Goal: Task Accomplishment & Management: Complete application form

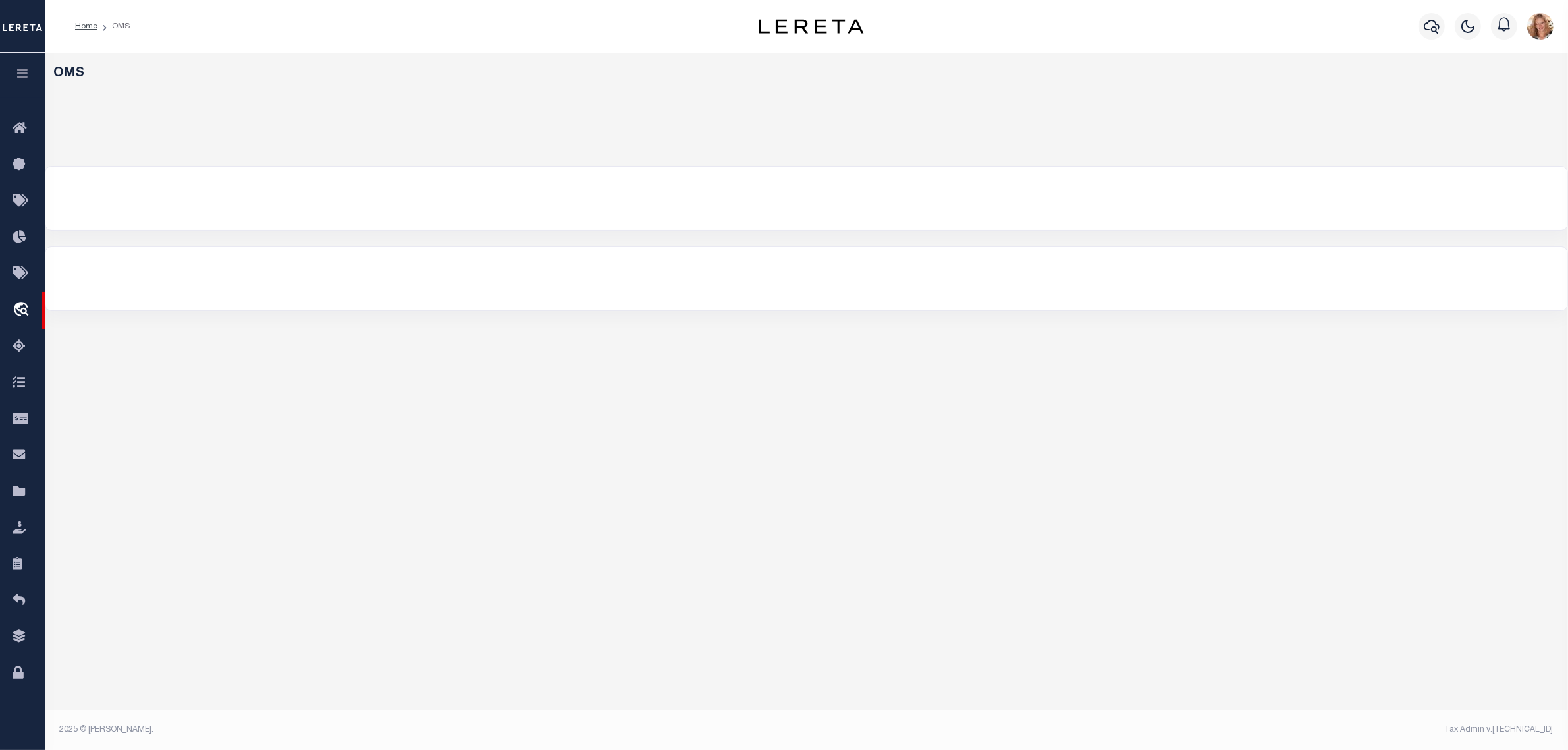
select select "200"
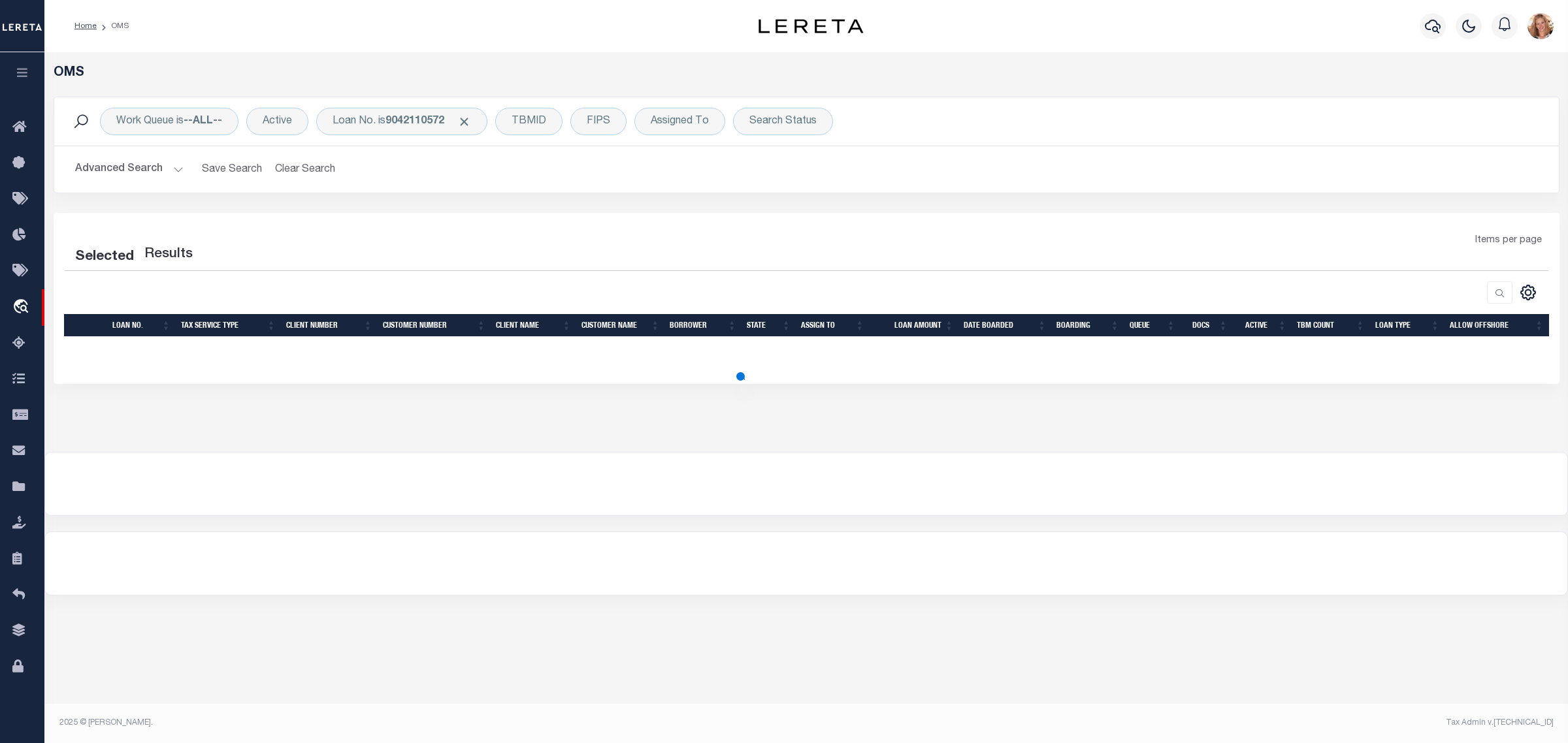
select select "200"
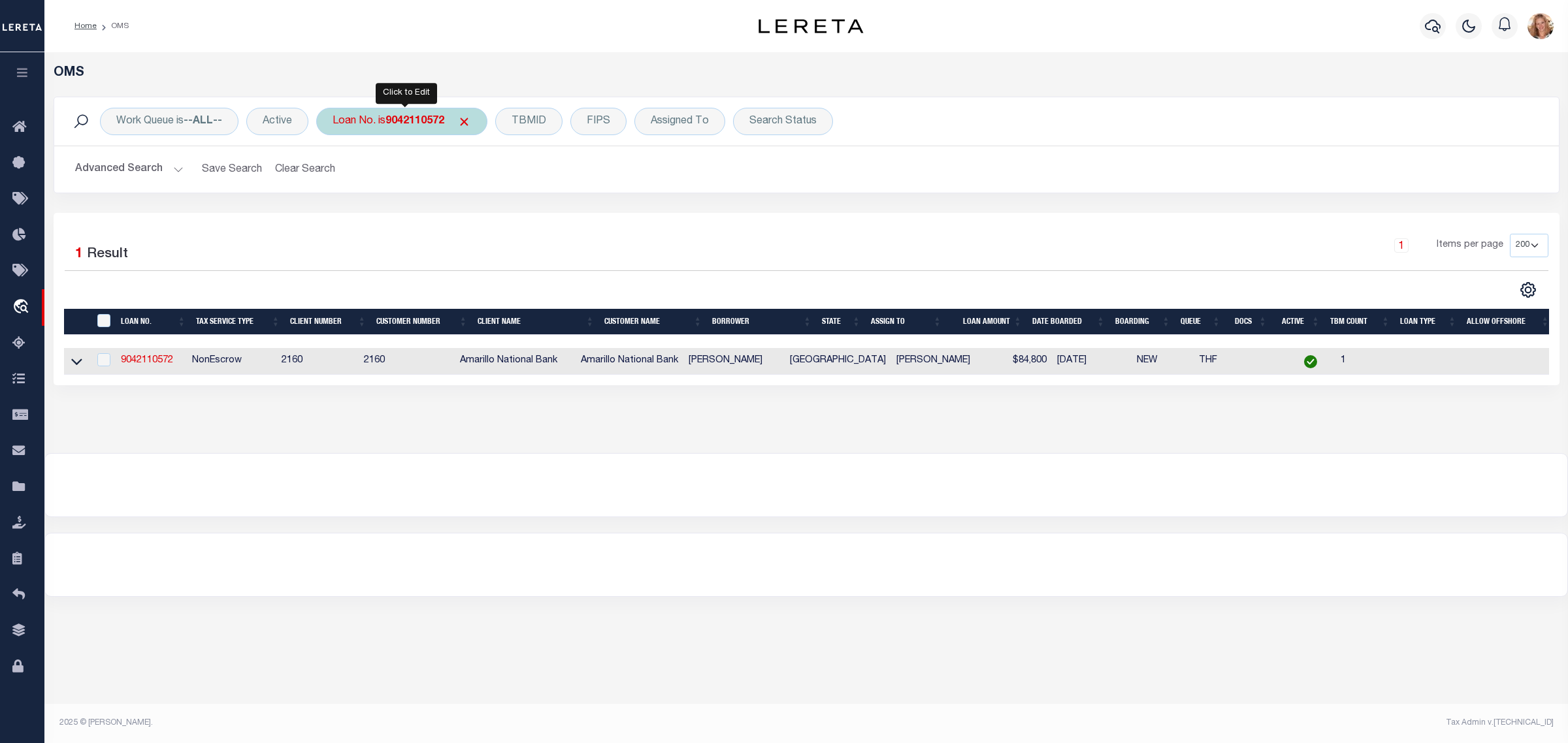
click at [422, 129] on div "Loan No. is 9042110572" at bounding box center [402, 121] width 171 height 27
type input "4207"
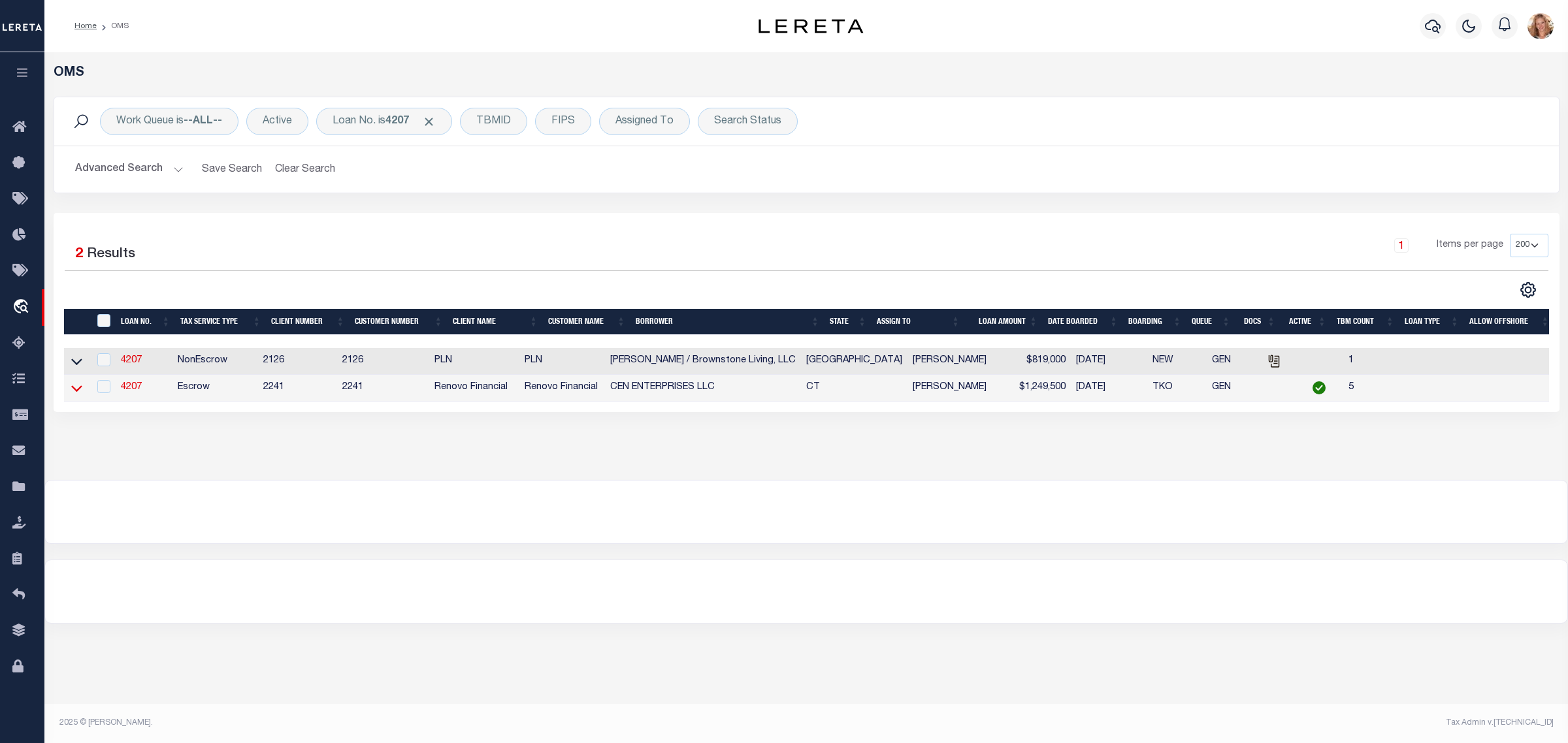
click at [73, 395] on icon at bounding box center [76, 388] width 11 height 14
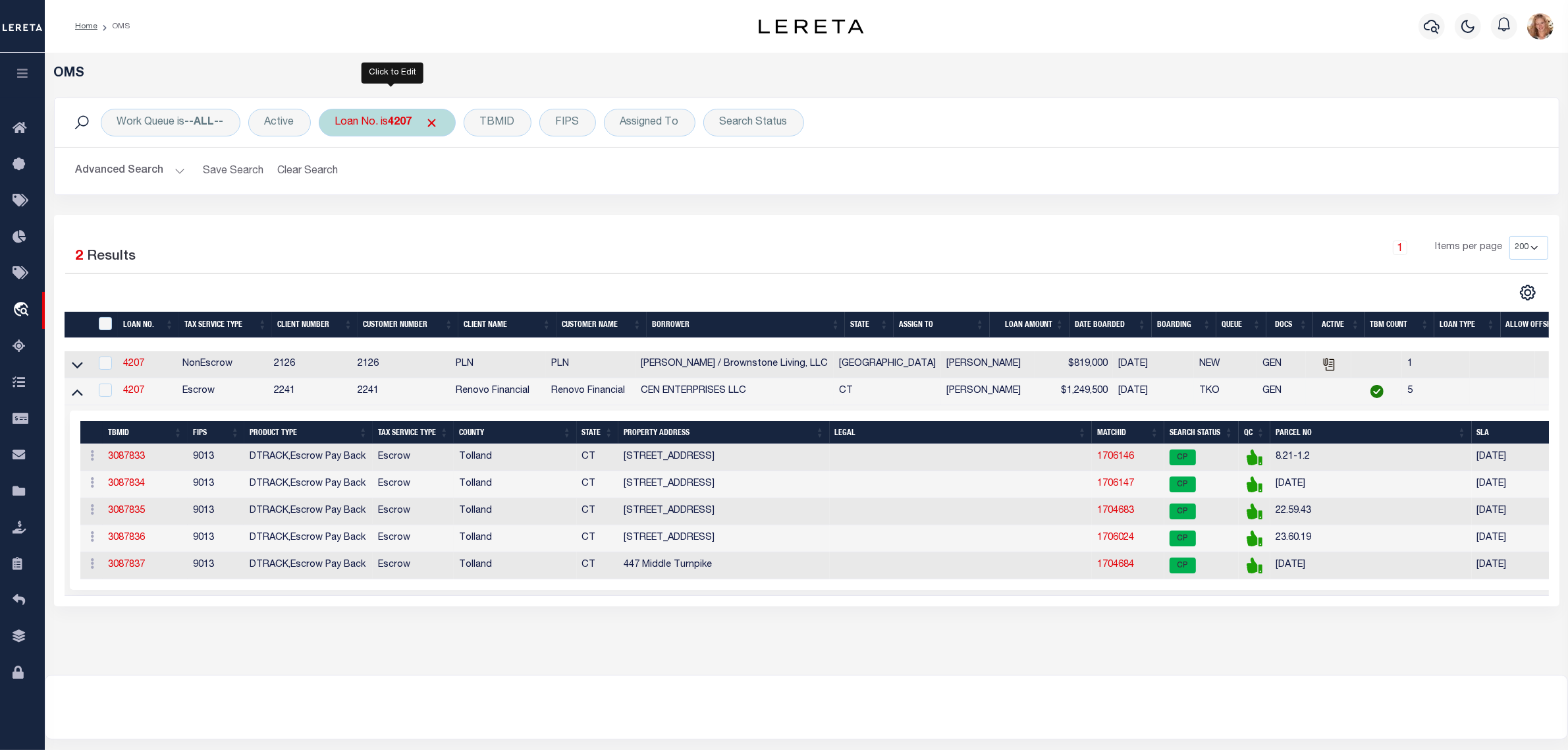
click at [369, 120] on div "Loan No. is 4207" at bounding box center [387, 123] width 137 height 28
type input "4267"
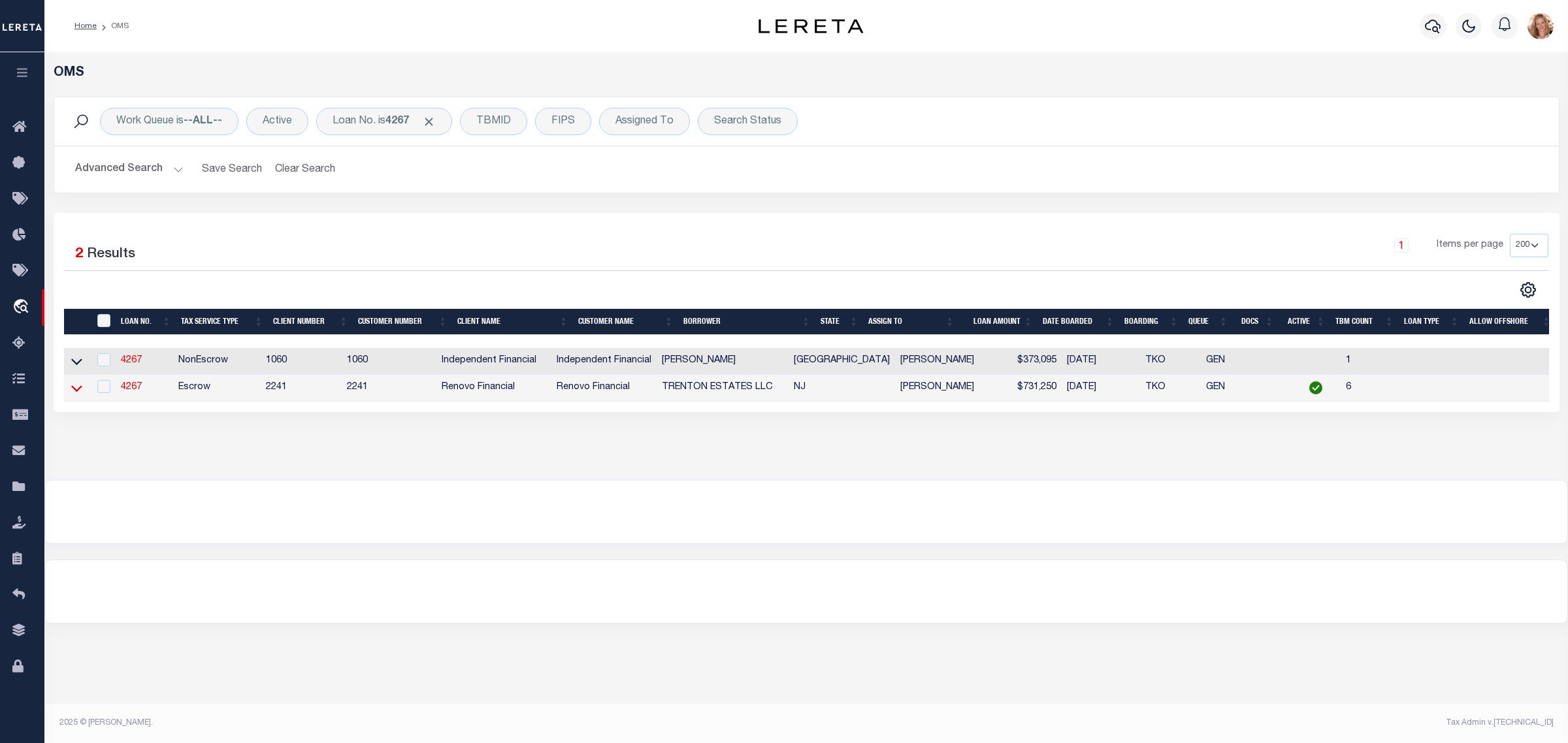
click at [81, 392] on icon at bounding box center [76, 388] width 11 height 6
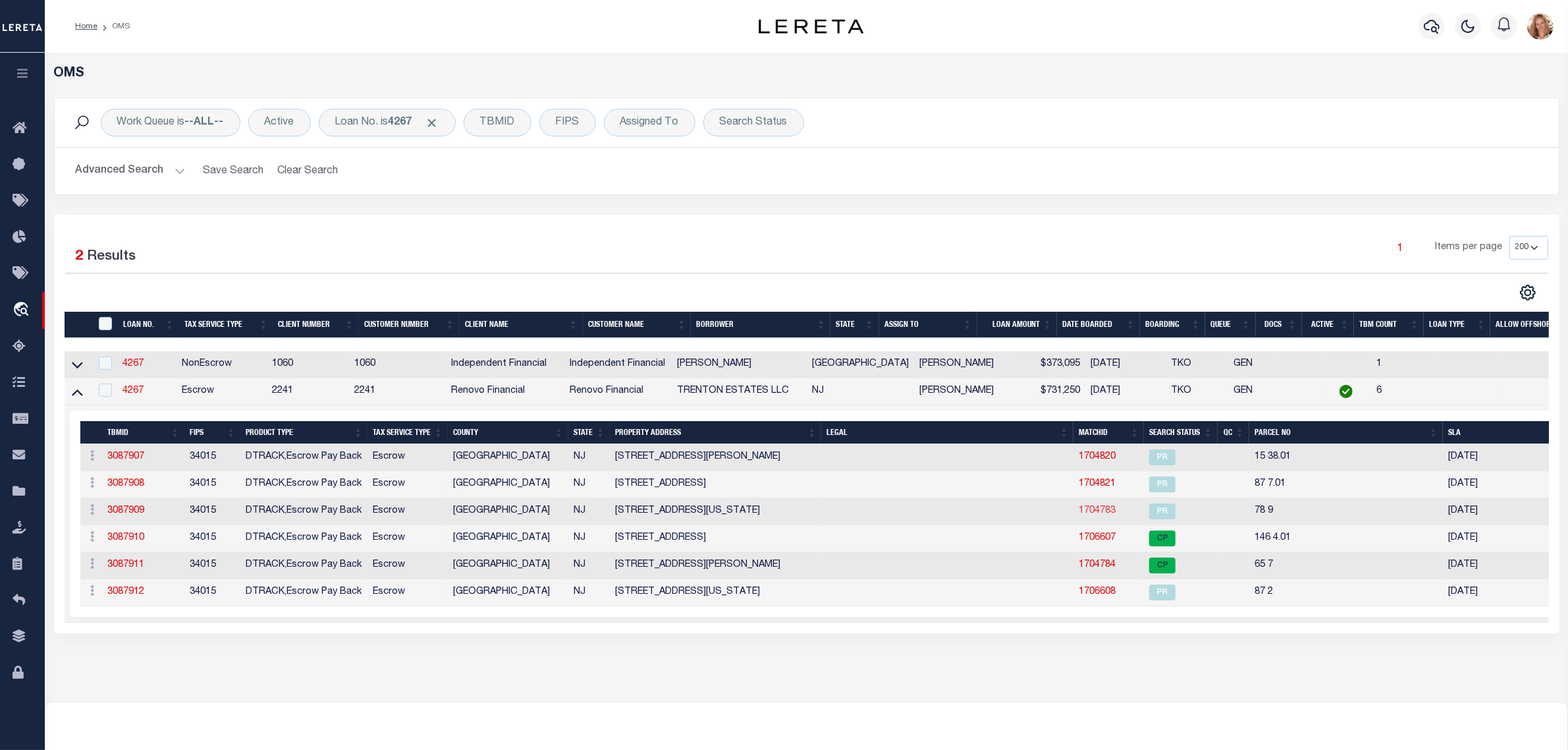
click at [1084, 515] on link "1704783" at bounding box center [1097, 511] width 37 height 9
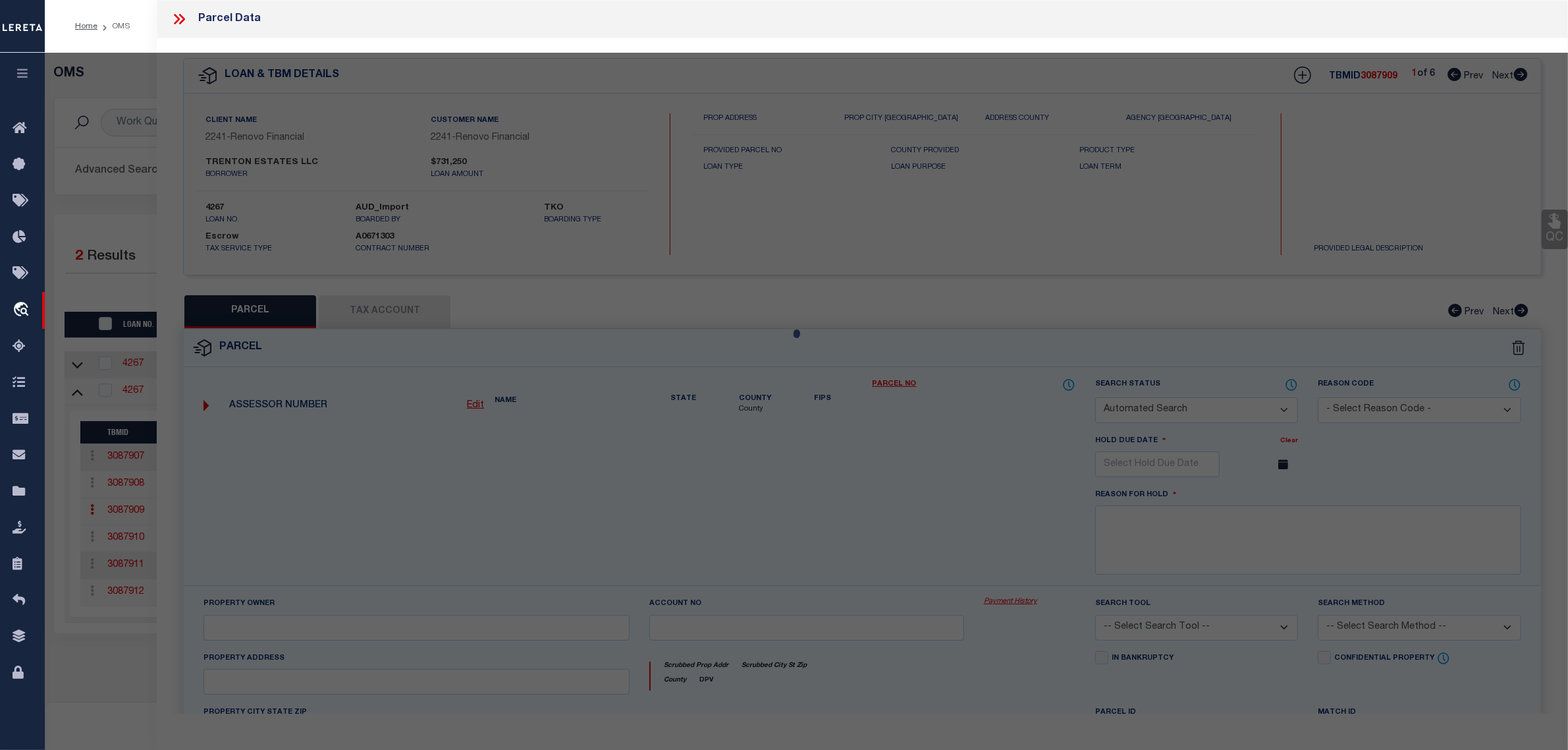
checkbox input "false"
select select "PR"
type input "TRENTON ESTATES LLC"
select select
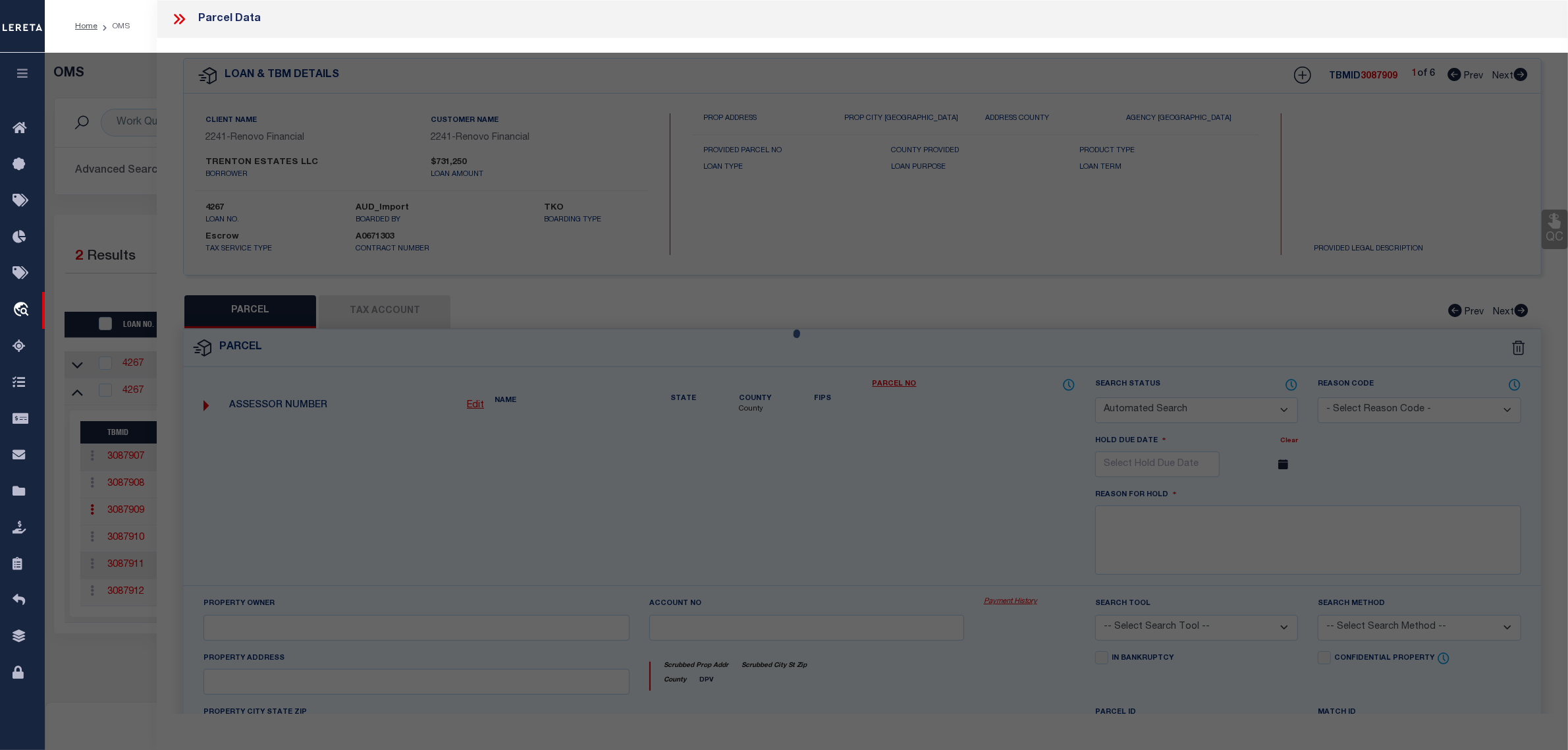
type input "111-113 W WASHINGTON ST"
type input "NJ"
type textarea "Parcel released per customer's 12/1/2023 file. MLC 12/1/2023"
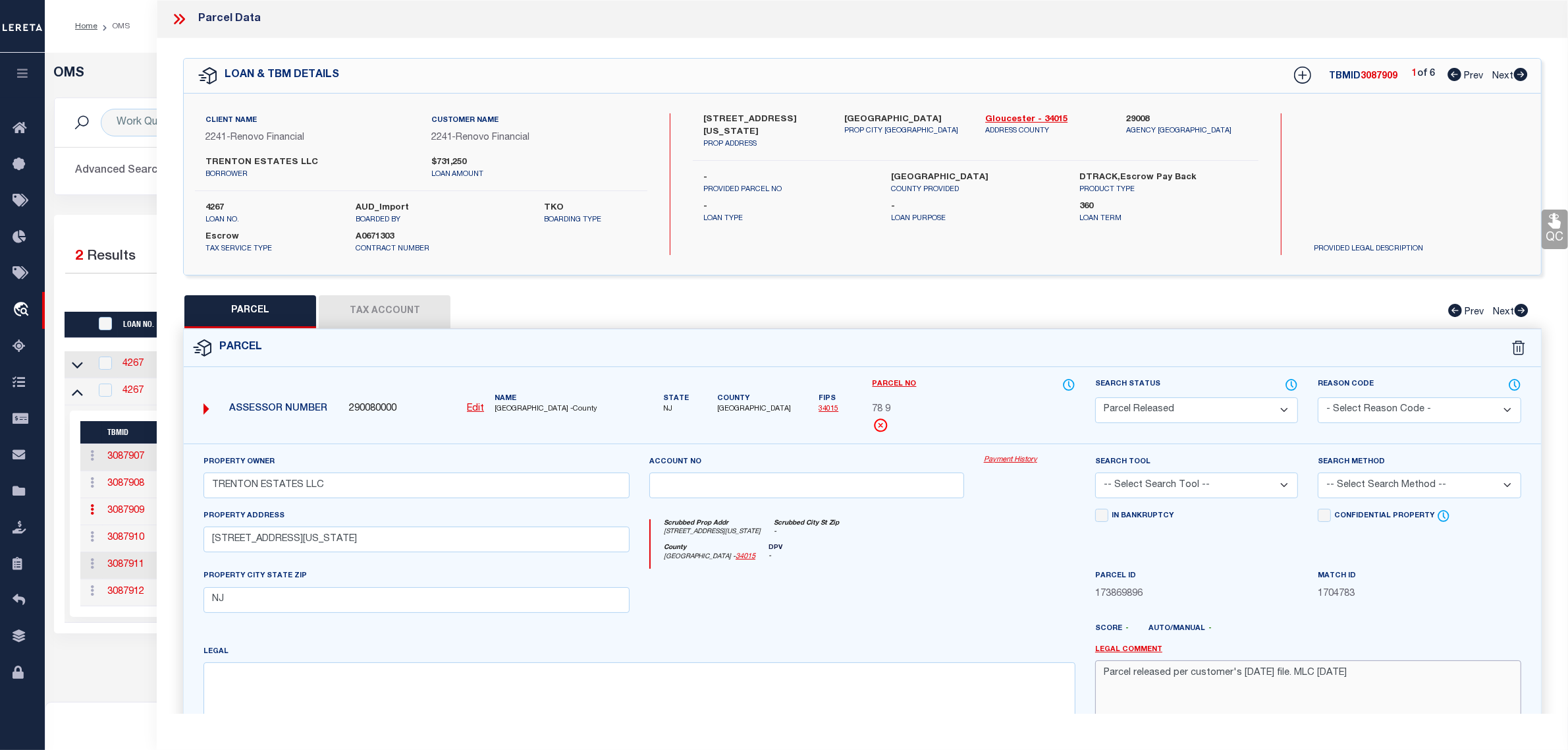
drag, startPoint x: 1383, startPoint y: 677, endPoint x: 1072, endPoint y: 672, distance: 311.0
click at [1072, 672] on div "Property Owner TRENTON ESTATES LLC Account no Payment History Search Tool -- Se…" at bounding box center [862, 606] width 1337 height 302
click at [86, 656] on div "OMS Work Queue is --ALL-- Active Loan No. is 4267 TBMID FIPS Assigned To Search…" at bounding box center [806, 364] width 1516 height 596
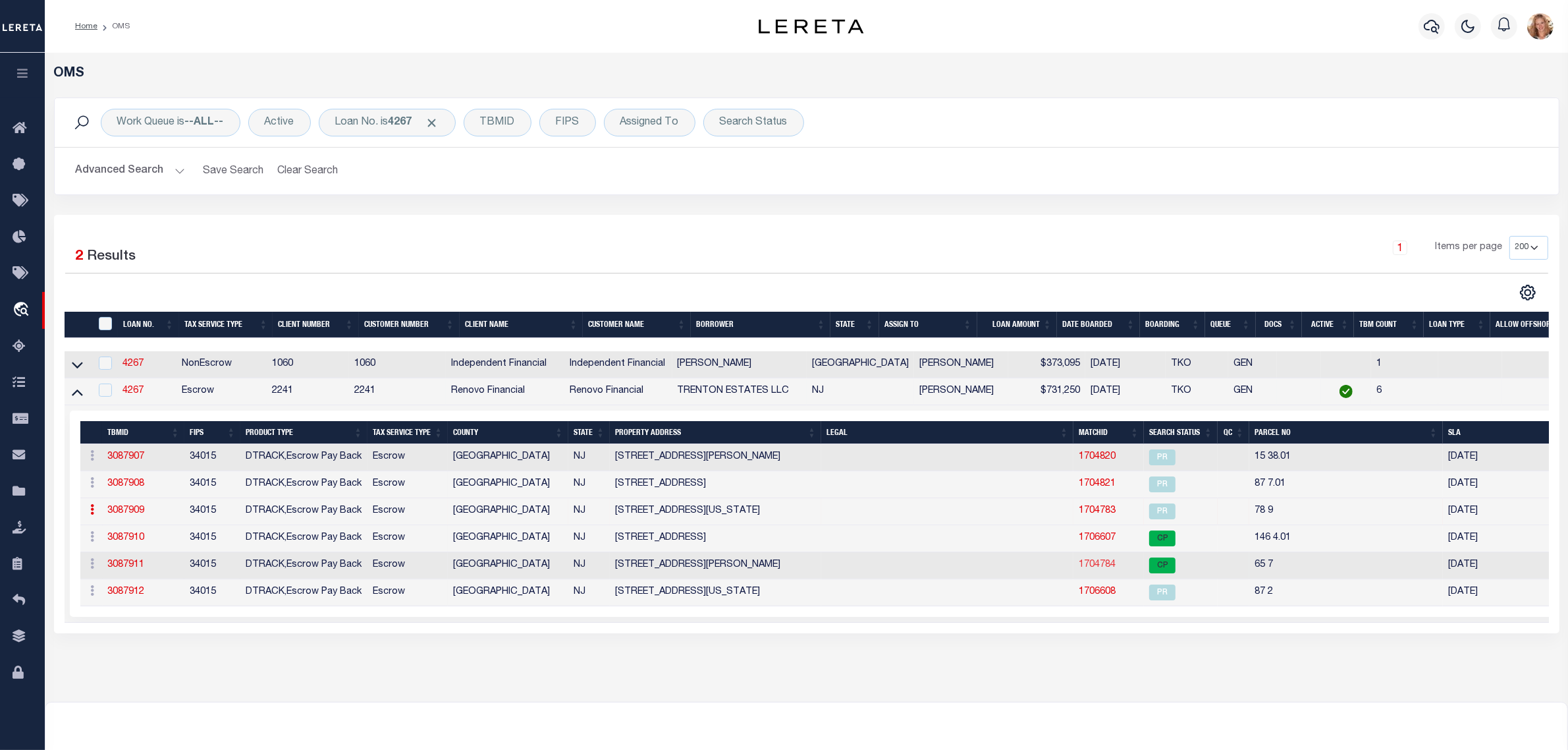
click at [1087, 569] on link "1704784" at bounding box center [1097, 564] width 37 height 9
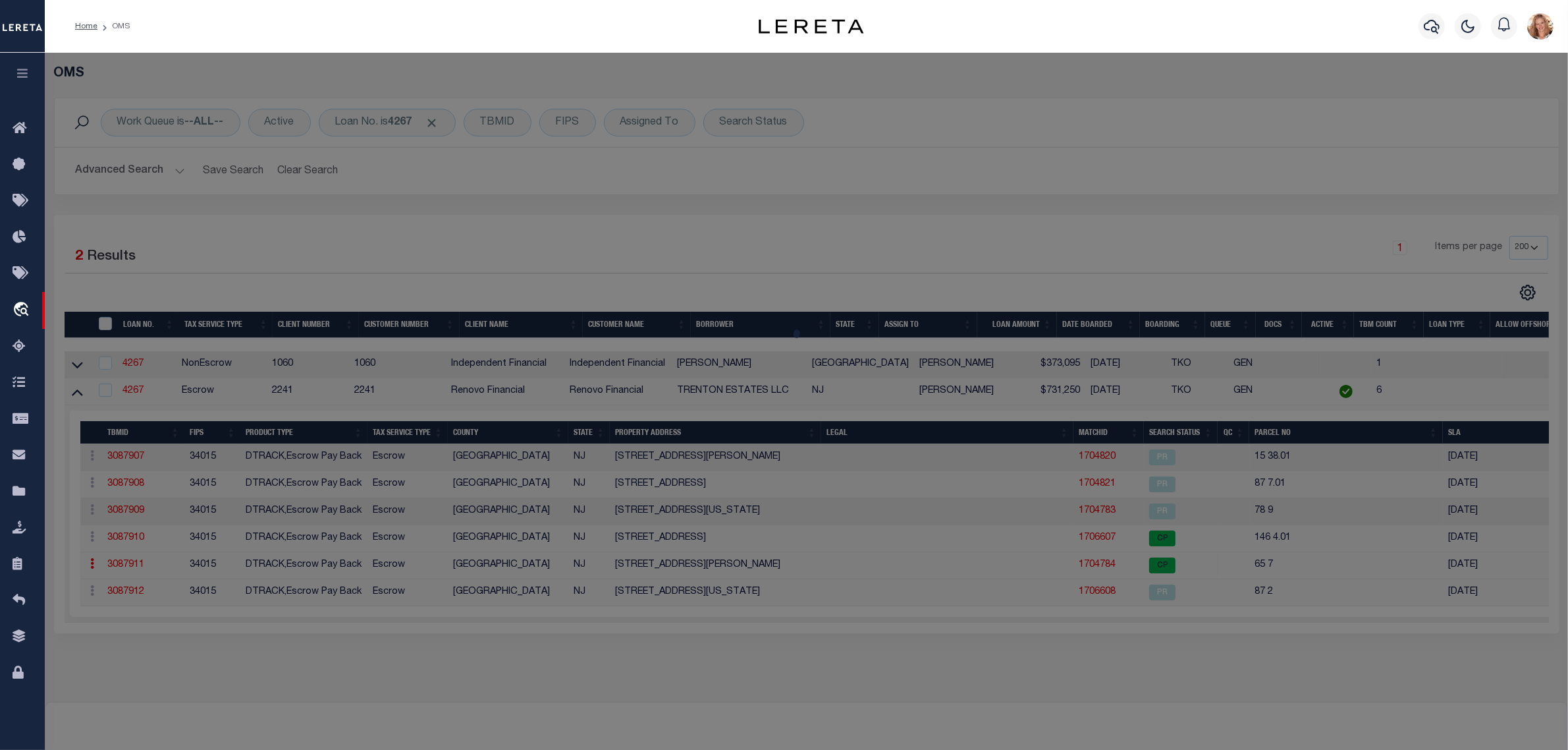
select select "AS"
checkbox input "false"
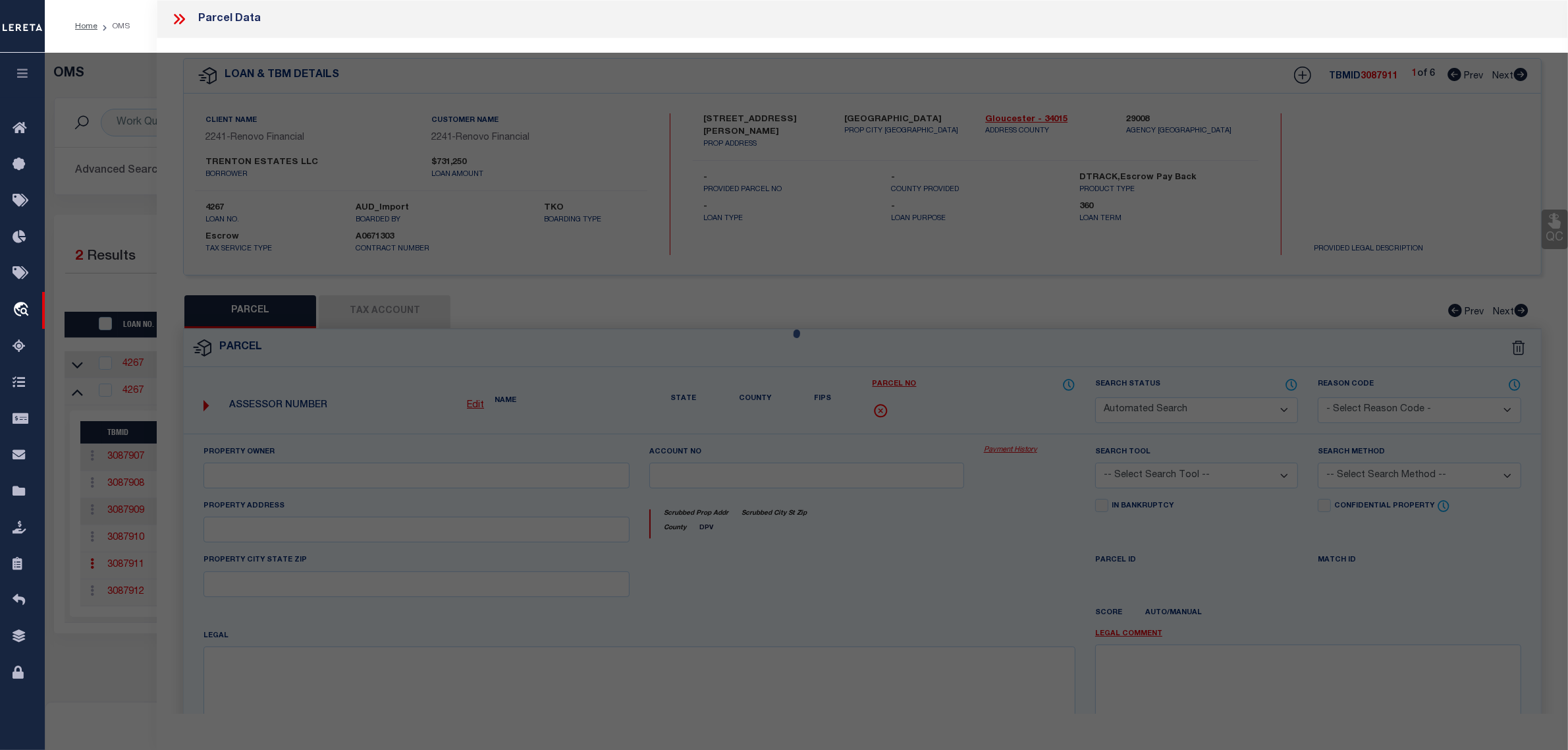
select select "CP"
type input "TRENTON ESTATES LLC"
select select
type input "104 SNYDER AVE"
checkbox input "false"
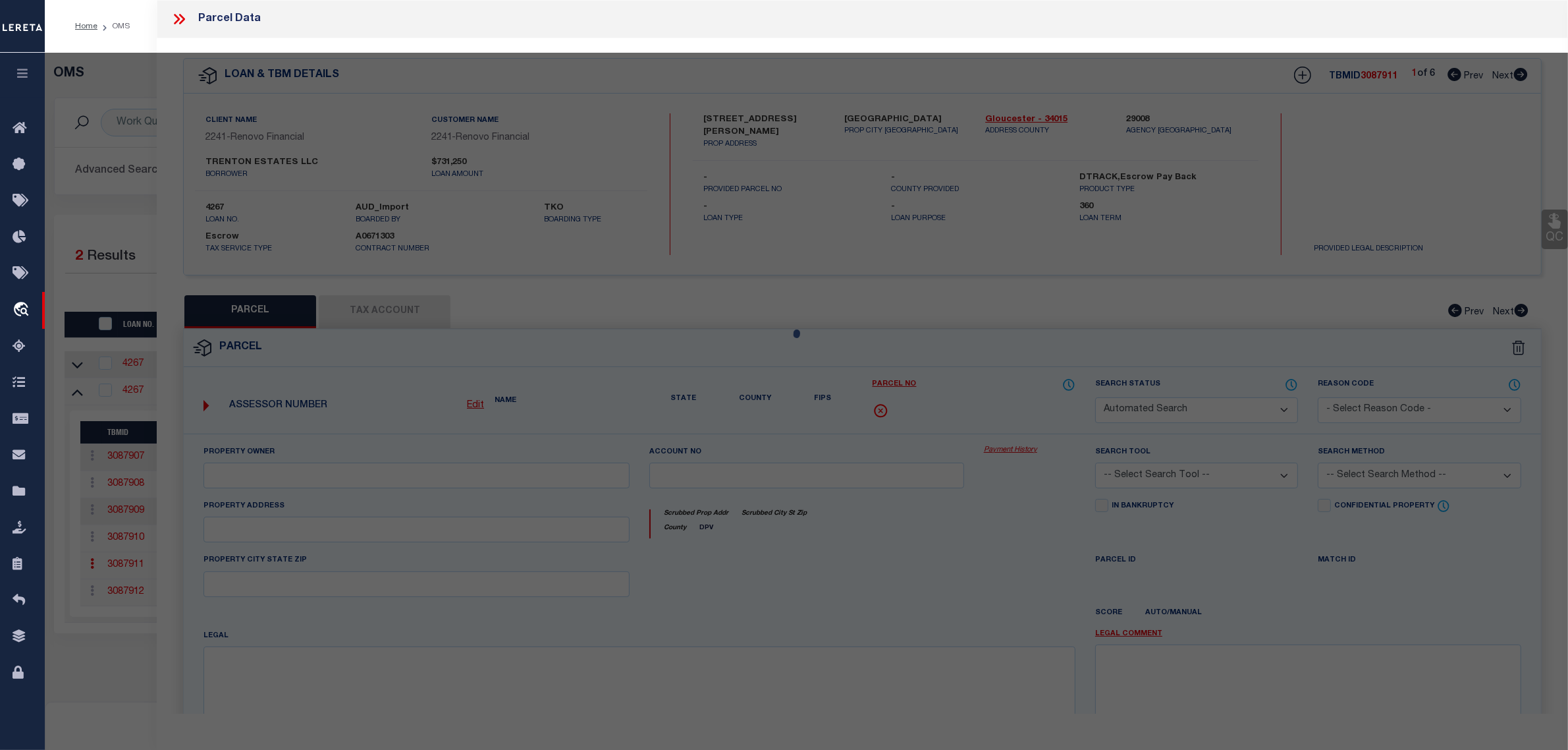
type input "NJ"
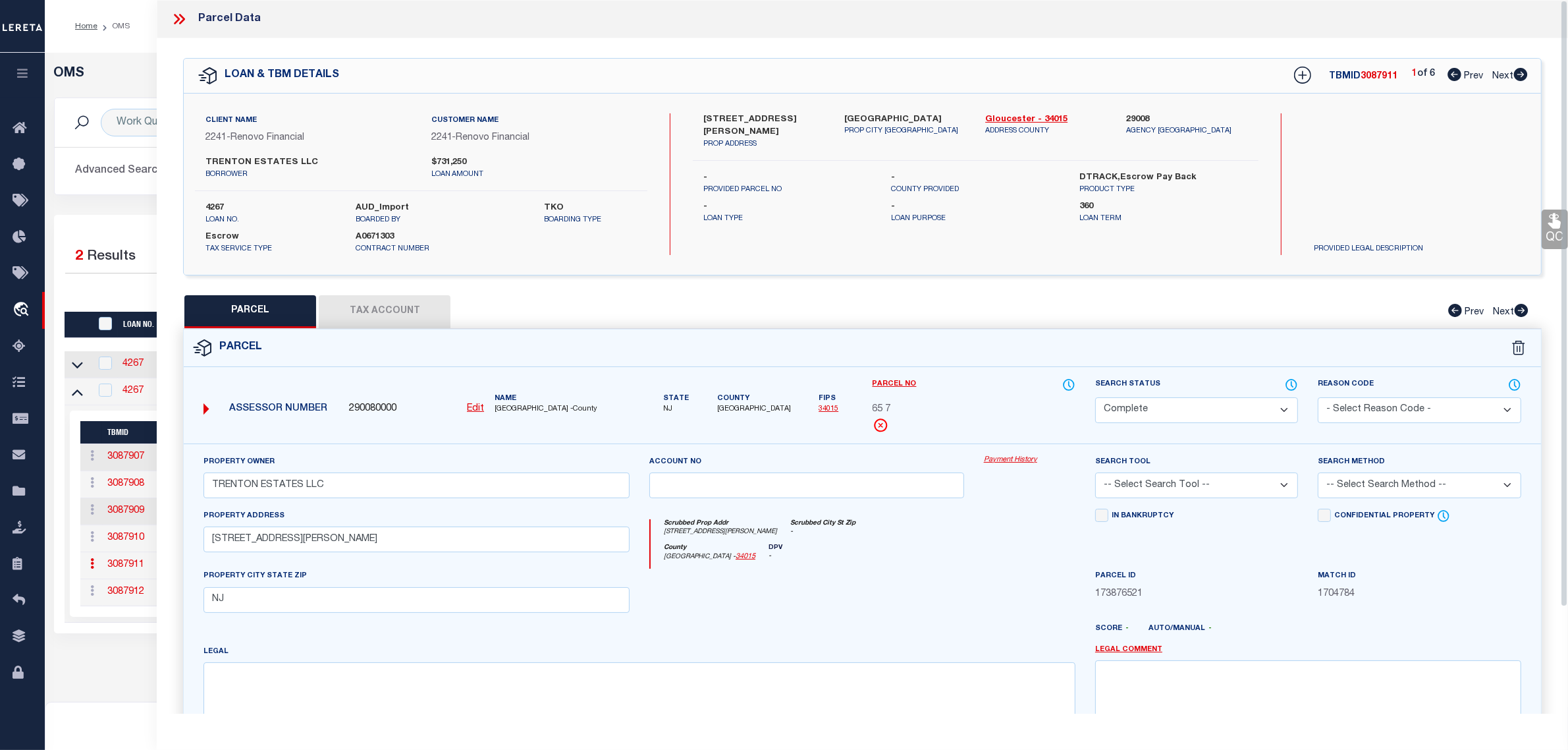
click at [1278, 411] on select "Automated Search Bad Parcel Complete Duplicate Parcel High Dollar Reporting In …" at bounding box center [1197, 410] width 203 height 25
select select "PR"
click at [1095, 397] on select "Automated Search Bad Parcel Complete Duplicate Parcel High Dollar Reporting In …" at bounding box center [1197, 410] width 203 height 25
drag, startPoint x: 1351, startPoint y: 396, endPoint x: 1351, endPoint y: 405, distance: 9.0
click at [1351, 397] on select "- Select Reason Code - 099 - Other (Provide additional detail) ACT - Agency Cha…" at bounding box center [1419, 410] width 203 height 25
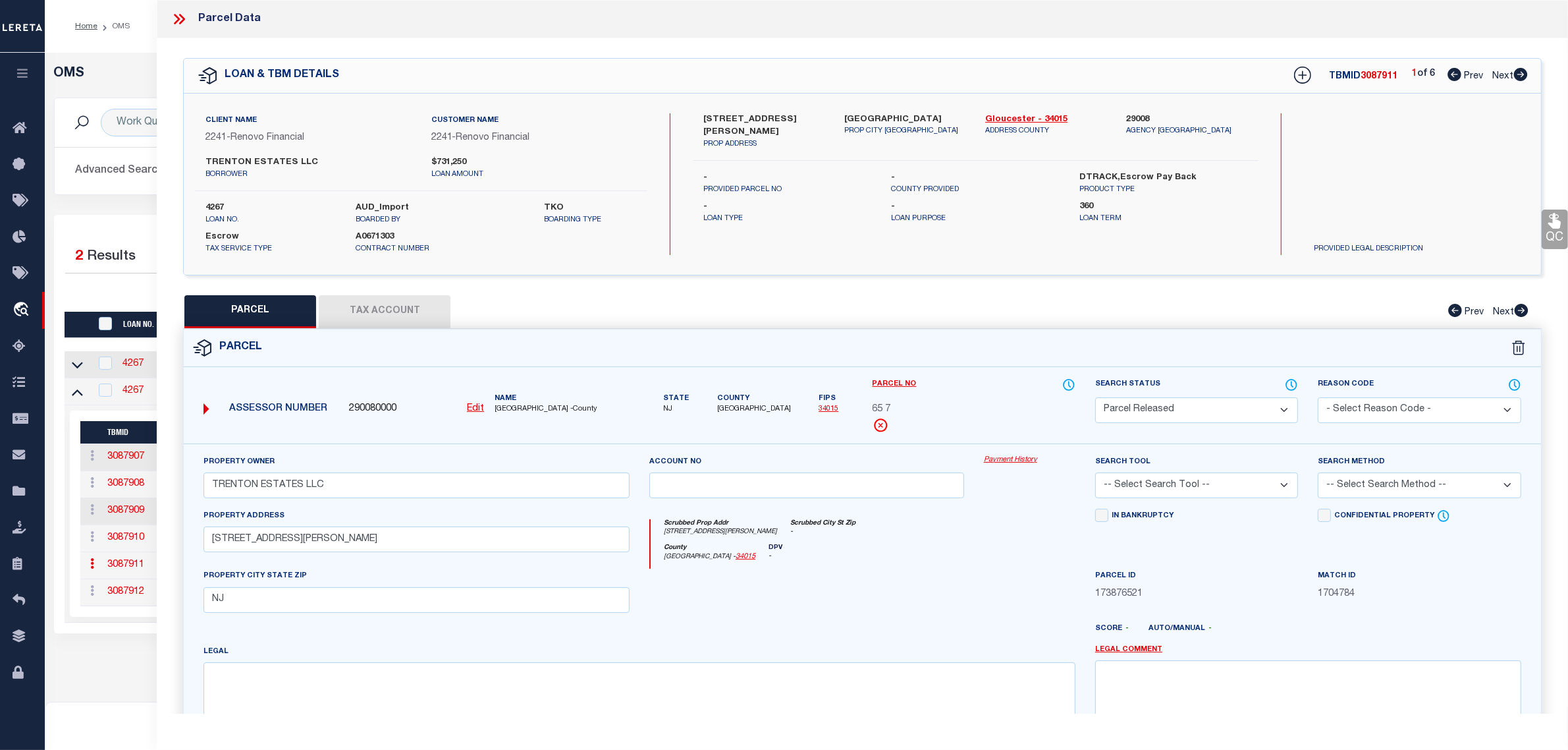
select select "RLS"
click at [1318, 397] on select "- Select Reason Code - 099 - Other (Provide additional detail) ACT - Agency Cha…" at bounding box center [1419, 410] width 203 height 25
click at [1385, 682] on textarea at bounding box center [1308, 701] width 426 height 83
paste textarea "Parcel released per customer's 12/1/2023 file. MLC 12/1/2023"
drag, startPoint x: 1242, startPoint y: 675, endPoint x: 1282, endPoint y: 676, distance: 40.0
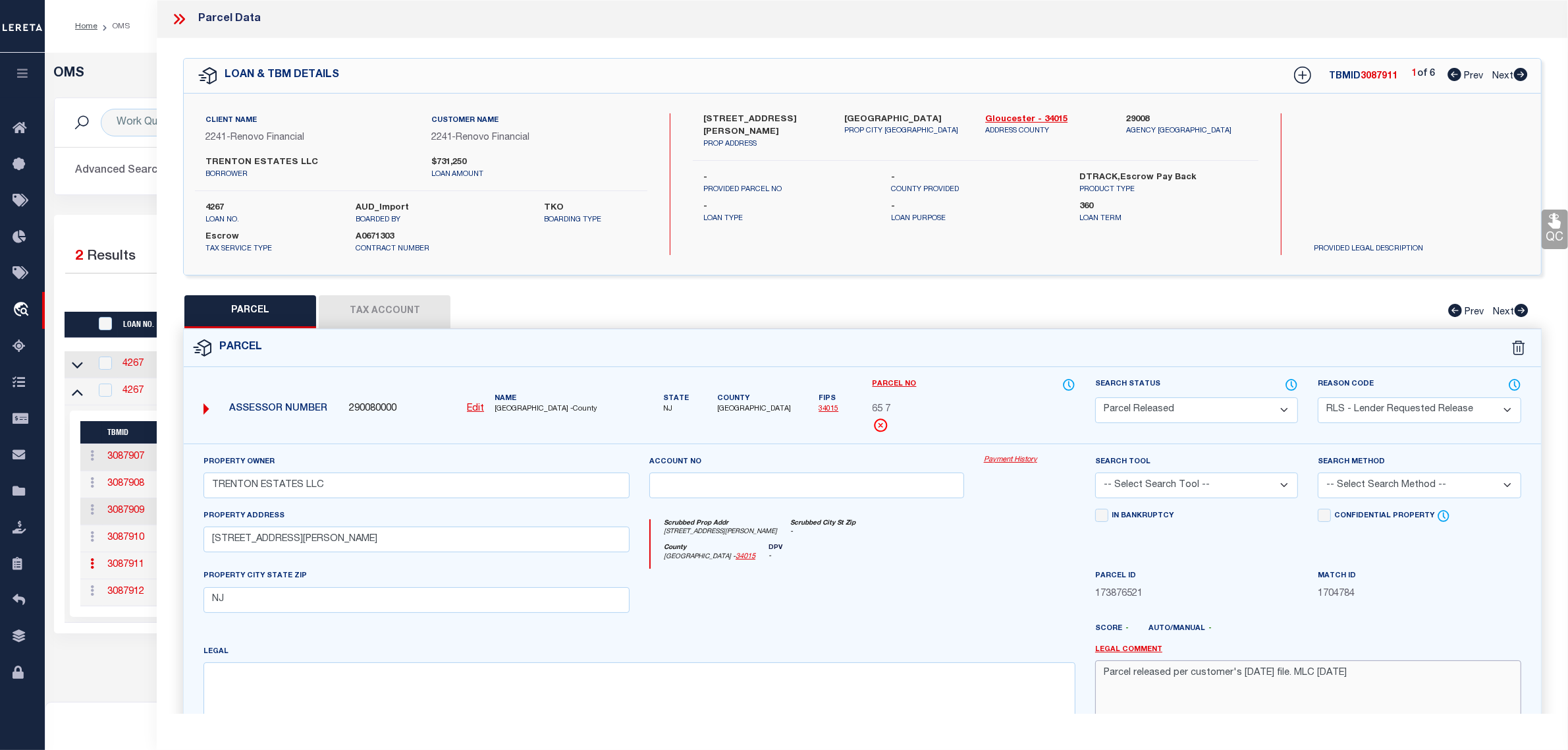
click at [1282, 676] on textarea "Parcel released per customer's 12/1/2023 file. MLC 12/1/2023" at bounding box center [1308, 701] width 426 height 83
type textarea "Parcel released per customer's [DATE] file. MLC [DATE]"
click at [1196, 566] on div "In Bankruptcy" at bounding box center [1196, 539] width 223 height 61
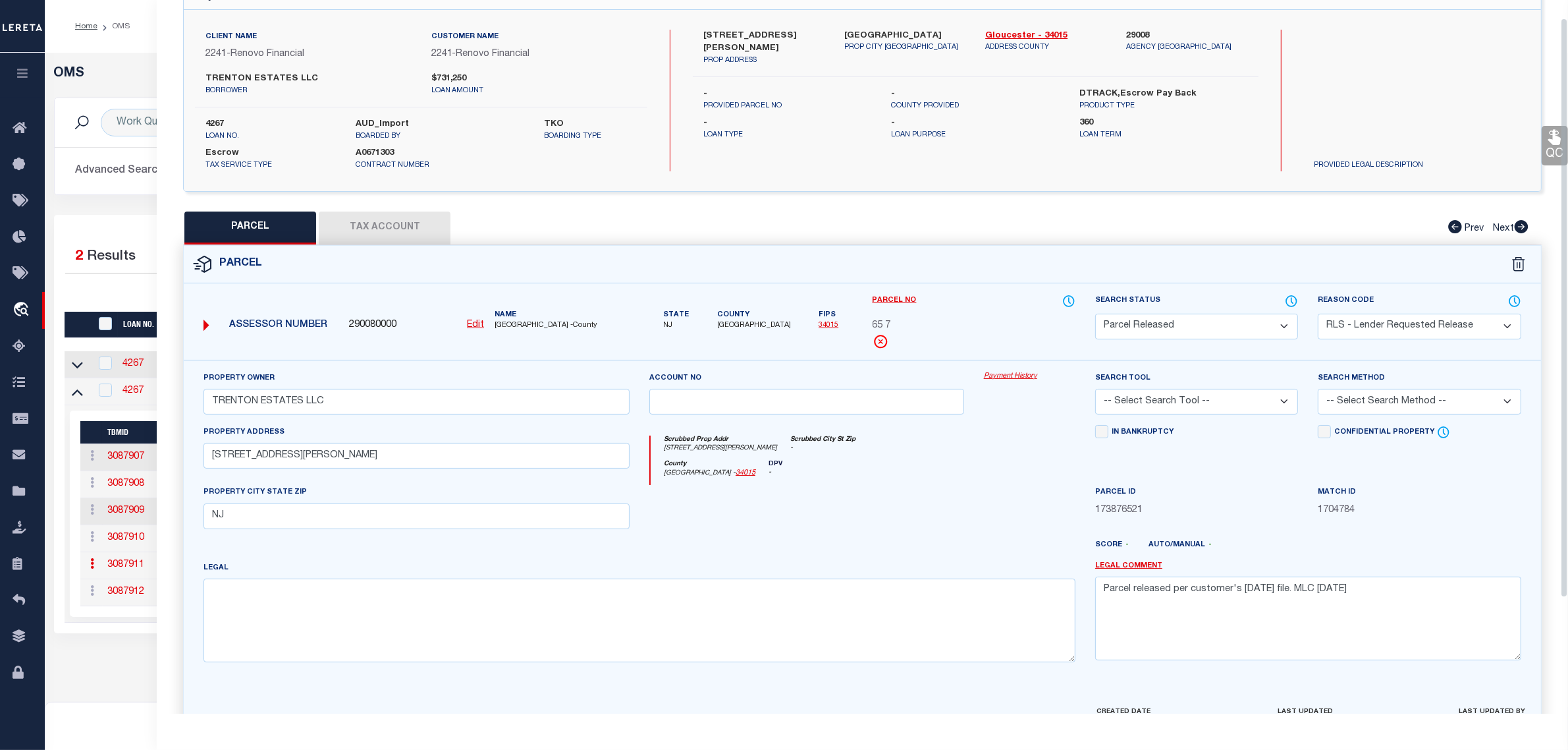
scroll to position [165, 0]
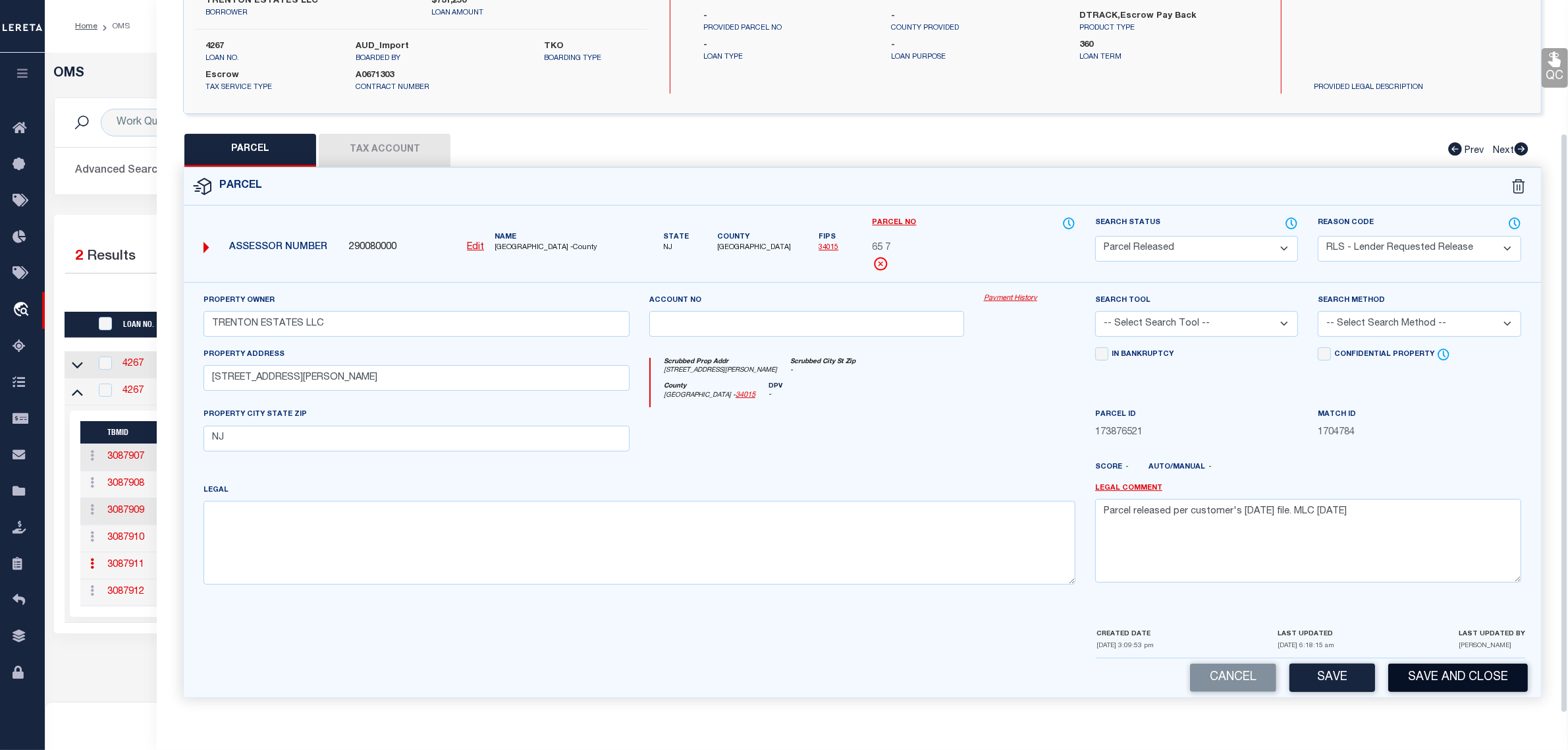
click at [1486, 670] on button "Save and Close" at bounding box center [1458, 677] width 140 height 28
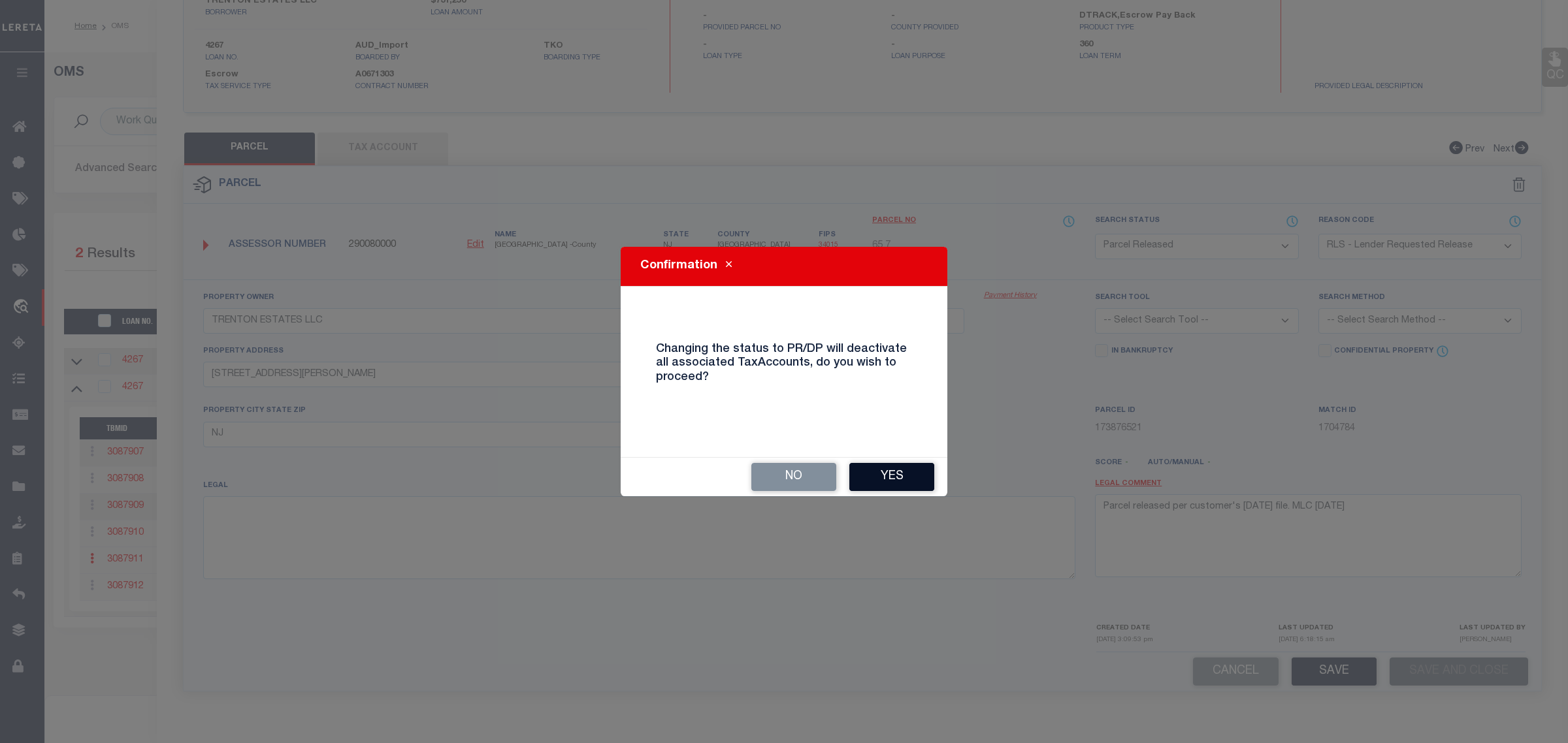
click at [882, 471] on button "Yes" at bounding box center [891, 476] width 85 height 28
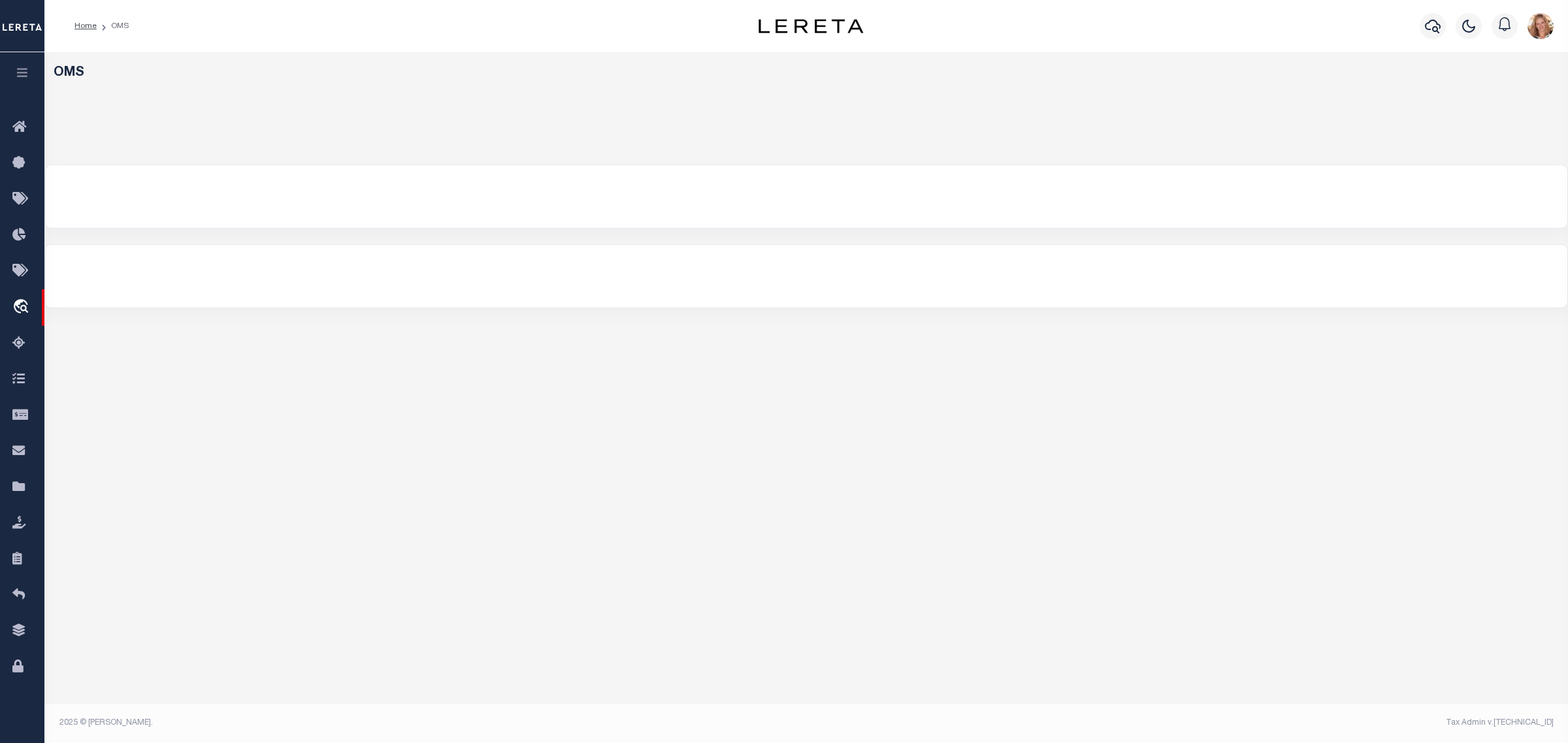
select select "200"
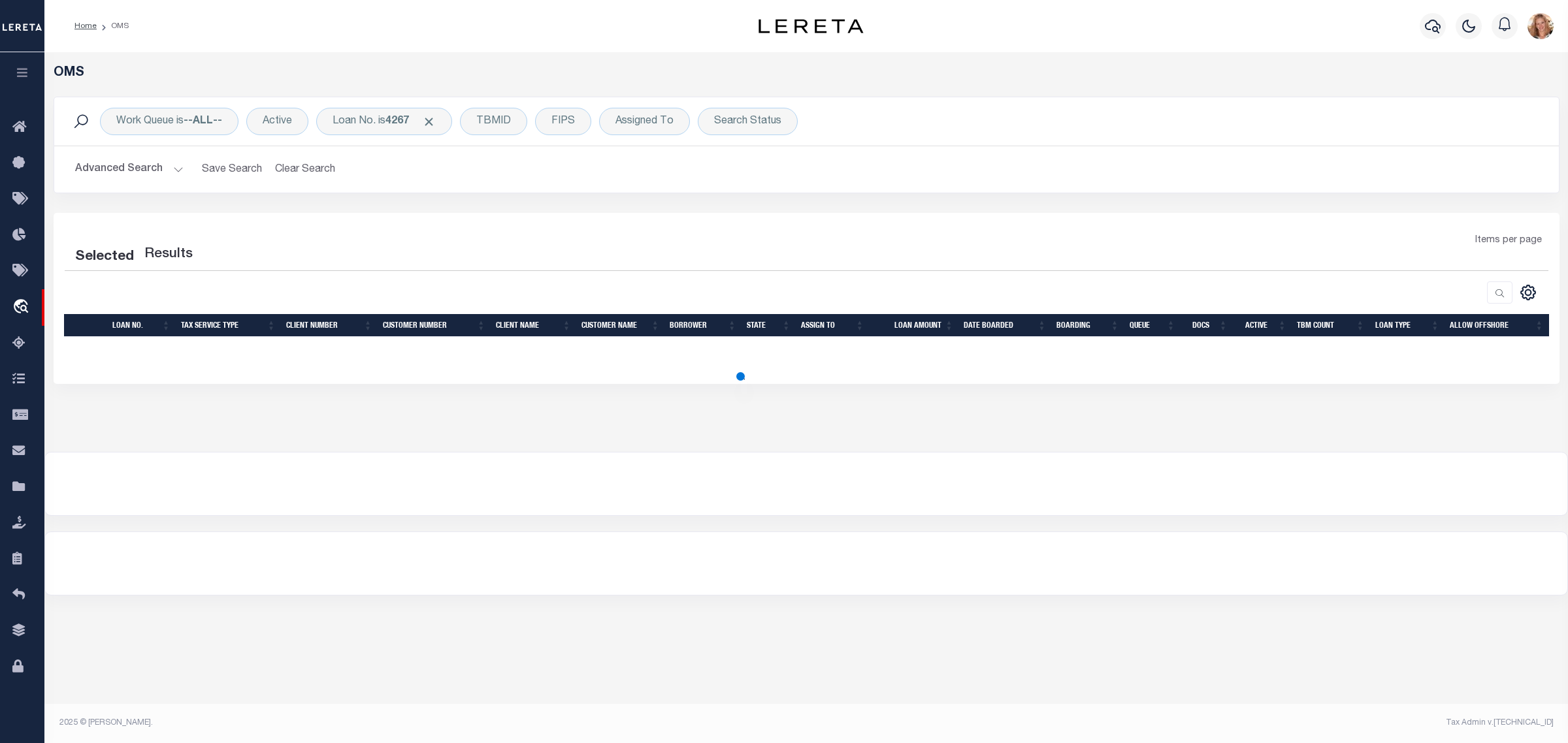
select select "200"
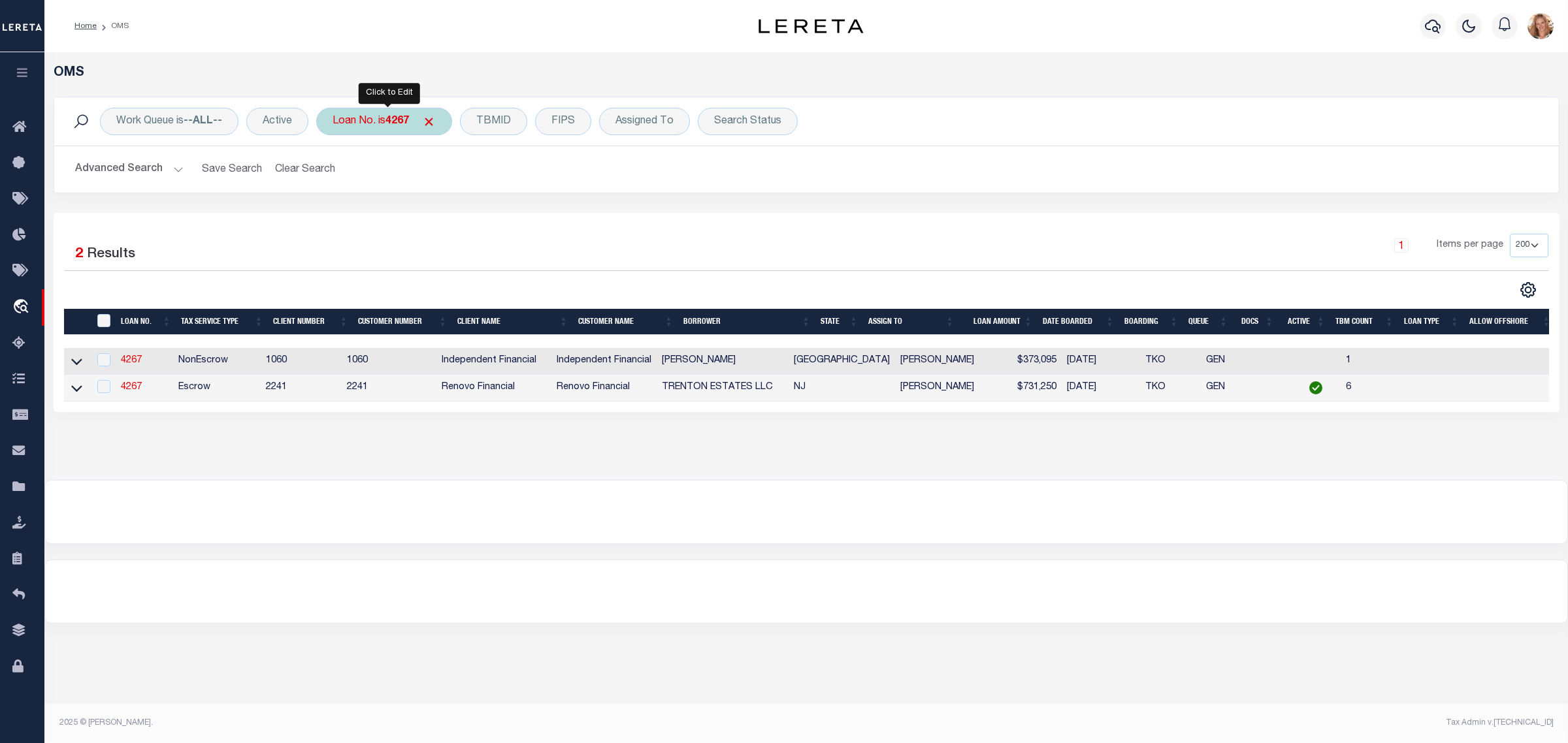
click at [396, 121] on b "4267" at bounding box center [397, 121] width 24 height 11
type input "4207"
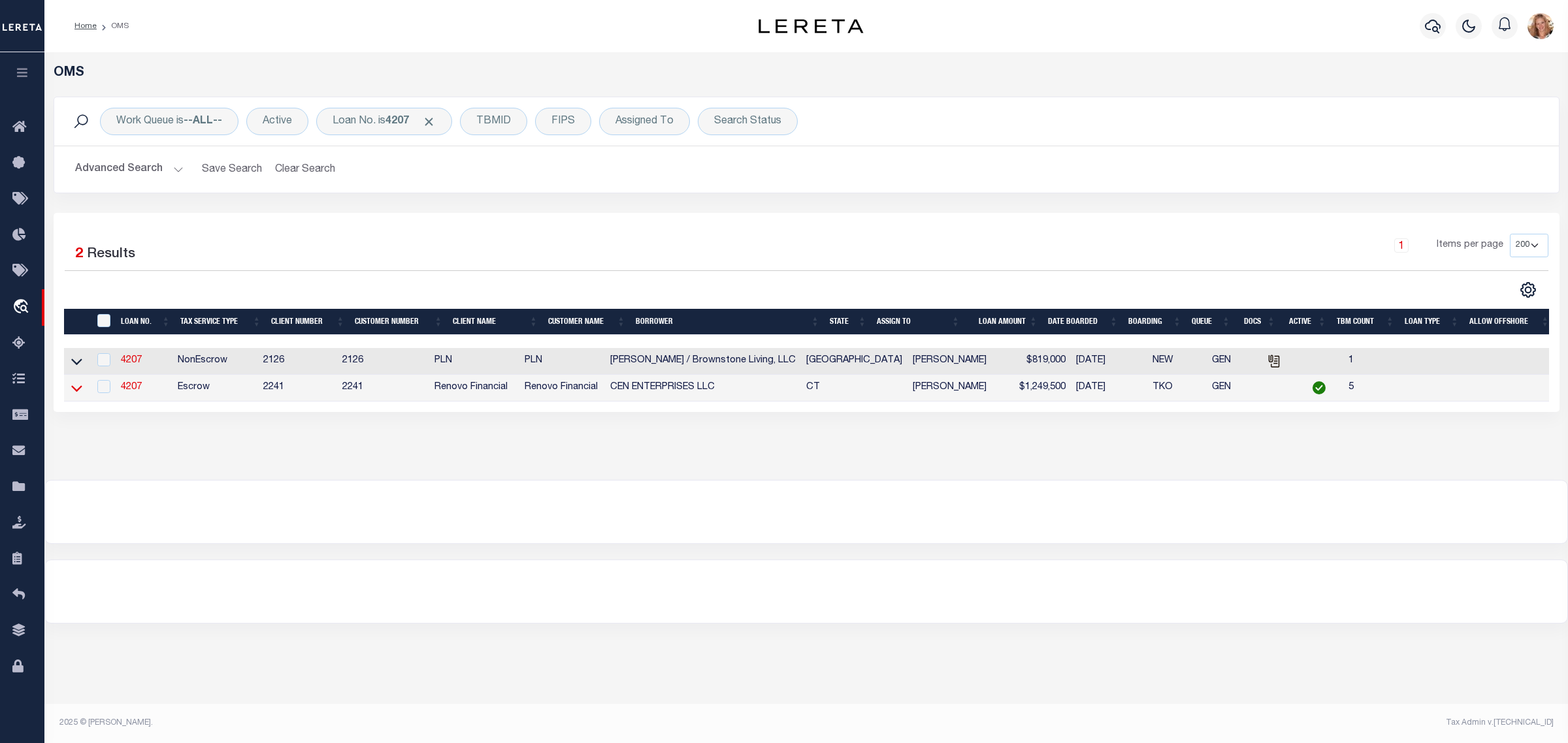
click at [72, 389] on icon at bounding box center [76, 388] width 11 height 14
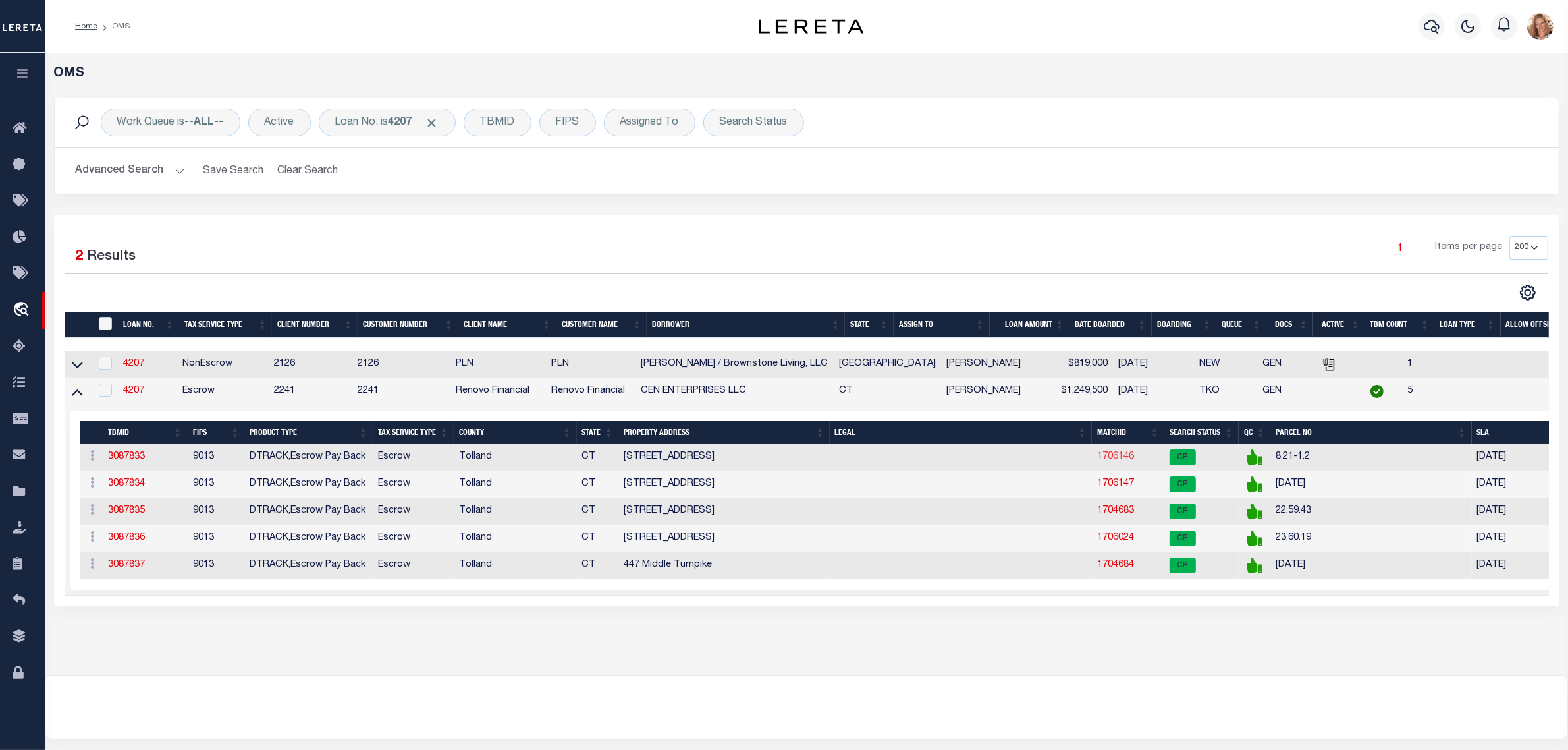
click at [1119, 458] on link "1706146" at bounding box center [1116, 456] width 37 height 9
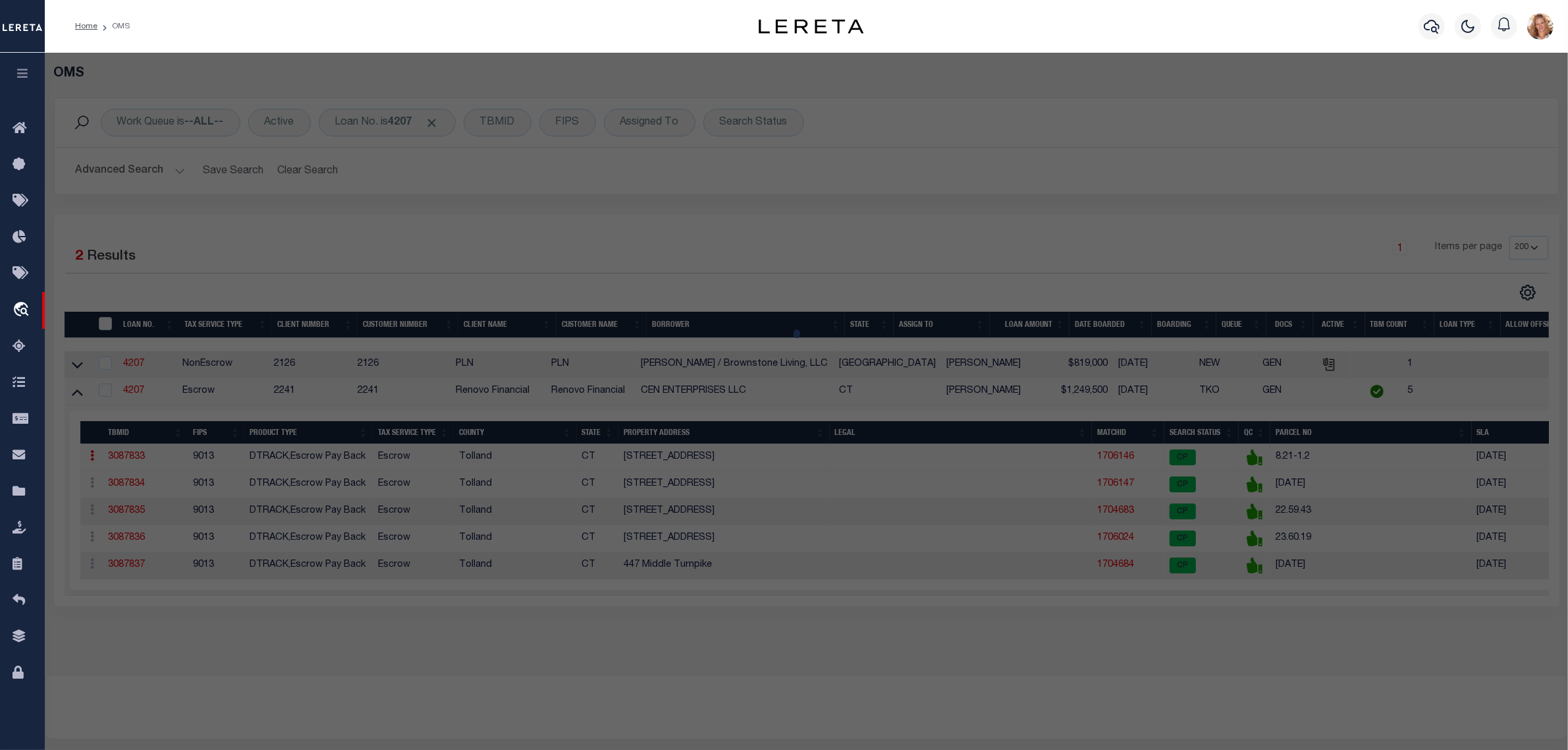
checkbox input "false"
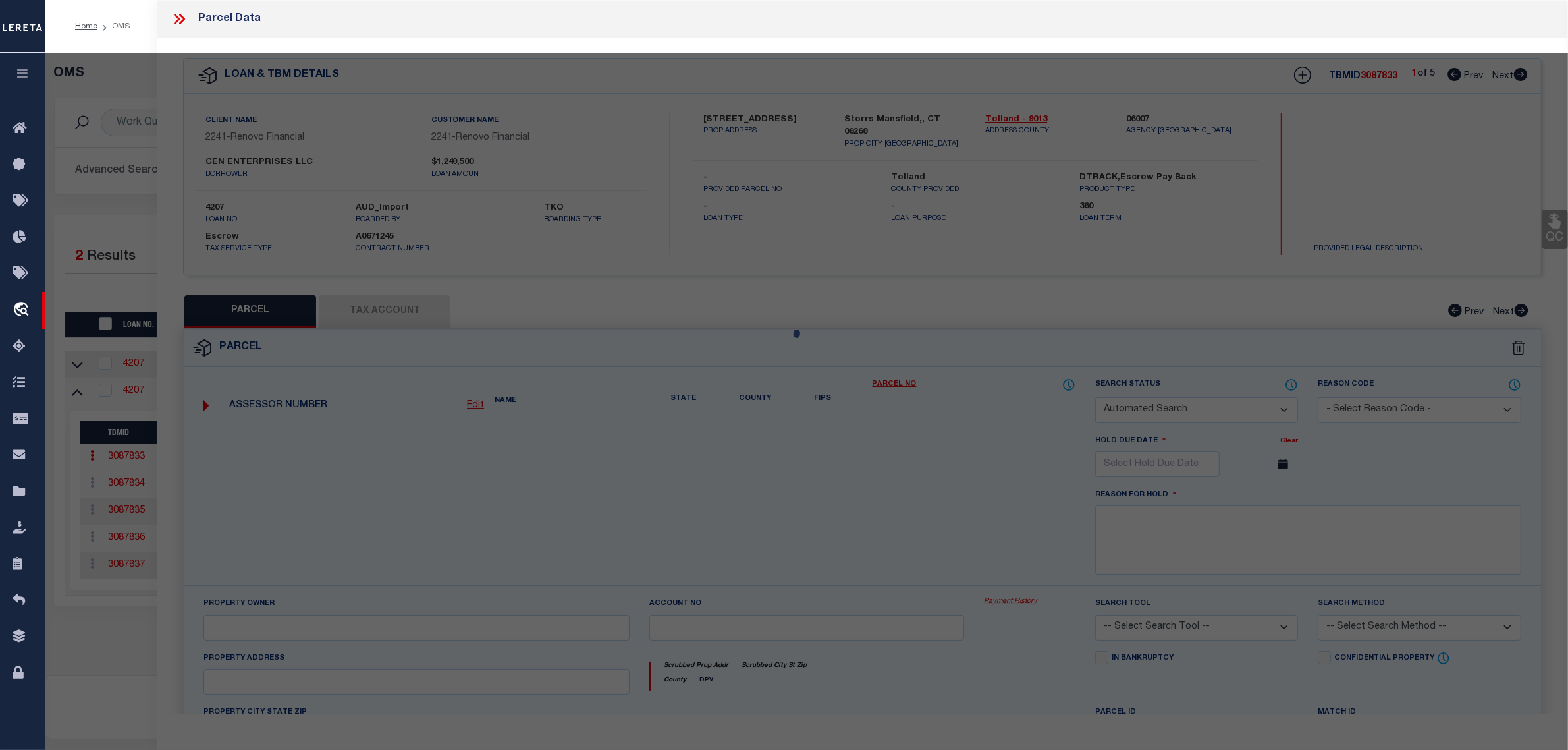
select select "CP"
type input "CEN ENTS LLC"
type input "8/ 21/ 1-2/ /"
select select "AGF"
select select "ADD"
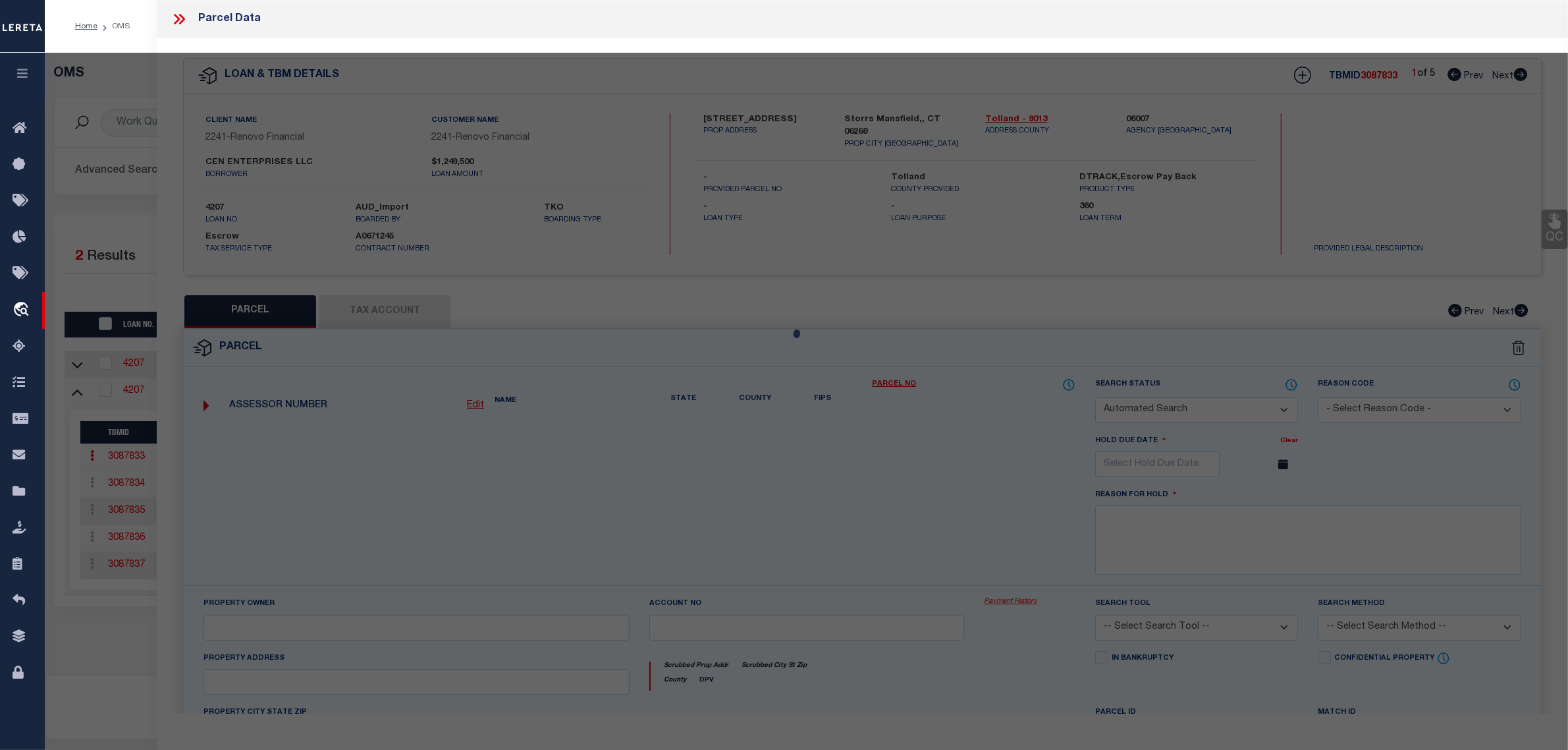
type input "[STREET_ADDRESS]"
type input "STORRS MANSFIELD CT 06268"
type textarea "LOT:1-2 BLK:21 CITY/[GEOGRAPHIC_DATA]/TWP:[GEOGRAPHIC_DATA]"
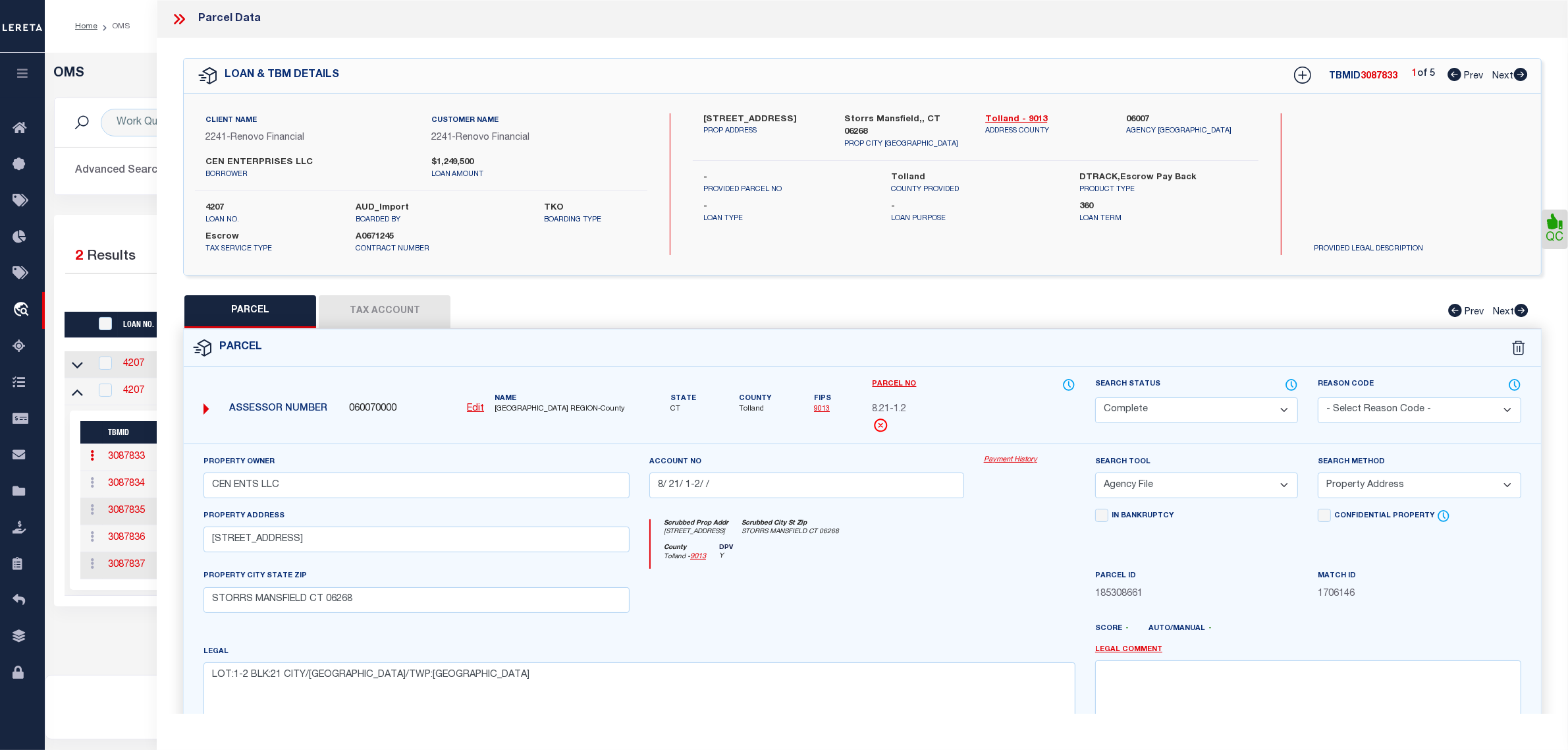
click at [1227, 406] on select "Automated Search Bad Parcel Complete Duplicate Parcel High Dollar Reporting In …" at bounding box center [1197, 410] width 203 height 25
select select "PR"
click at [1095, 397] on select "Automated Search Bad Parcel Complete Duplicate Parcel High Dollar Reporting In …" at bounding box center [1197, 410] width 203 height 25
click at [1391, 417] on select "- Select Reason Code - 099 - Other (Provide additional detail) ACT - Agency Cha…" at bounding box center [1419, 410] width 203 height 25
select select "RLS"
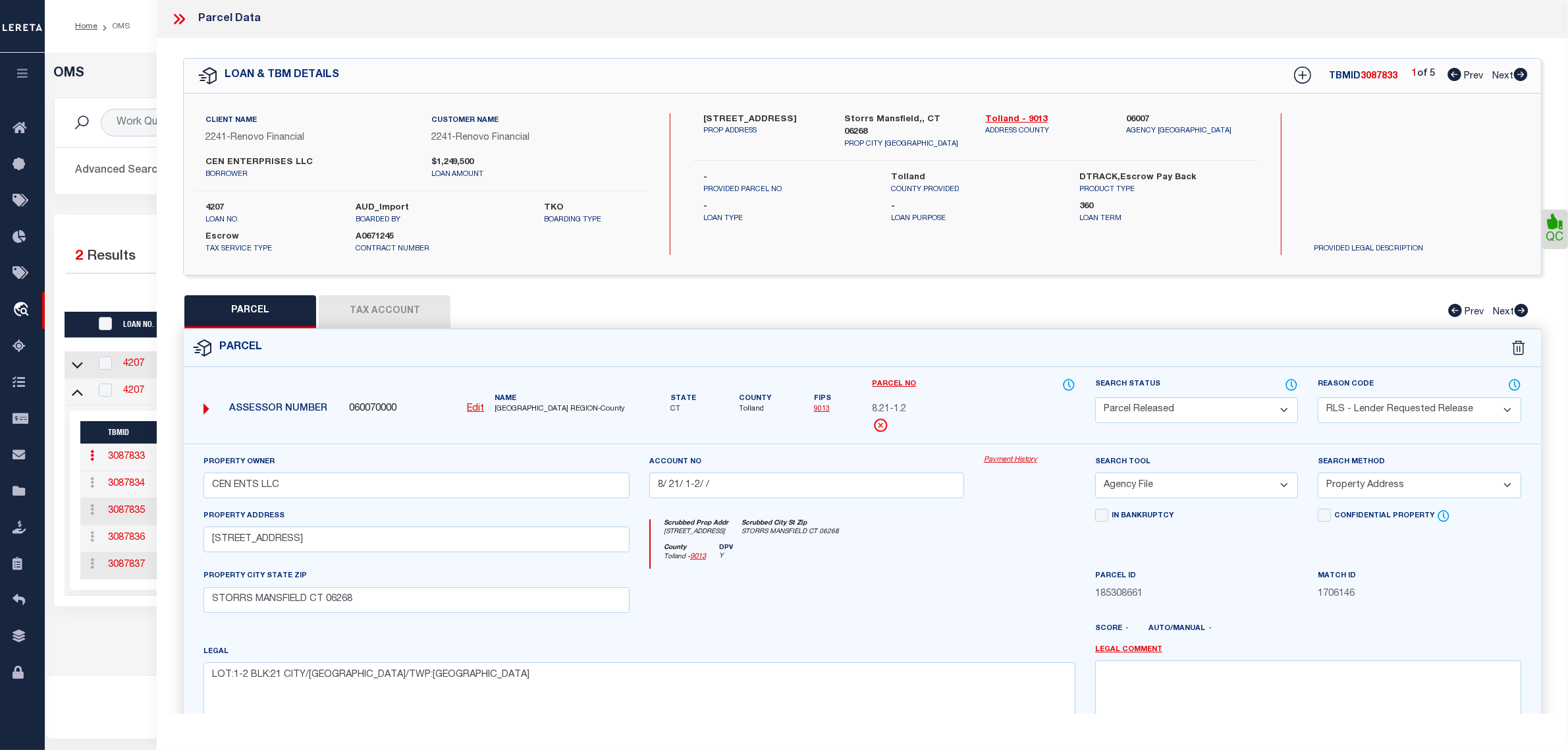
click at [1318, 397] on select "- Select Reason Code - 099 - Other (Provide additional detail) ACT - Agency Cha…" at bounding box center [1419, 410] width 203 height 25
click at [1248, 692] on textarea at bounding box center [1308, 701] width 426 height 83
paste textarea "Parcel released per customer's [DATE] file. MLC [DATE]"
type textarea "Parcel released per customer's [DATE] file. MLC [DATE]"
click at [1264, 617] on div "Parcel ID 185308661" at bounding box center [1196, 596] width 223 height 54
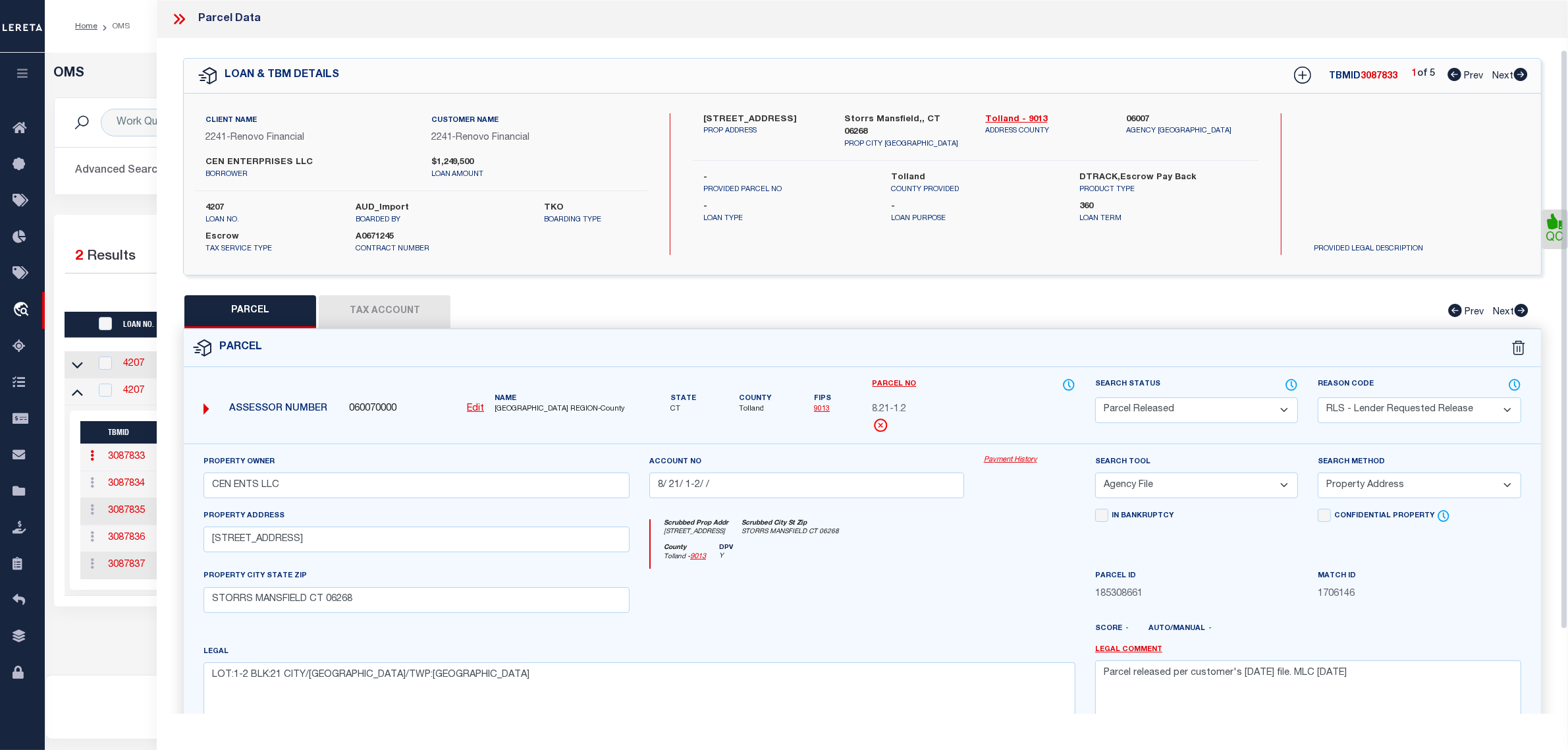
scroll to position [165, 0]
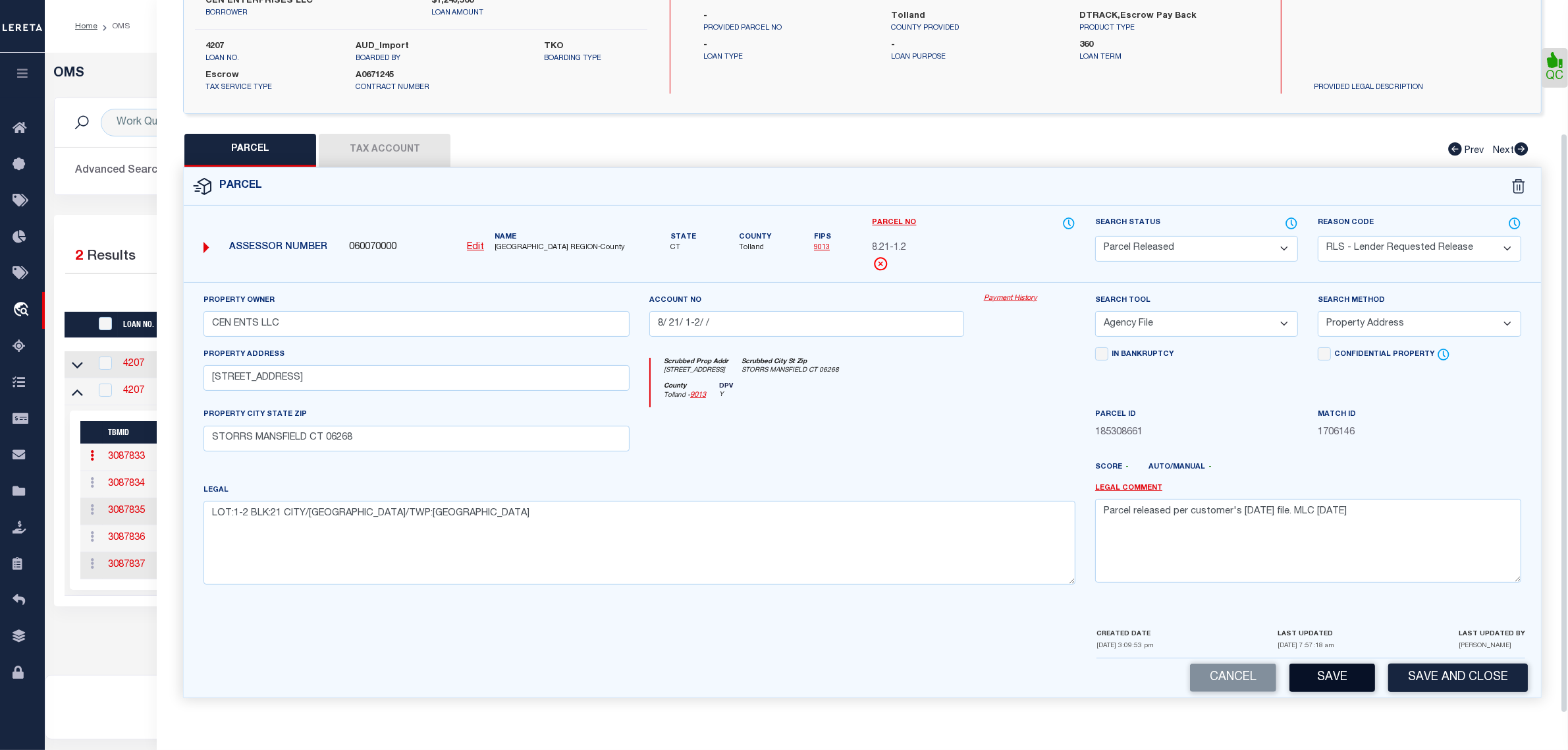
click at [1354, 669] on button "Save" at bounding box center [1332, 677] width 86 height 28
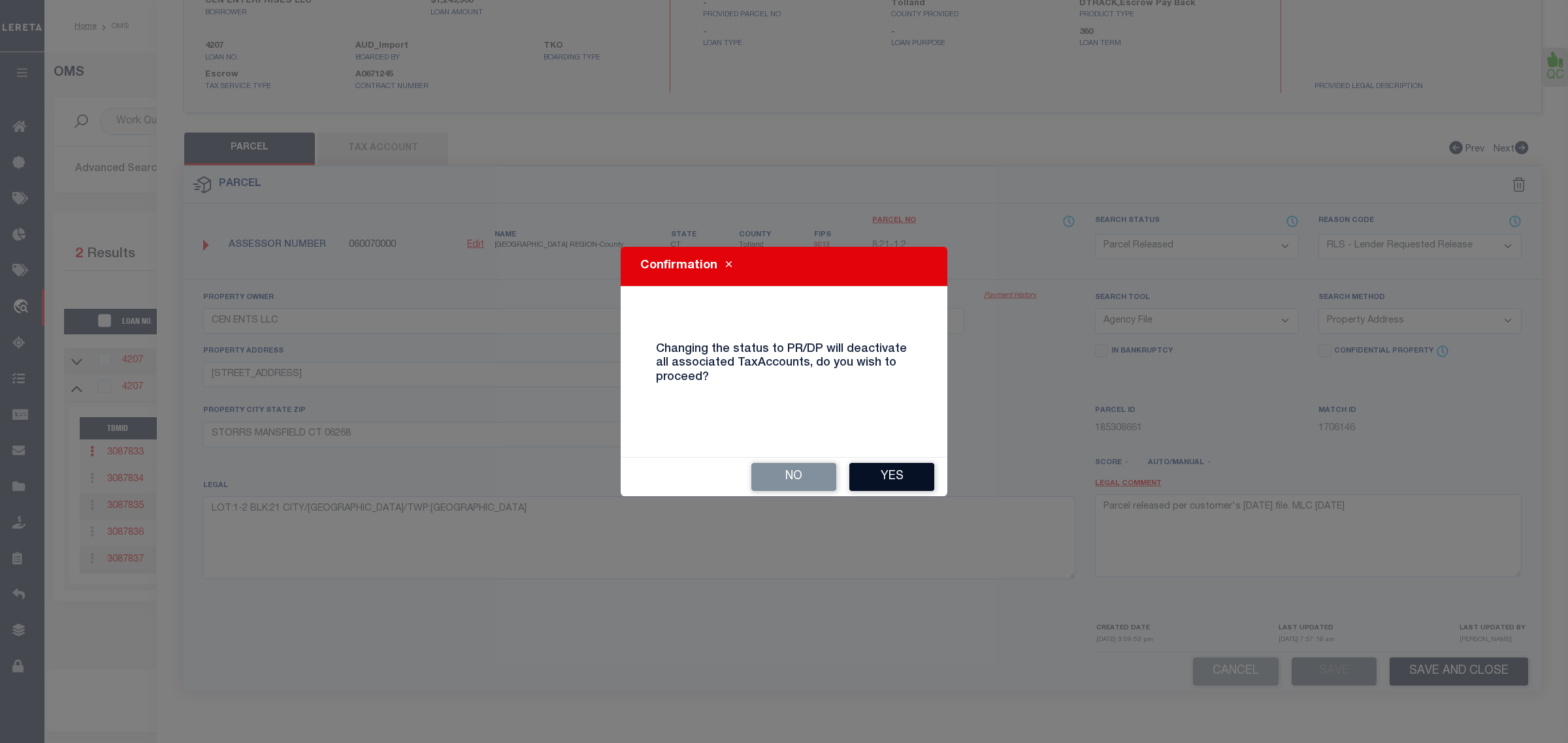
click at [898, 485] on button "Yes" at bounding box center [891, 476] width 85 height 28
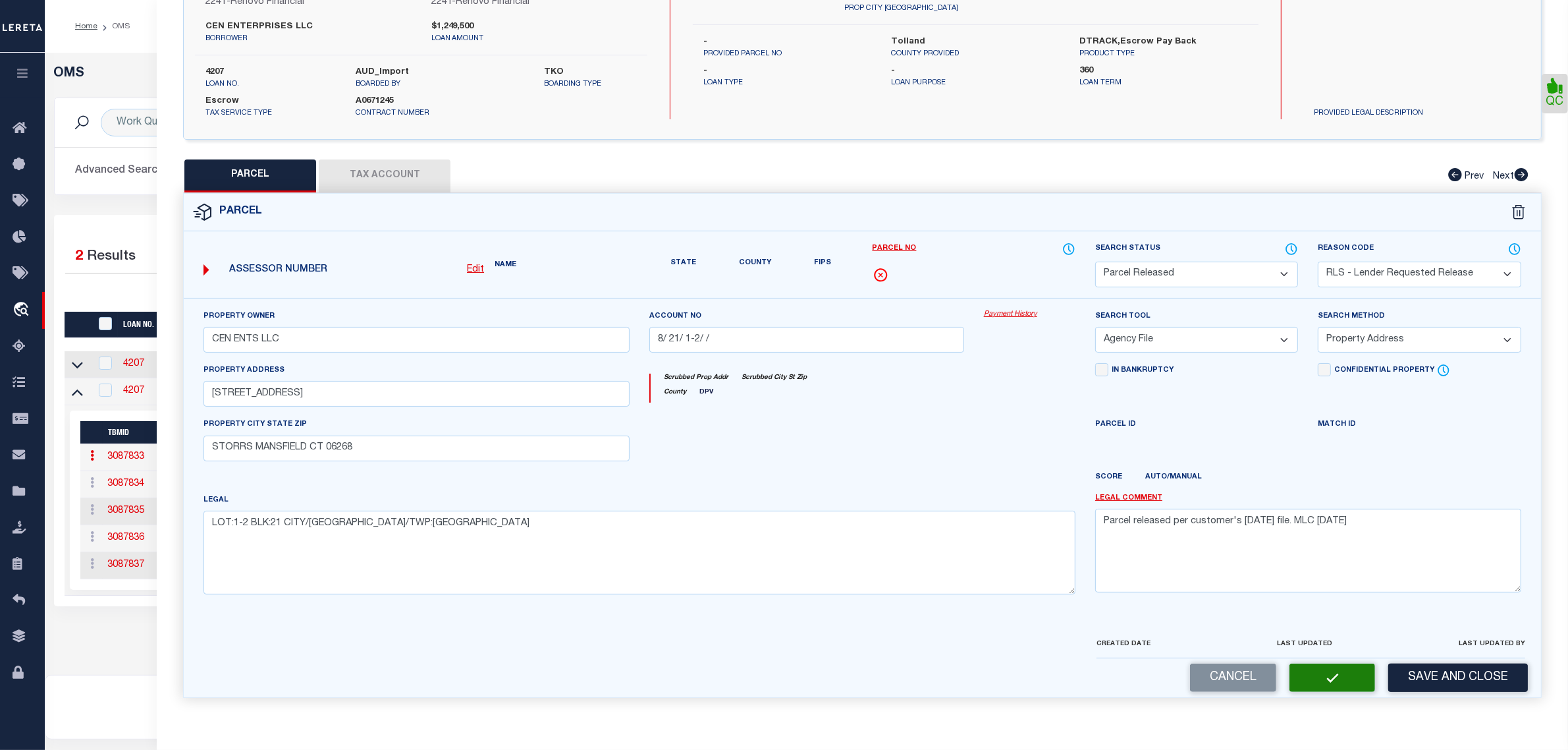
select select "AS"
select select
checkbox input "false"
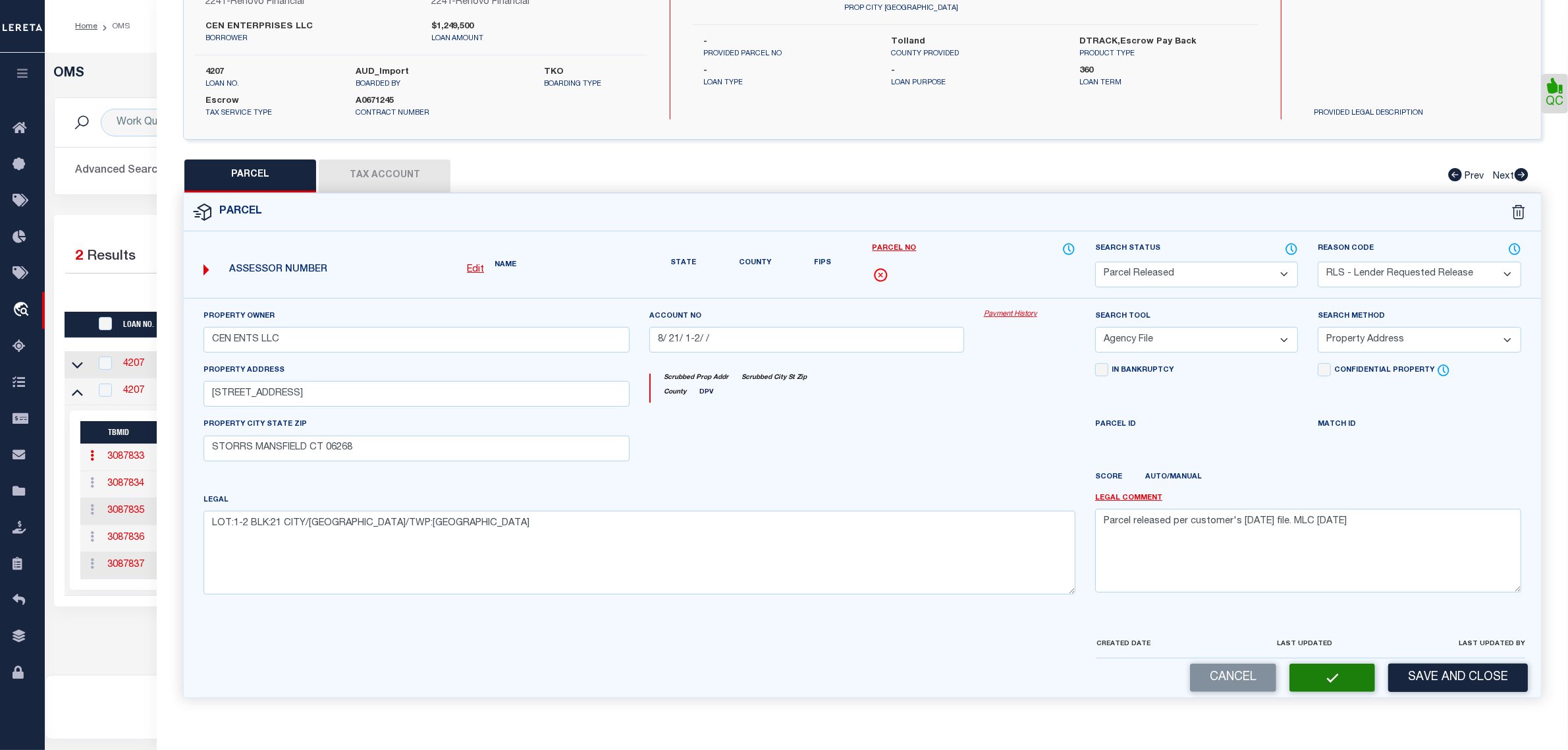
checkbox input "false"
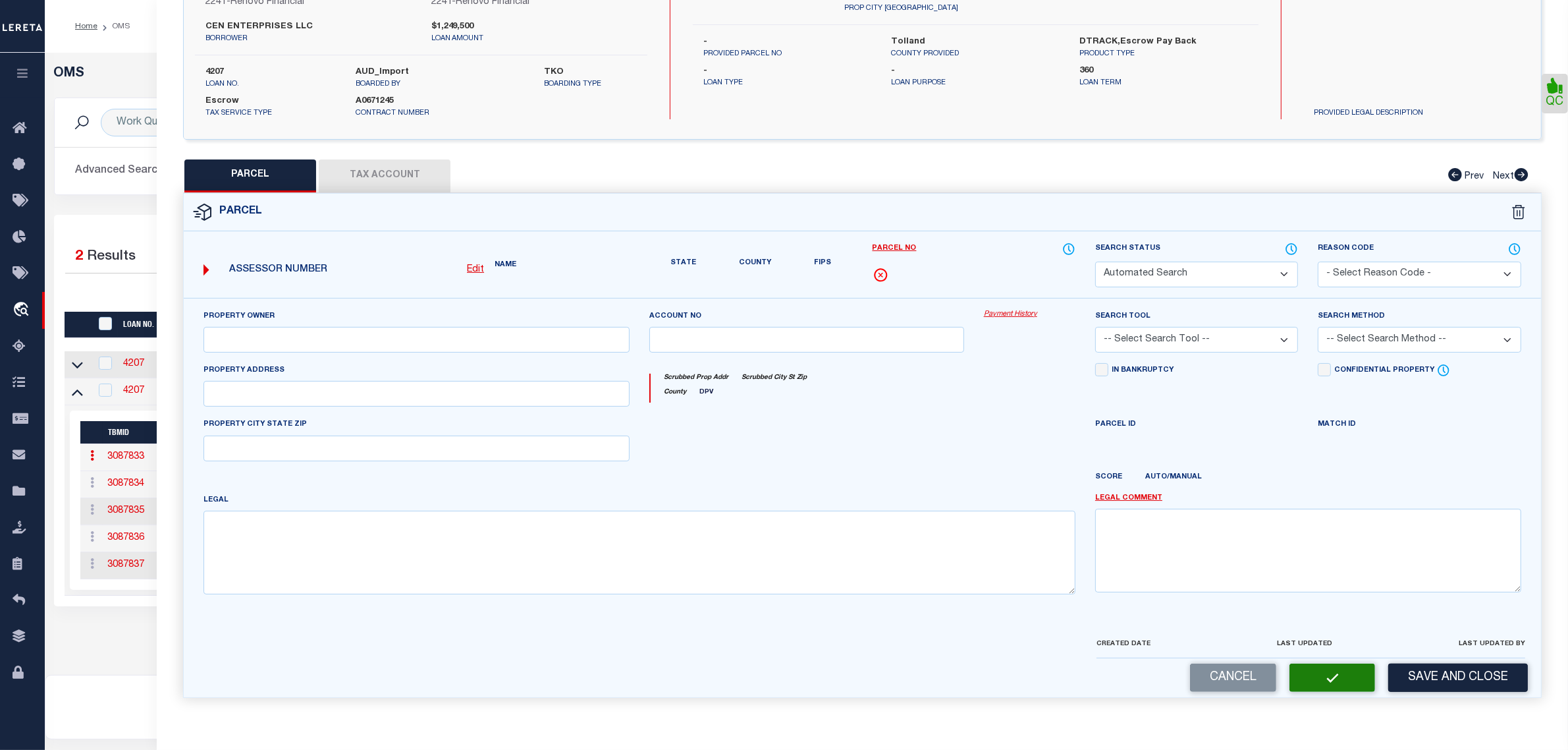
click at [99, 635] on div "OMS Work Queue is --ALL-- Active Loan No. is 4207 TBMID FIPS Assigned To Search…" at bounding box center [806, 350] width 1516 height 569
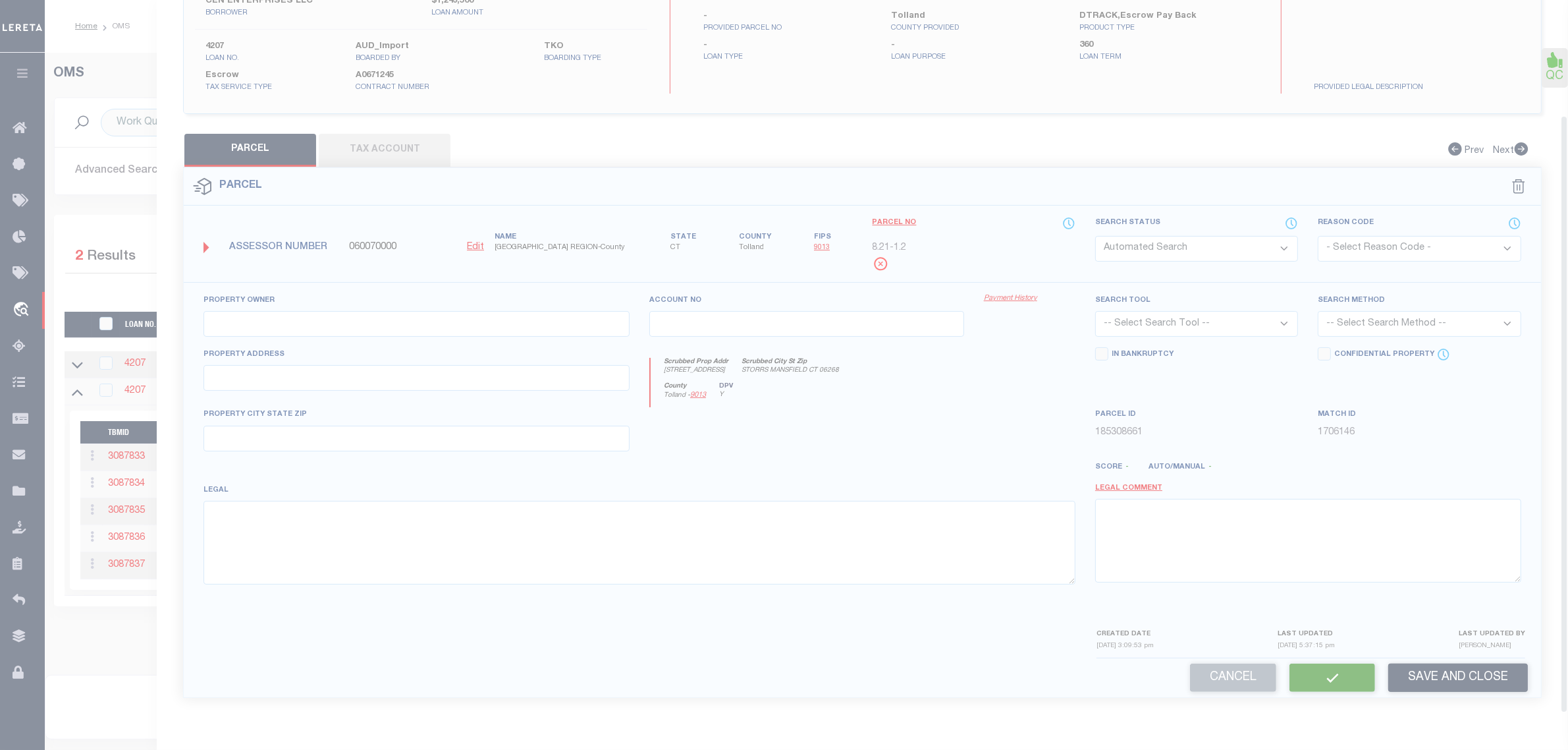
select select "PR"
select select "RLS"
type input "CEN ENTS LLC"
type input "8/ 21/ 1-2/ /"
select select "AGF"
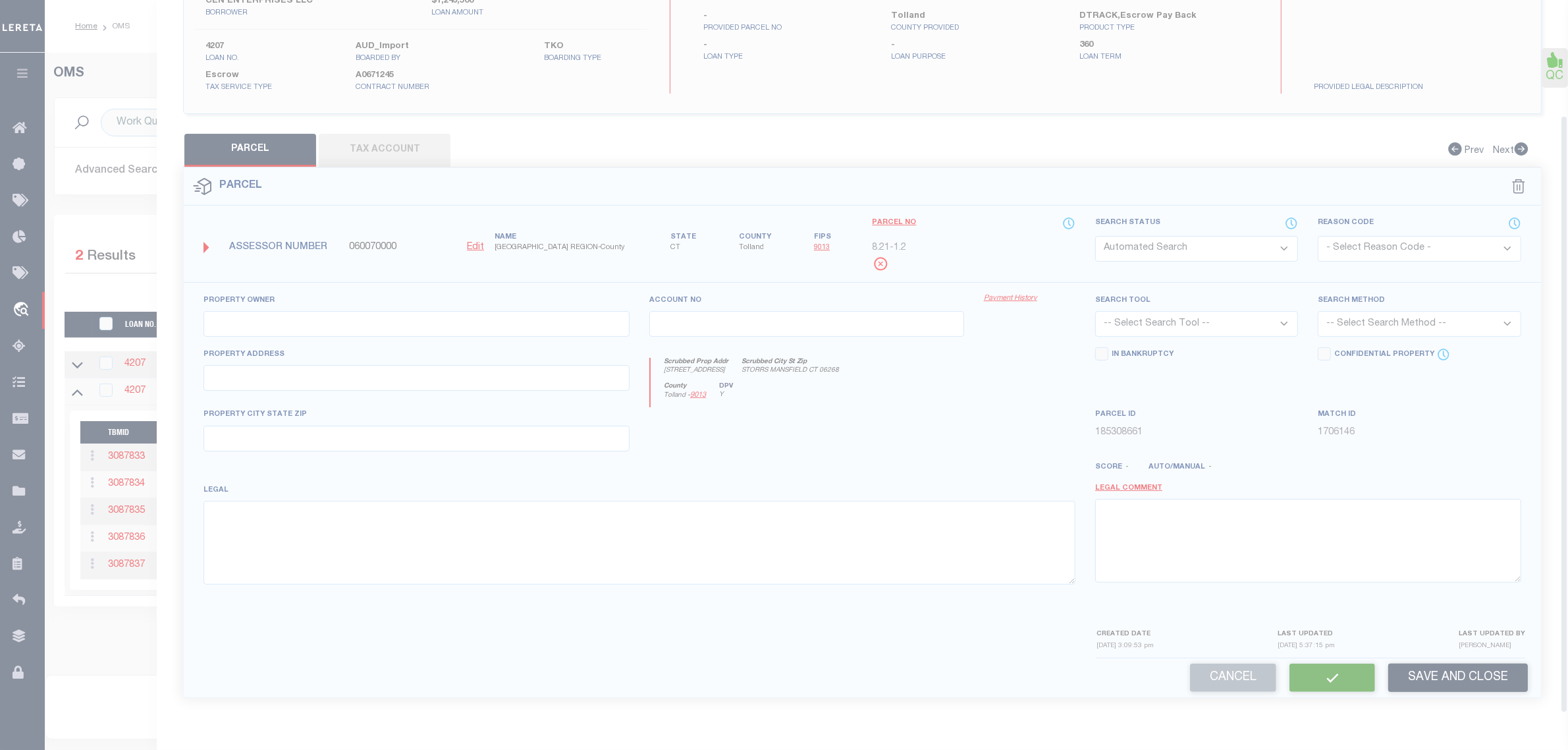
select select "ADD"
type input "[STREET_ADDRESS]"
type input "STORRS MANSFIELD CT 06268"
type textarea "LOT:1-2 BLK:21 CITY/[GEOGRAPHIC_DATA]/TWP:[GEOGRAPHIC_DATA]"
type textarea "Parcel released per customer's [DATE] file. MLC [DATE]"
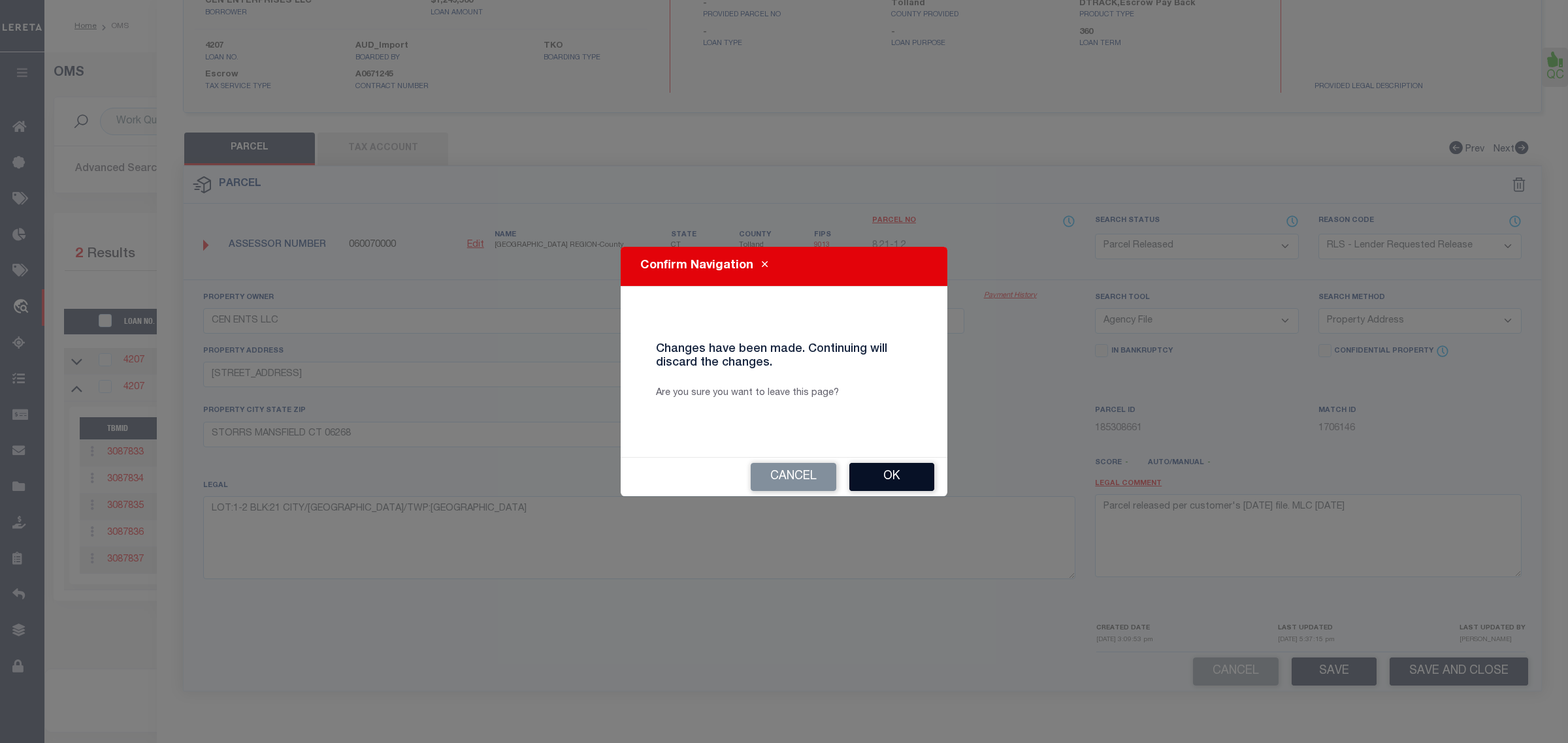
click at [889, 484] on button "Ok" at bounding box center [891, 476] width 85 height 28
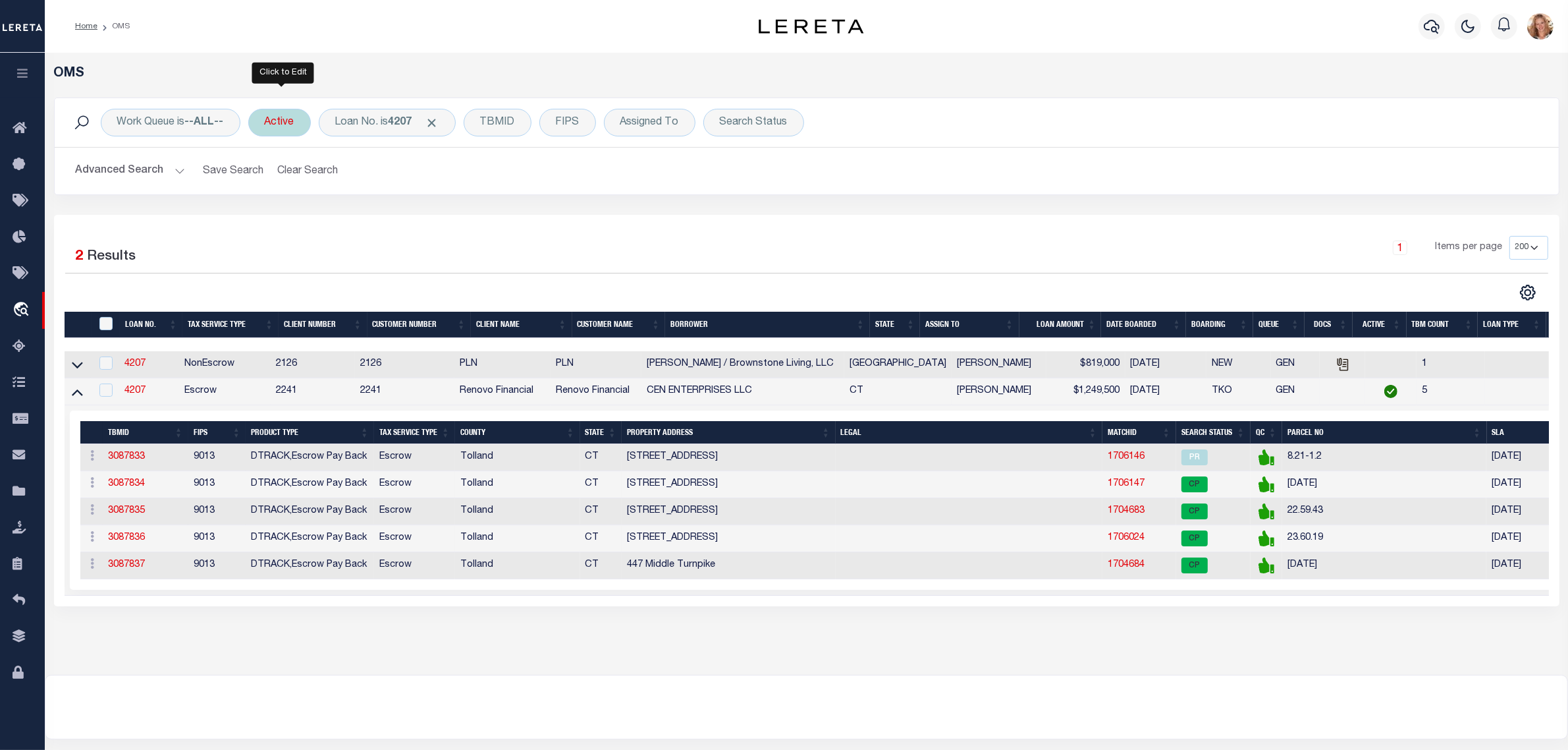
click at [273, 127] on div "Active" at bounding box center [280, 123] width 62 height 28
click at [435, 226] on input "Apply" at bounding box center [440, 216] width 39 height 22
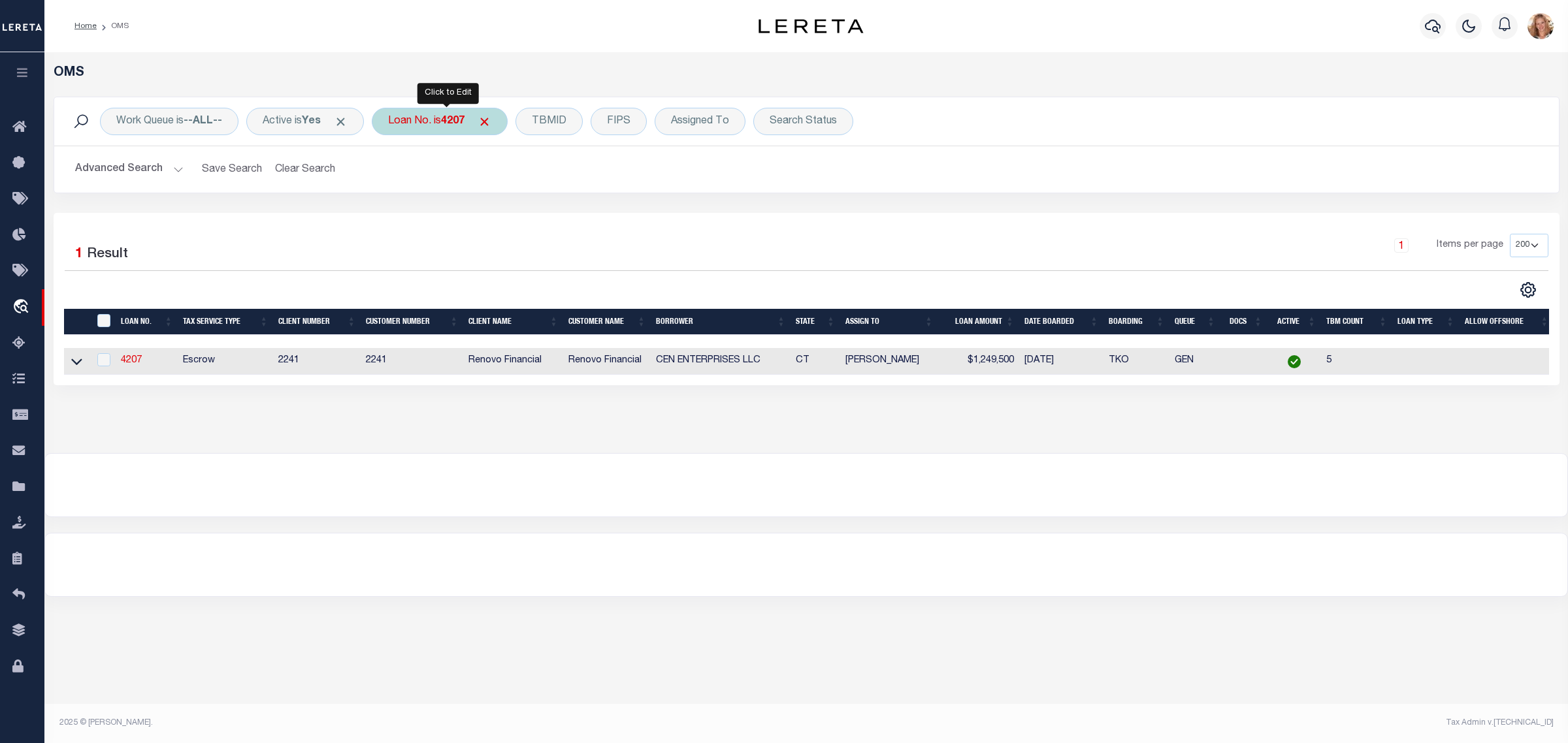
click at [432, 121] on div "Loan No. is 4207" at bounding box center [439, 121] width 136 height 27
type input "5064"
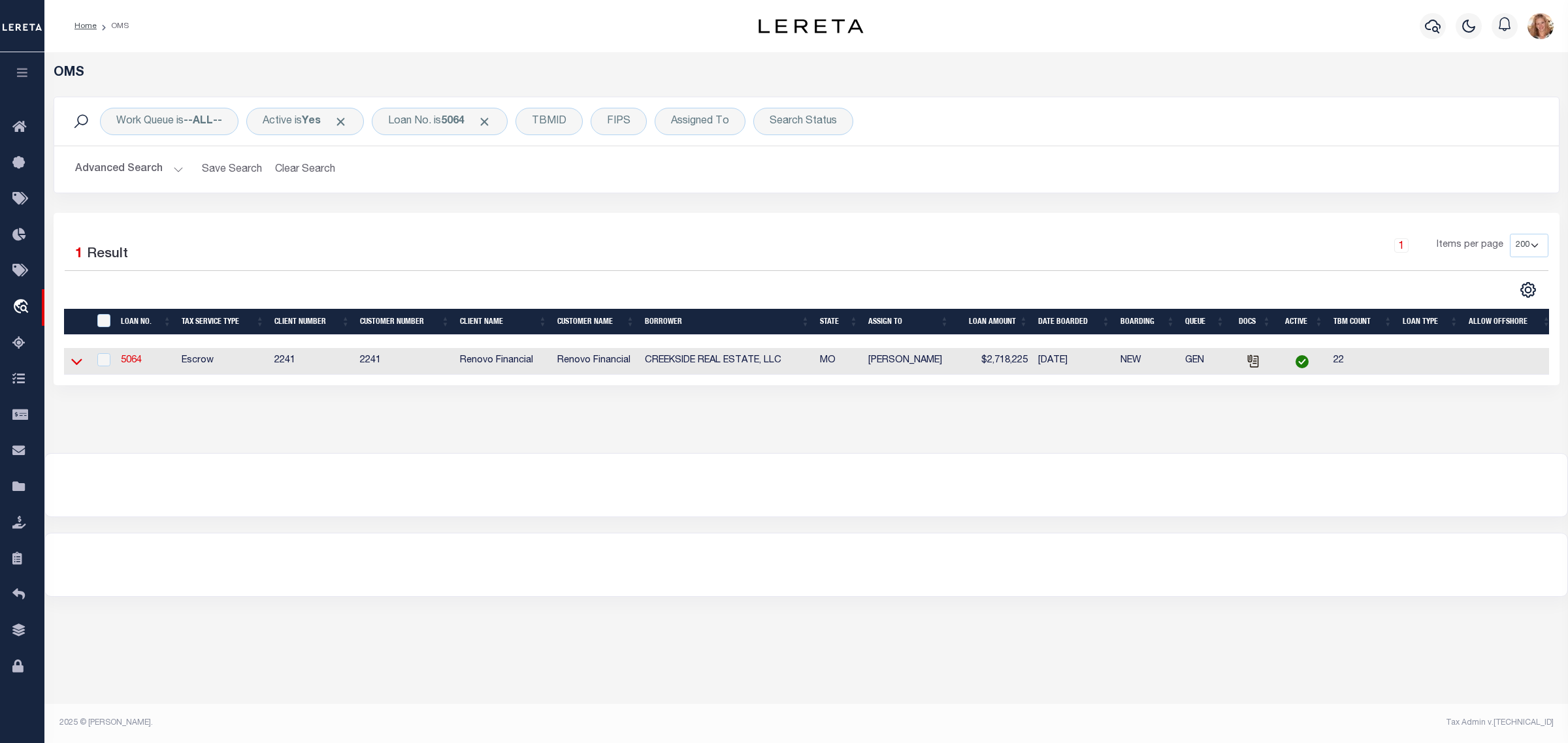
click at [77, 361] on icon at bounding box center [76, 361] width 11 height 14
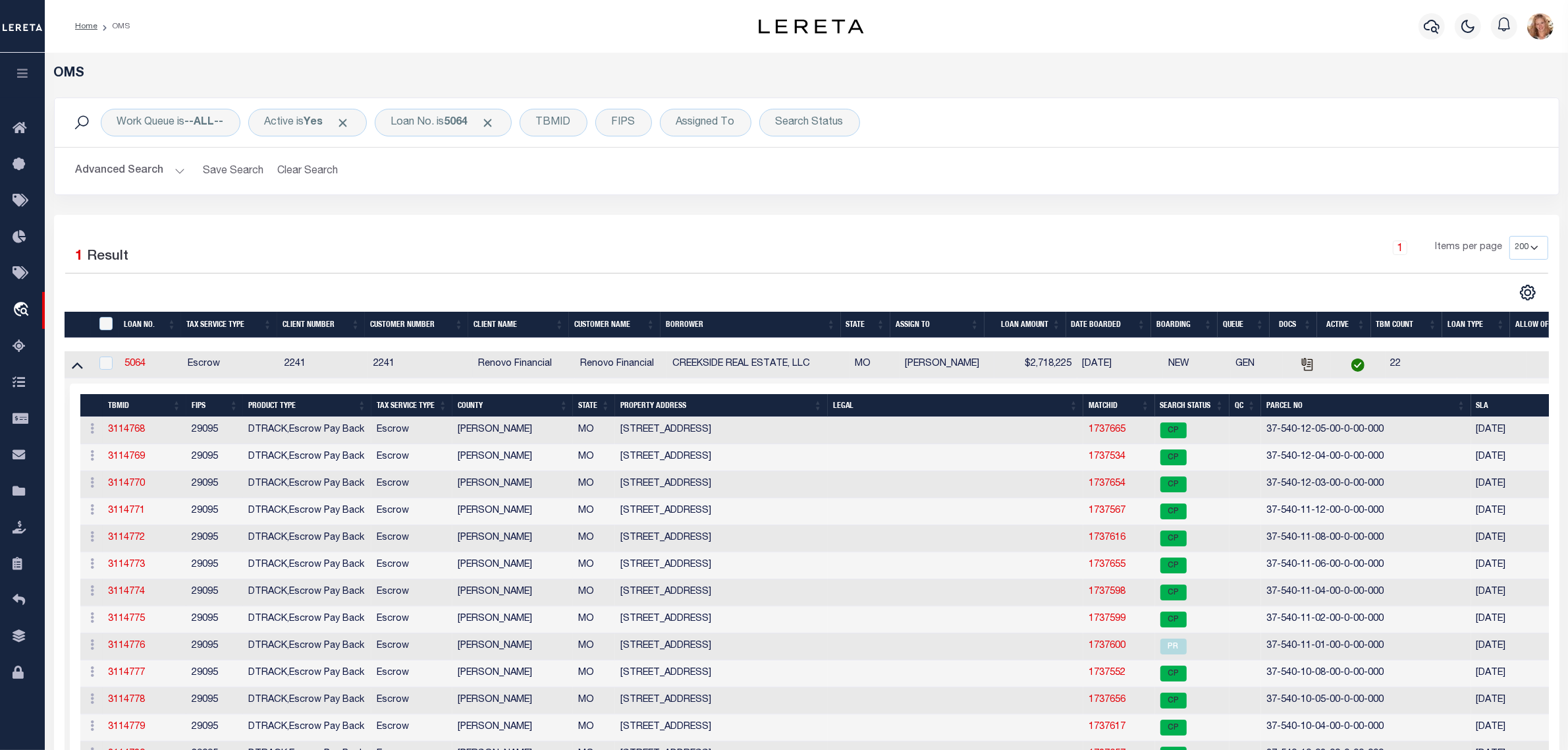
click at [731, 410] on th "PROPERTY ADDRESS" at bounding box center [721, 405] width 212 height 23
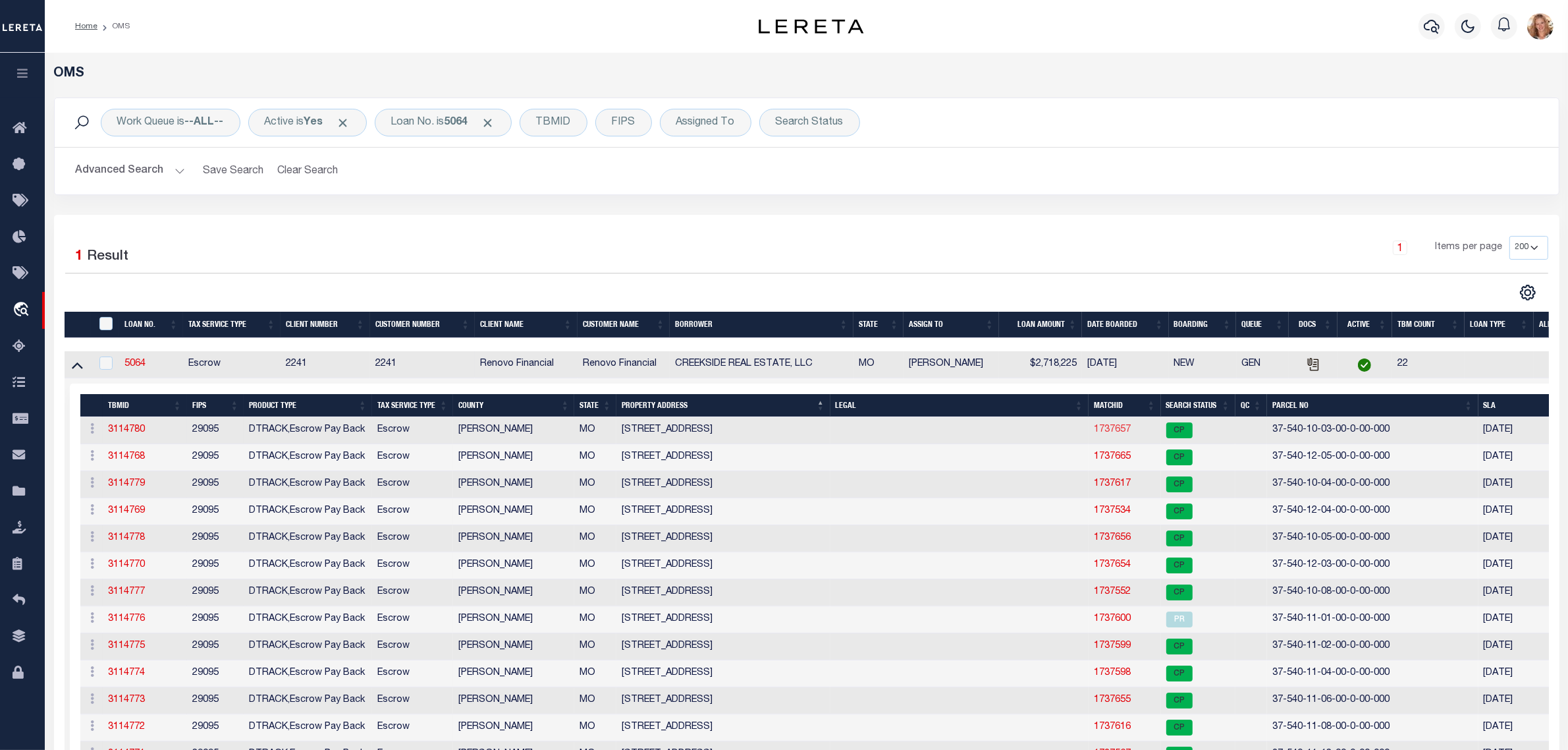
click at [1101, 433] on link "1737657" at bounding box center [1112, 429] width 37 height 9
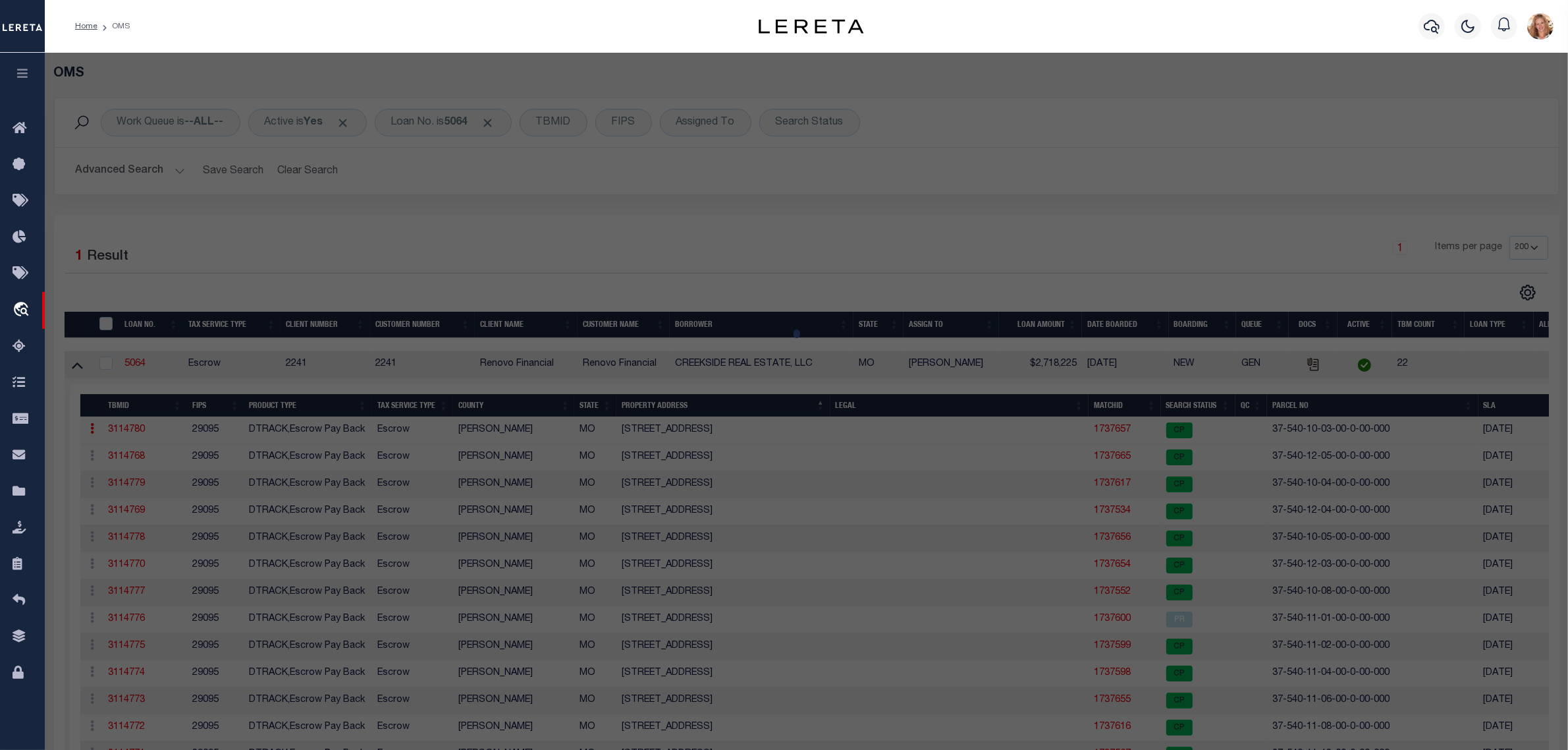
select select "AS"
select select
checkbox input "false"
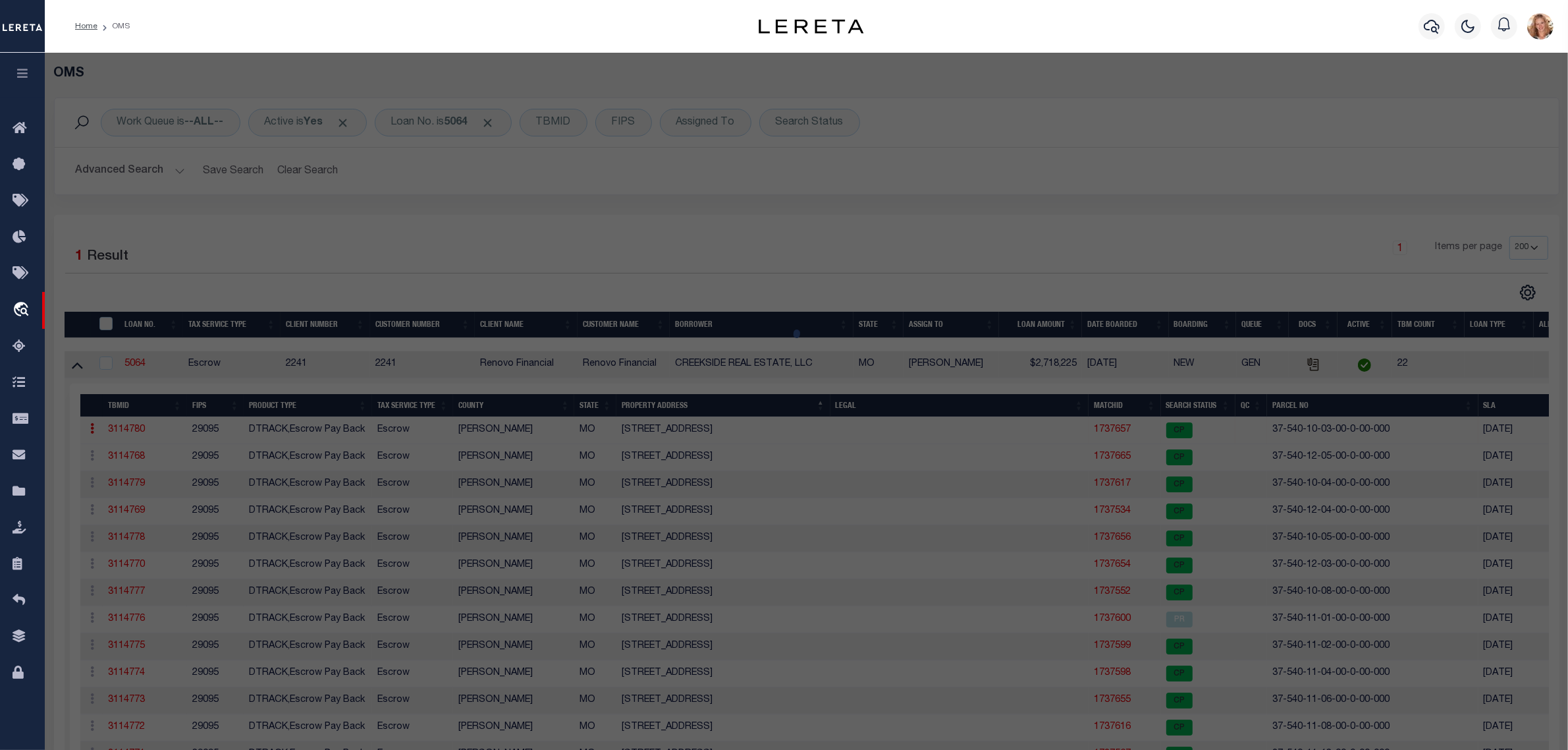
checkbox input "false"
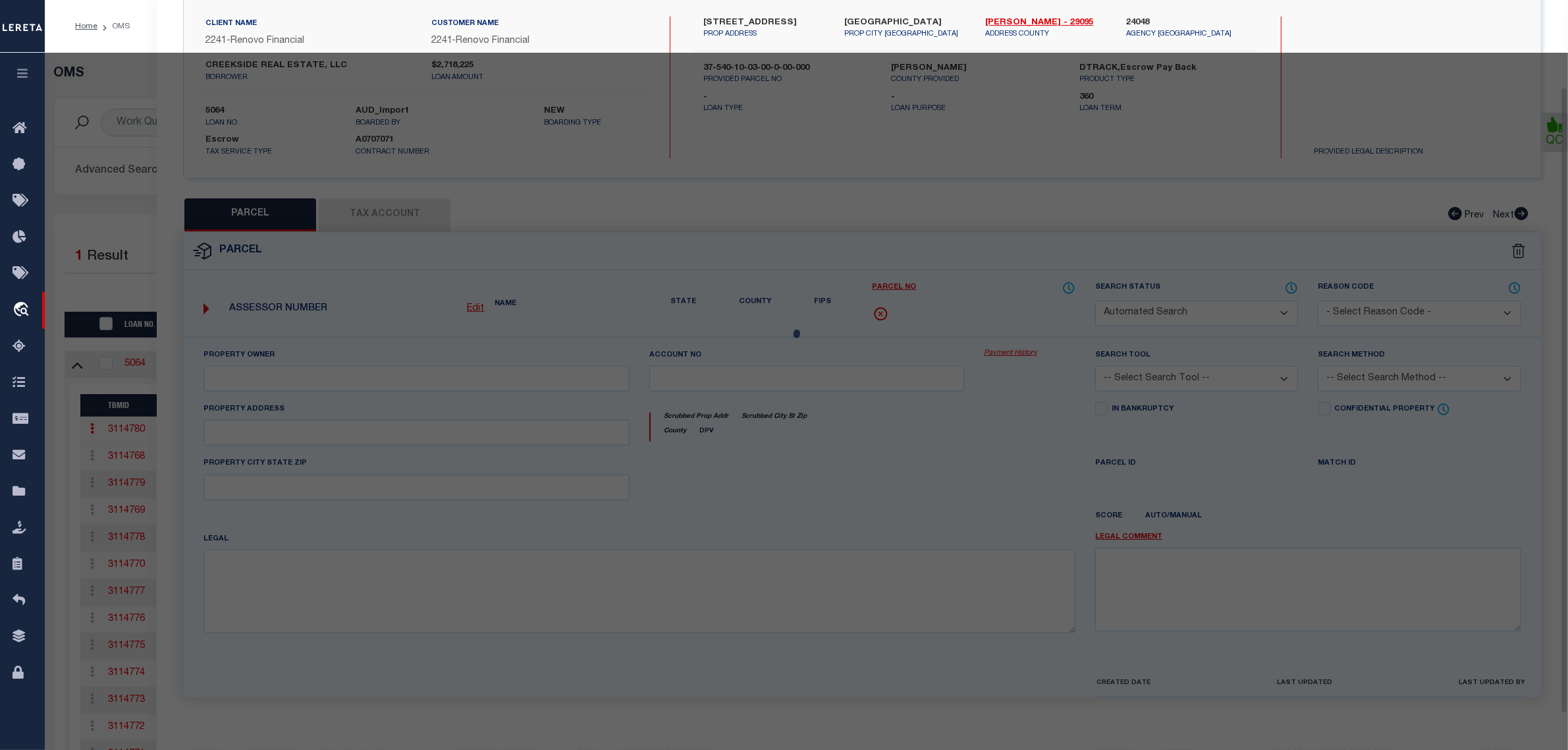
select select "CP"
type input "CREEKSIDE REAL ESTATE LLC"
type input "[STREET_ADDRESS]"
checkbox input "false"
type input "[GEOGRAPHIC_DATA]"
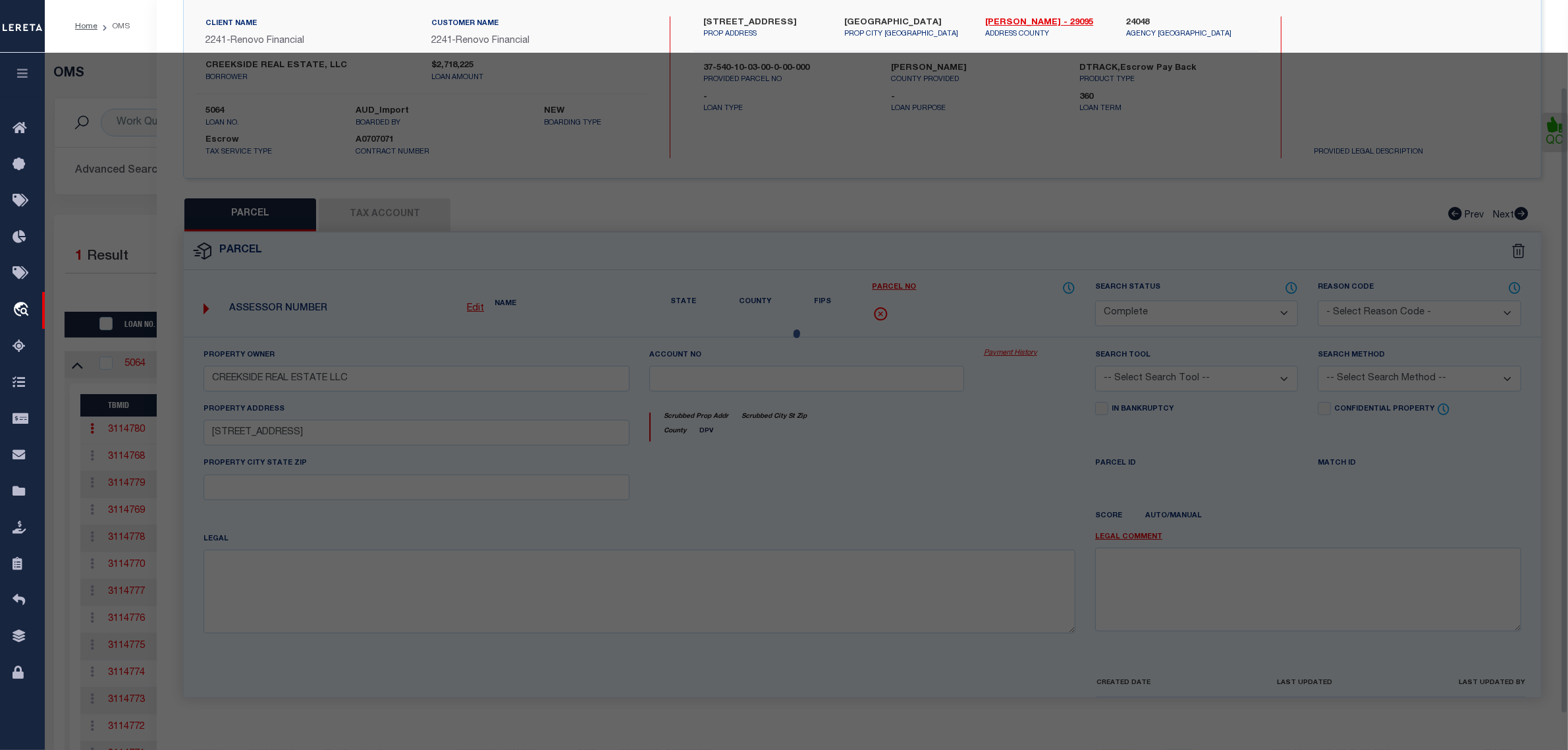
type textarea "[GEOGRAPHIC_DATA]---LOT 2"
type textarea "Tax ID Special Project"
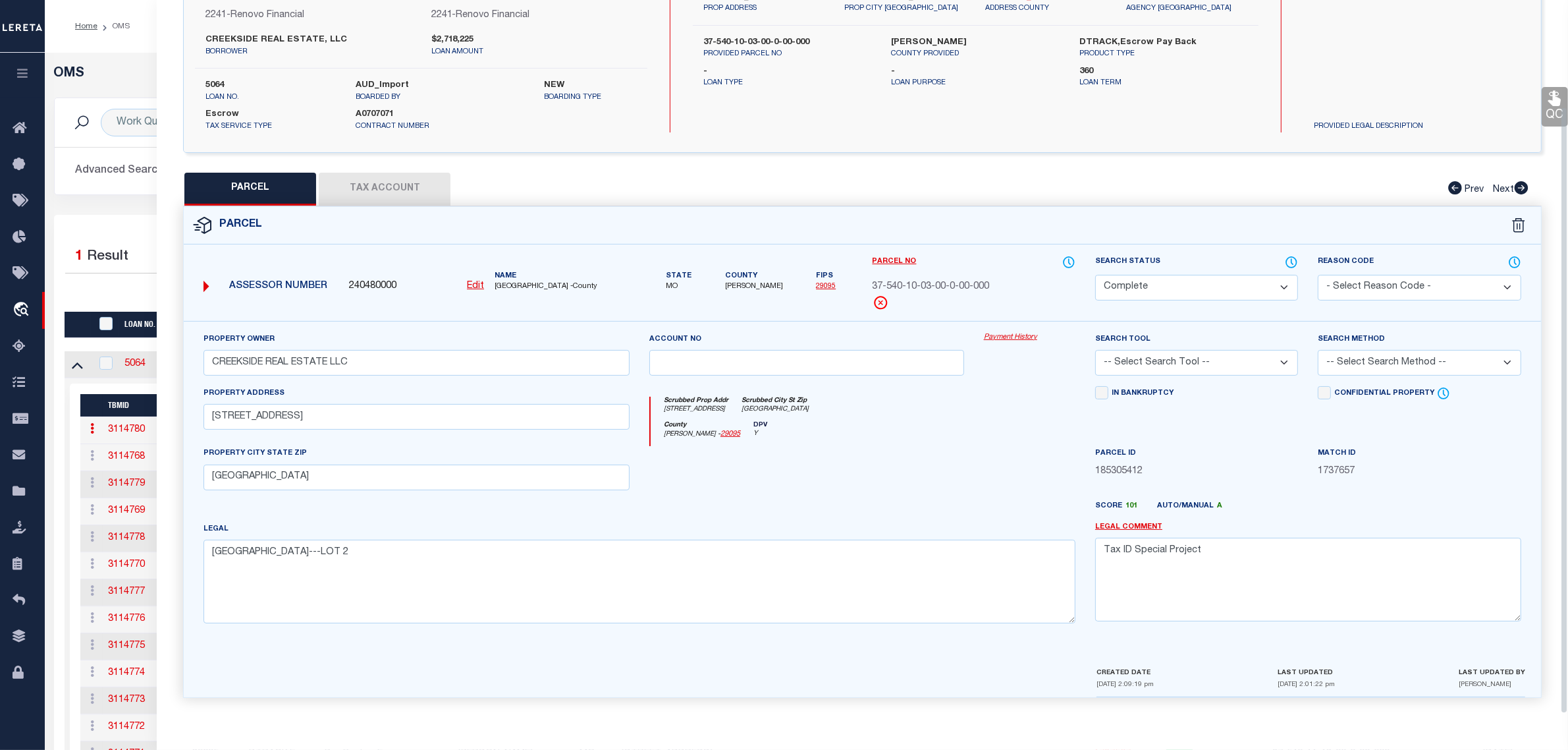
click at [1114, 281] on select "Automated Search Bad Parcel Complete Duplicate Parcel High Dollar Reporting In …" at bounding box center [1197, 287] width 203 height 25
select select "PR"
click at [1095, 275] on select "Automated Search Bad Parcel Complete Duplicate Parcel High Dollar Reporting In …" at bounding box center [1197, 287] width 203 height 25
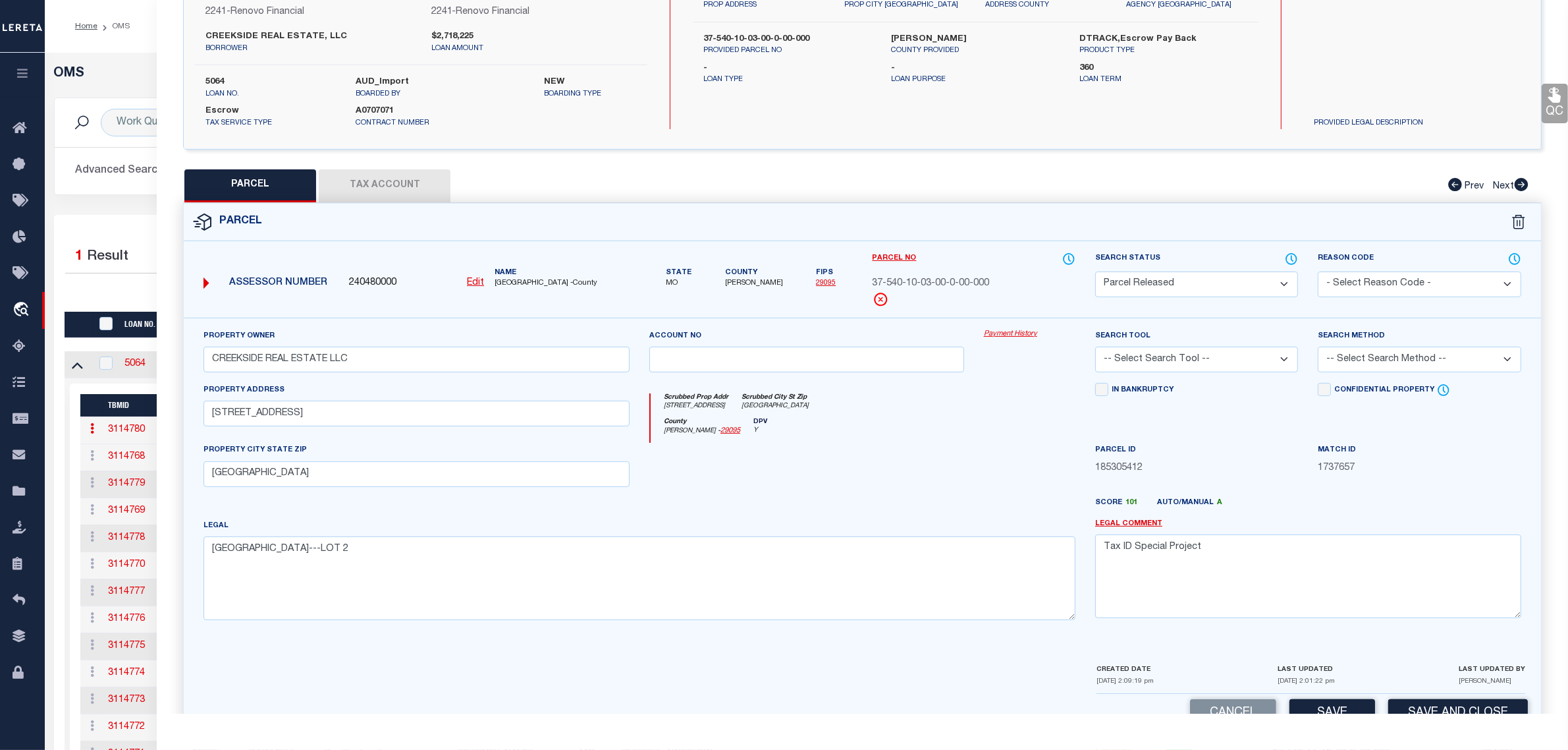
click at [1383, 294] on select "- Select Reason Code - 099 - Other (Provide additional detail) ACT - Agency Cha…" at bounding box center [1419, 284] width 203 height 25
select select "RLS"
click at [1318, 271] on select "- Select Reason Code - 099 - Other (Provide additional detail) ACT - Agency Cha…" at bounding box center [1419, 284] width 203 height 25
click at [1365, 544] on textarea "Tax ID Special Project" at bounding box center [1308, 576] width 426 height 83
paste textarea "Parcel released per customer's [DATE] file. MLC [DATE]"
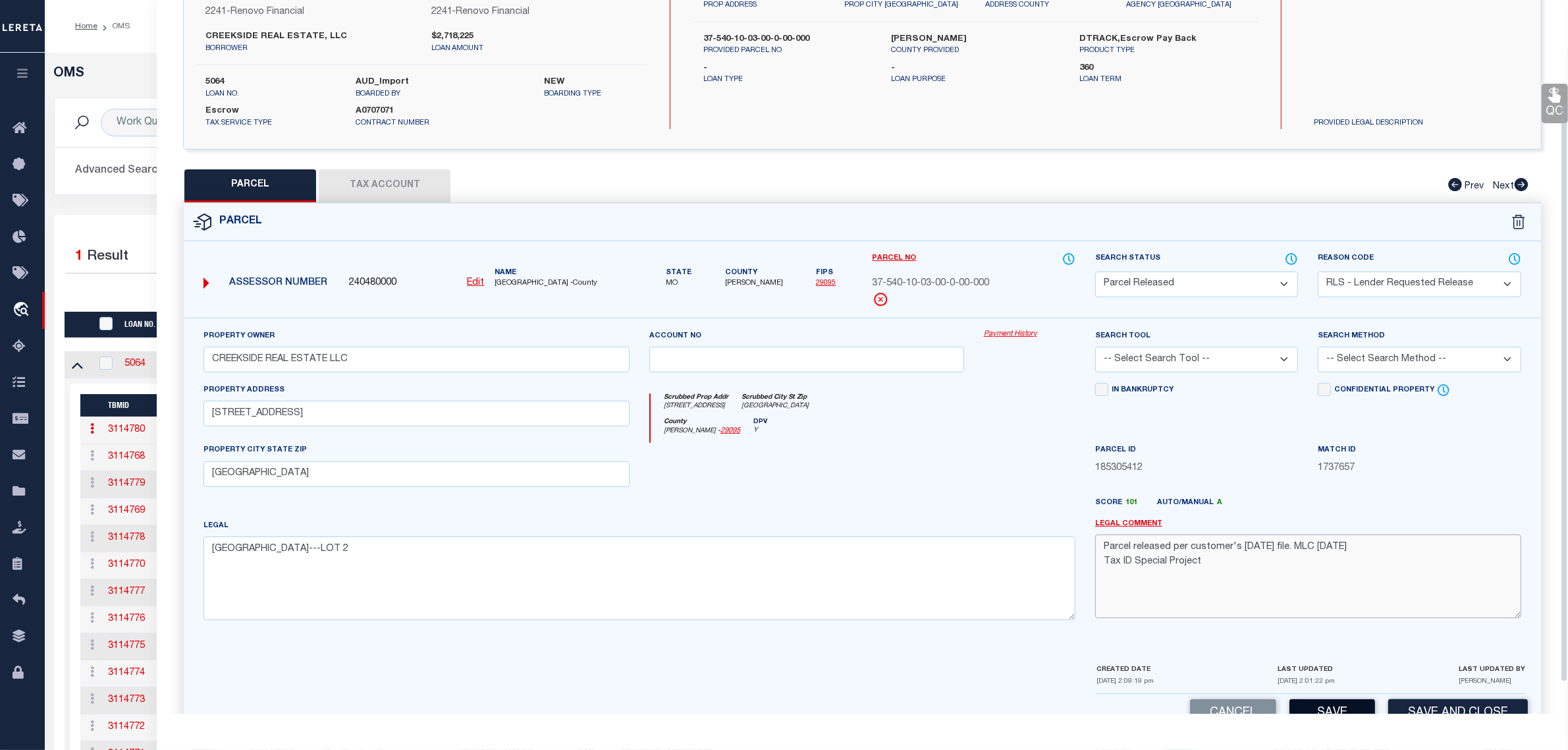
type textarea "Parcel released per customer's [DATE] file. MLC [DATE] Tax ID Special Project"
click at [1318, 712] on button "Save" at bounding box center [1332, 713] width 86 height 28
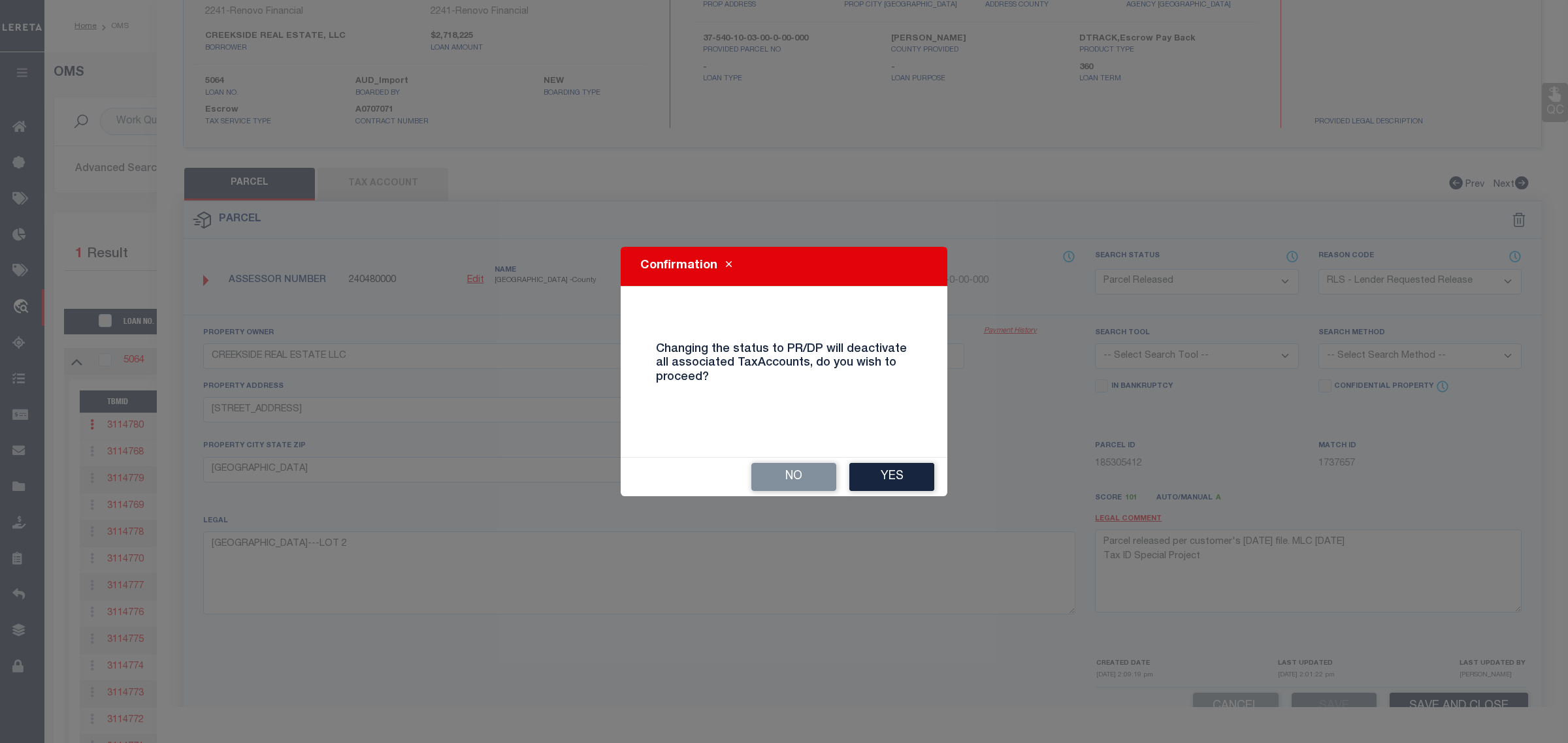
click at [909, 475] on button "Yes" at bounding box center [891, 476] width 85 height 28
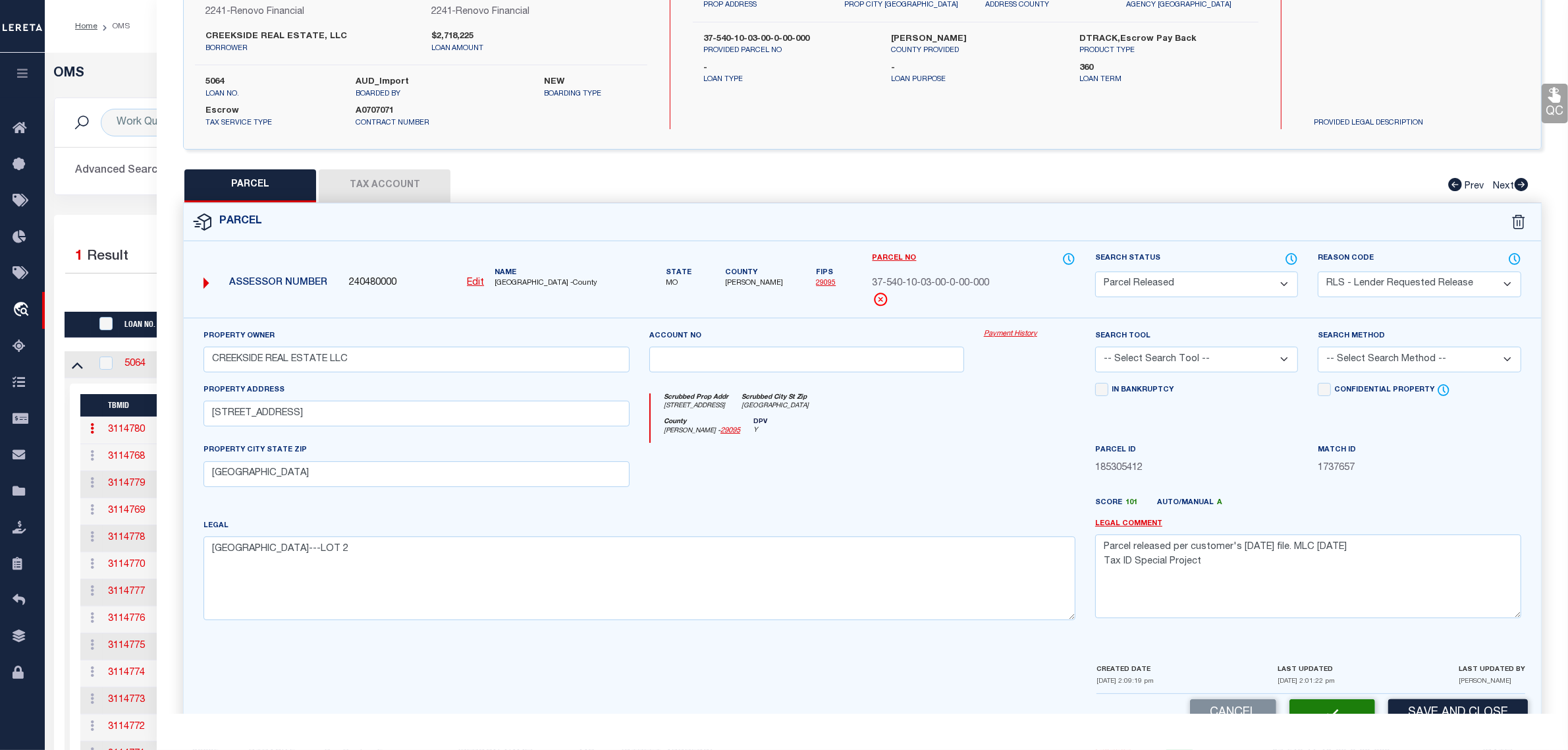
select select "AS"
select select
checkbox input "false"
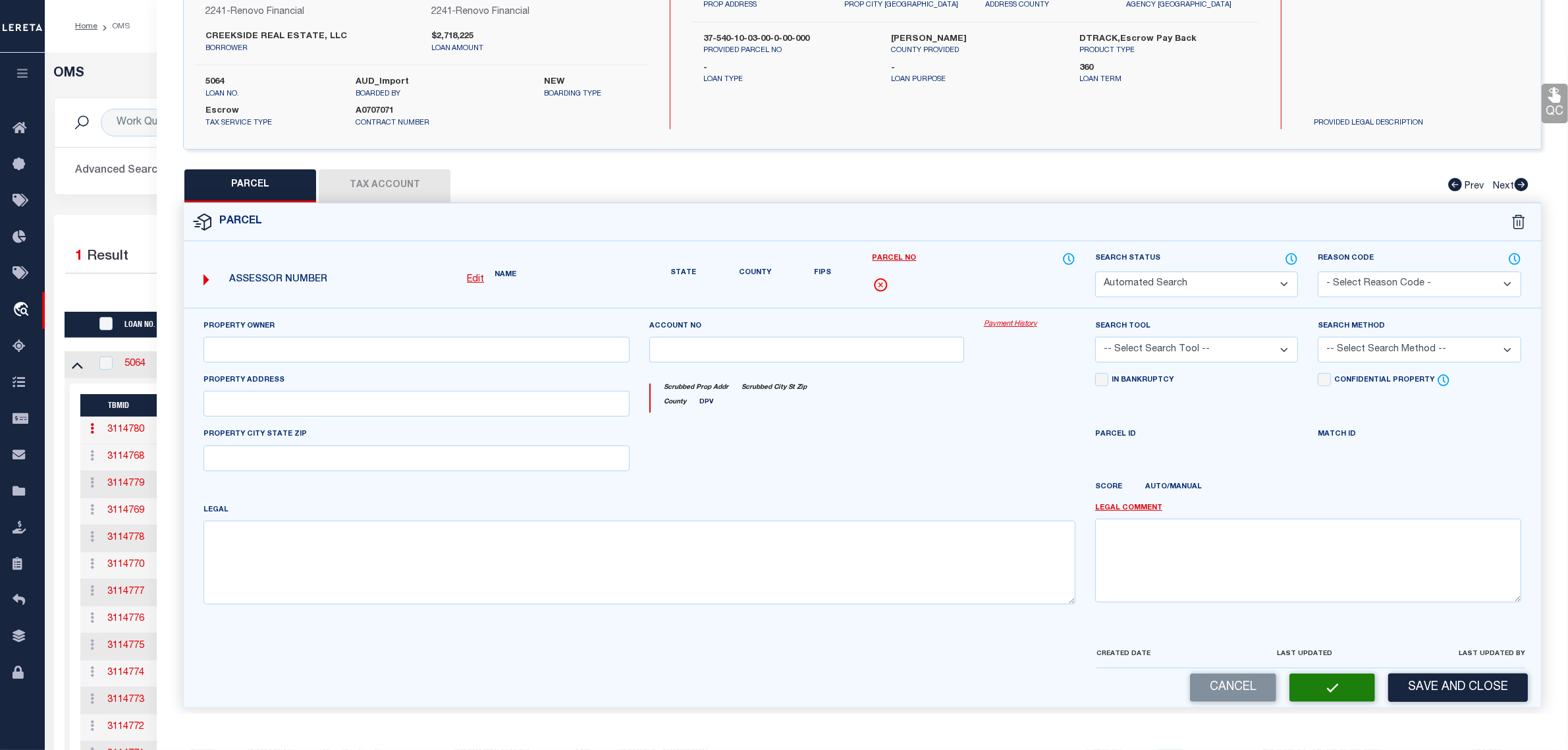
select select "PR"
select select "RLS"
type input "CREEKSIDE REAL ESTATE LLC"
type input "[STREET_ADDRESS]"
type input "[GEOGRAPHIC_DATA]"
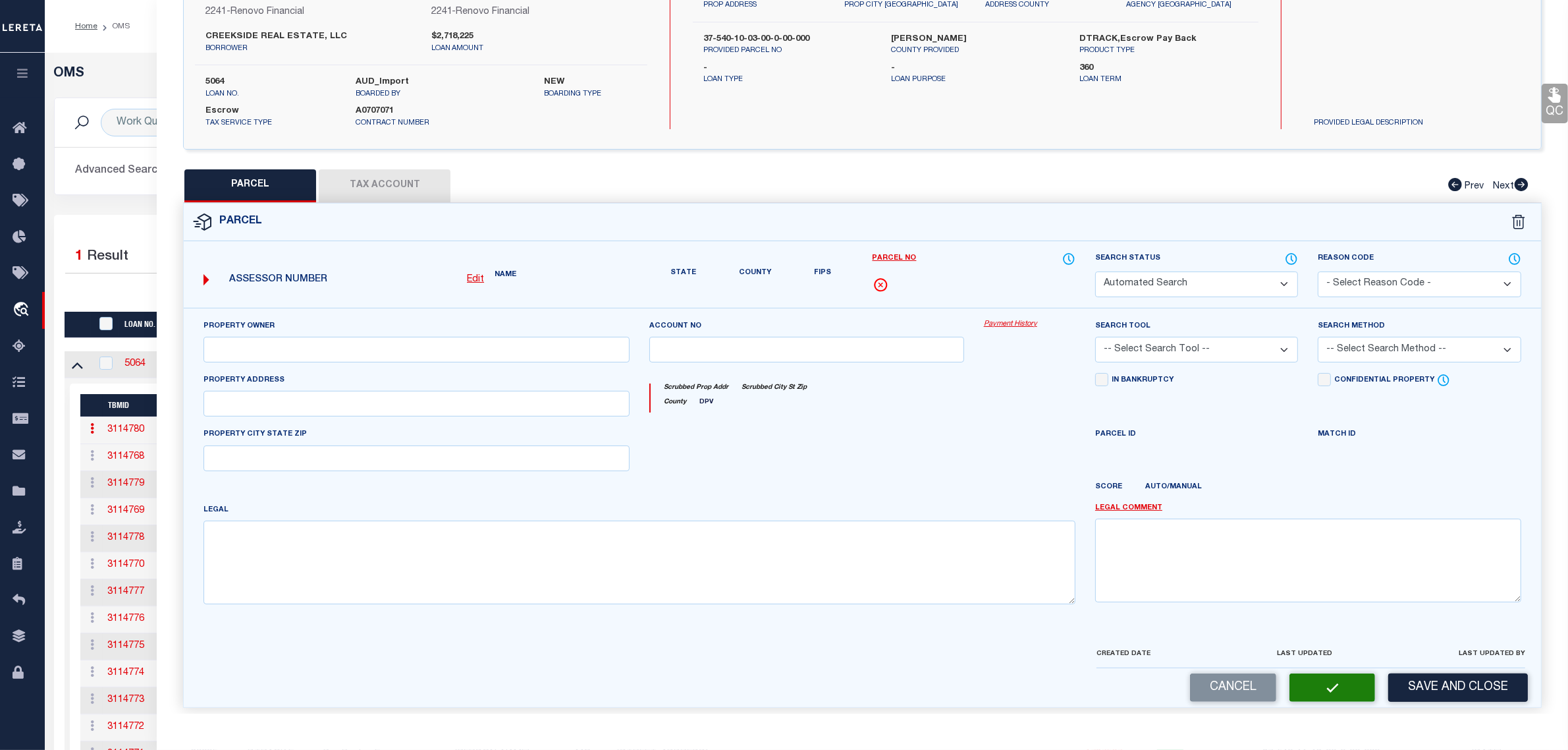
type textarea "[GEOGRAPHIC_DATA]---LOT 2"
type textarea "Parcel released per customer's [DATE] file. MLC [DATE] Tax ID Special Project"
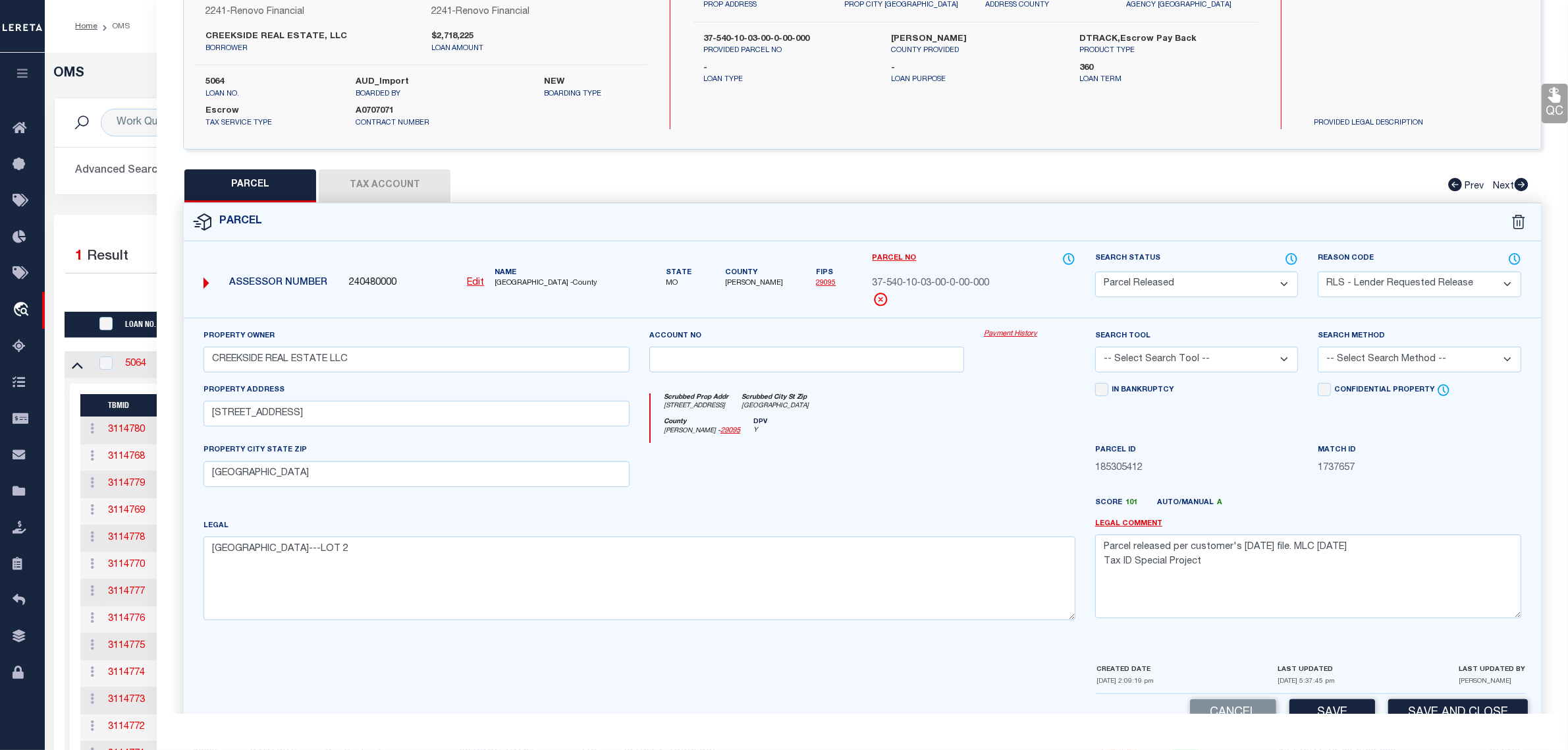
click at [103, 213] on div "Work Queue is --ALL-- Active is Yes Loan No. is 5064 TBMID FIPS Assigned To Sea…" at bounding box center [807, 156] width 1525 height 118
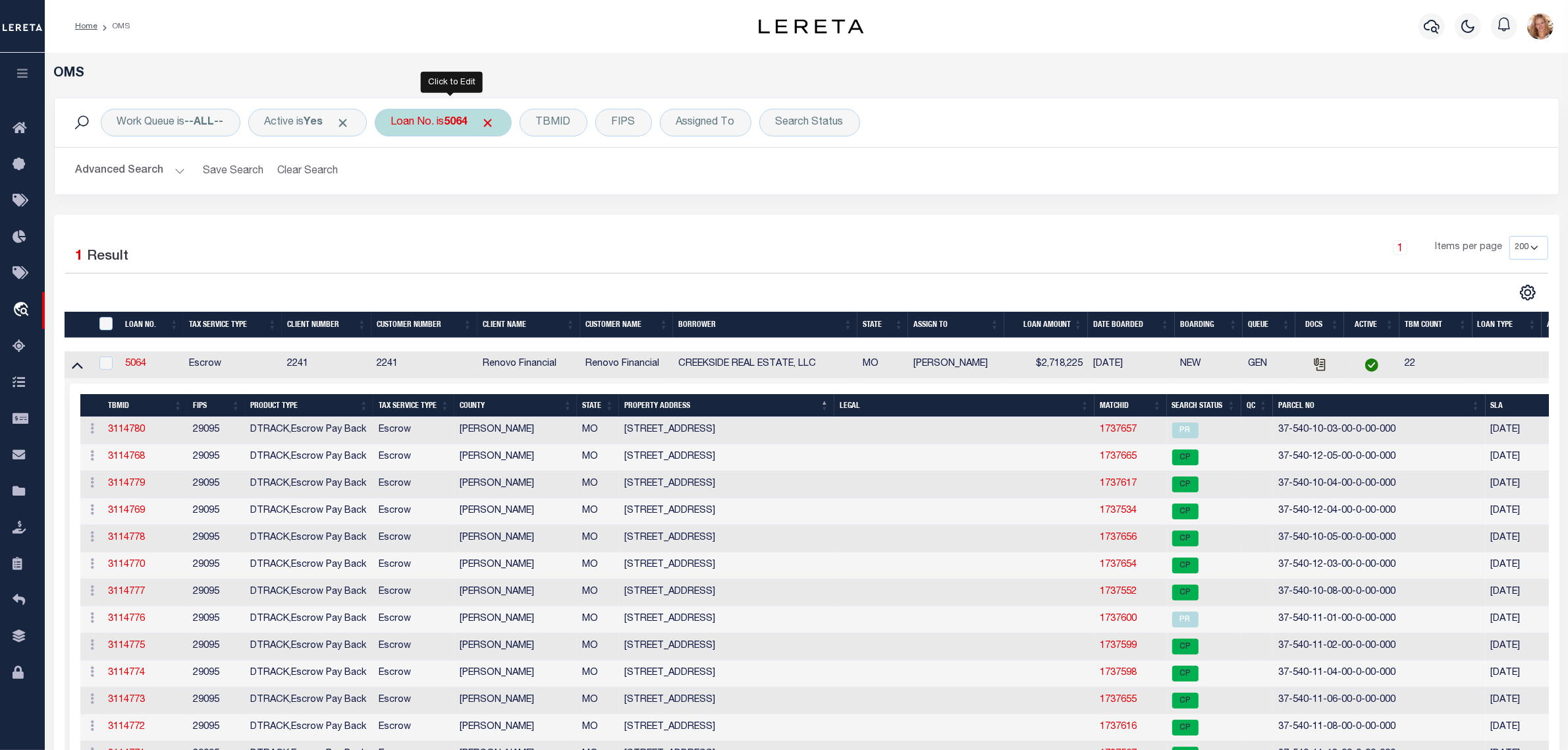
click at [426, 130] on div "Loan No. is 5064" at bounding box center [443, 123] width 137 height 28
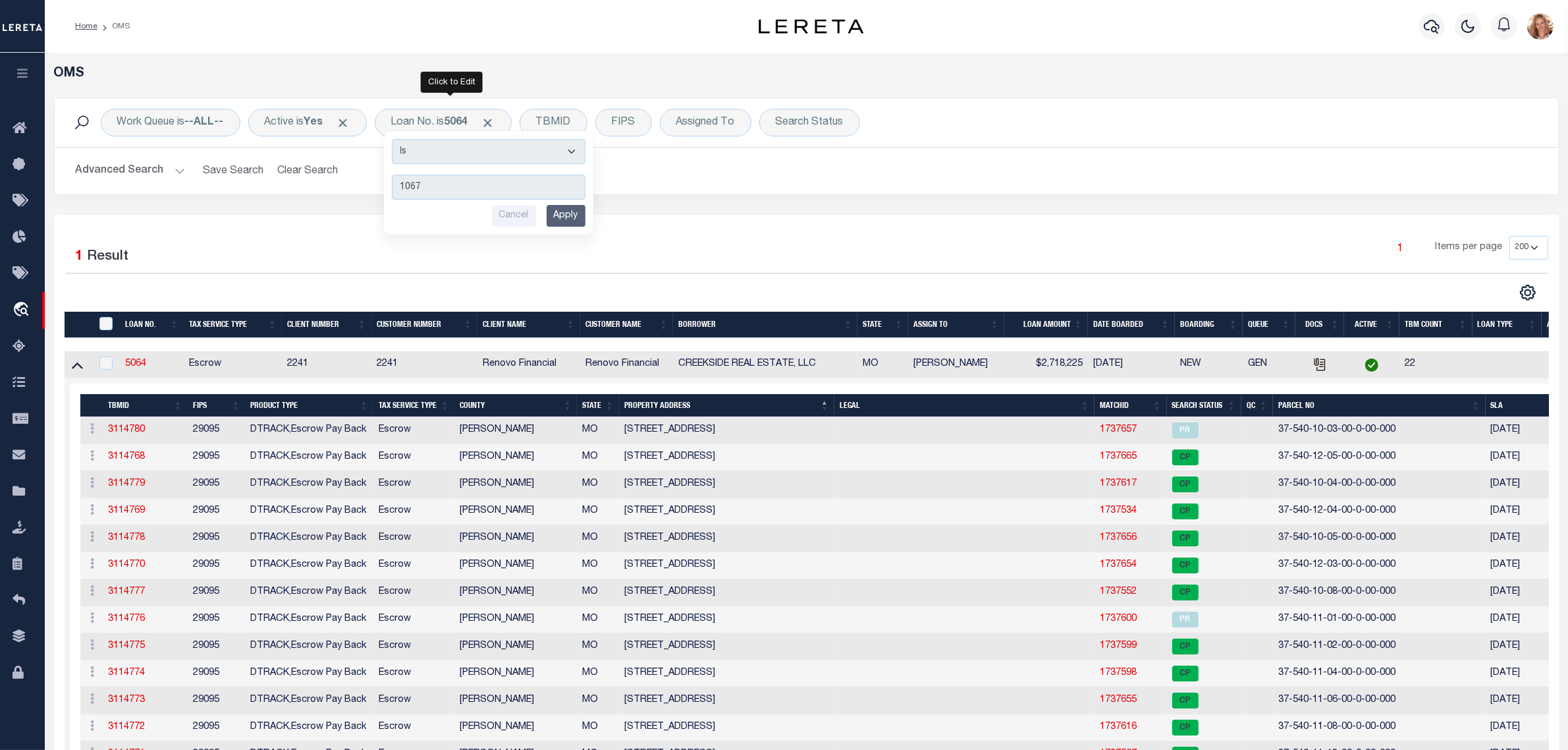
type input "10675"
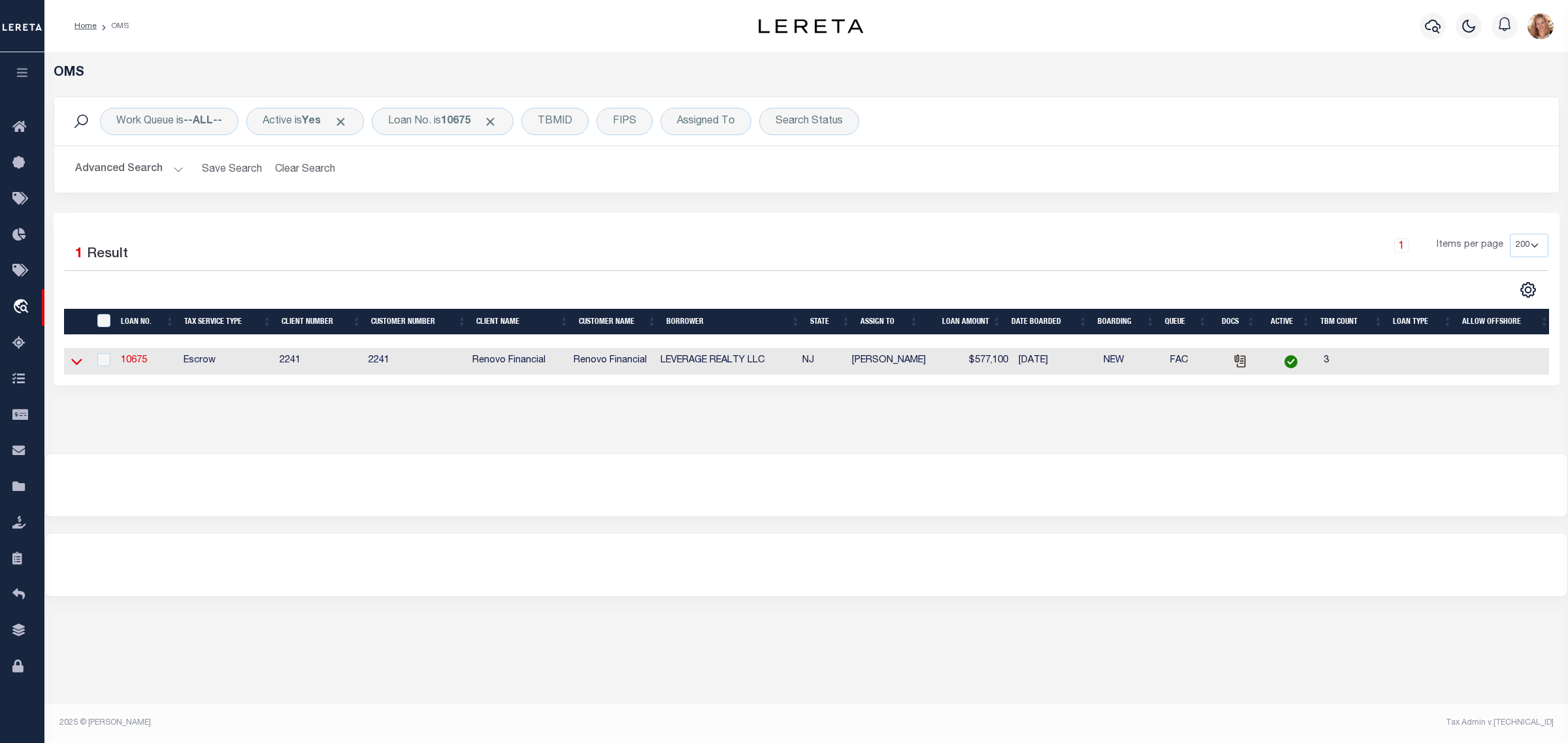
click at [74, 367] on icon at bounding box center [76, 361] width 11 height 14
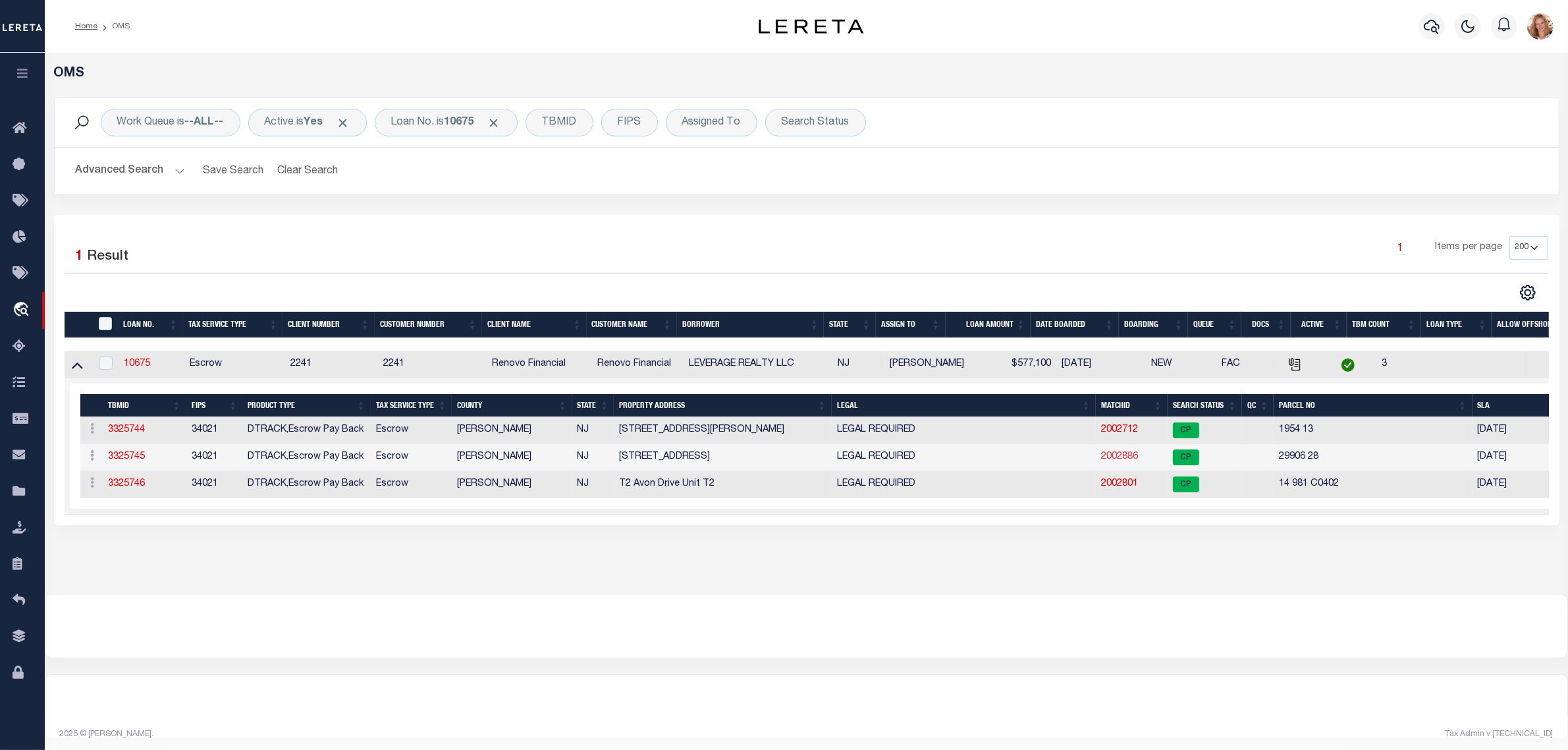
click at [1121, 461] on link "2002886" at bounding box center [1119, 456] width 37 height 9
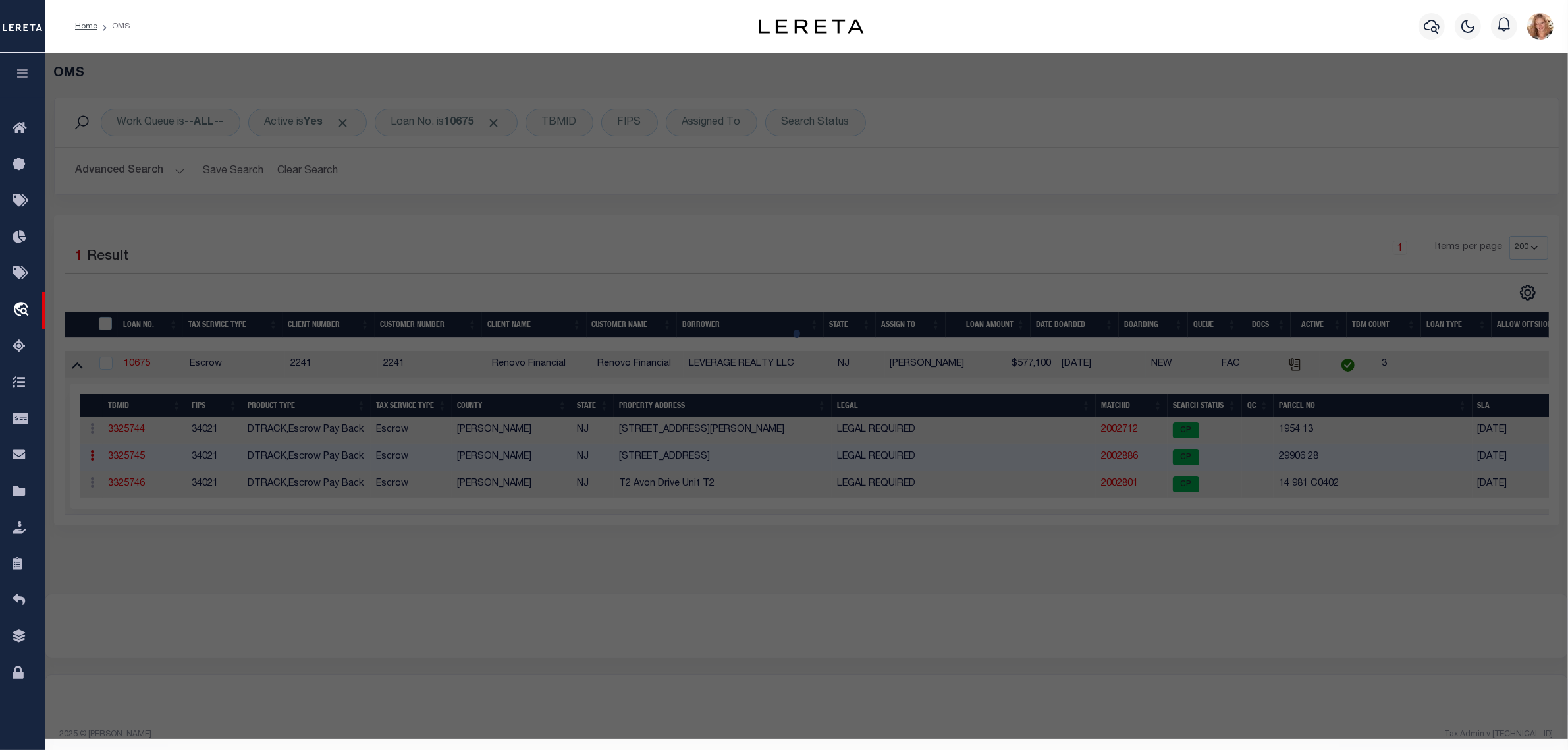
select select "AS"
select select
checkbox input "false"
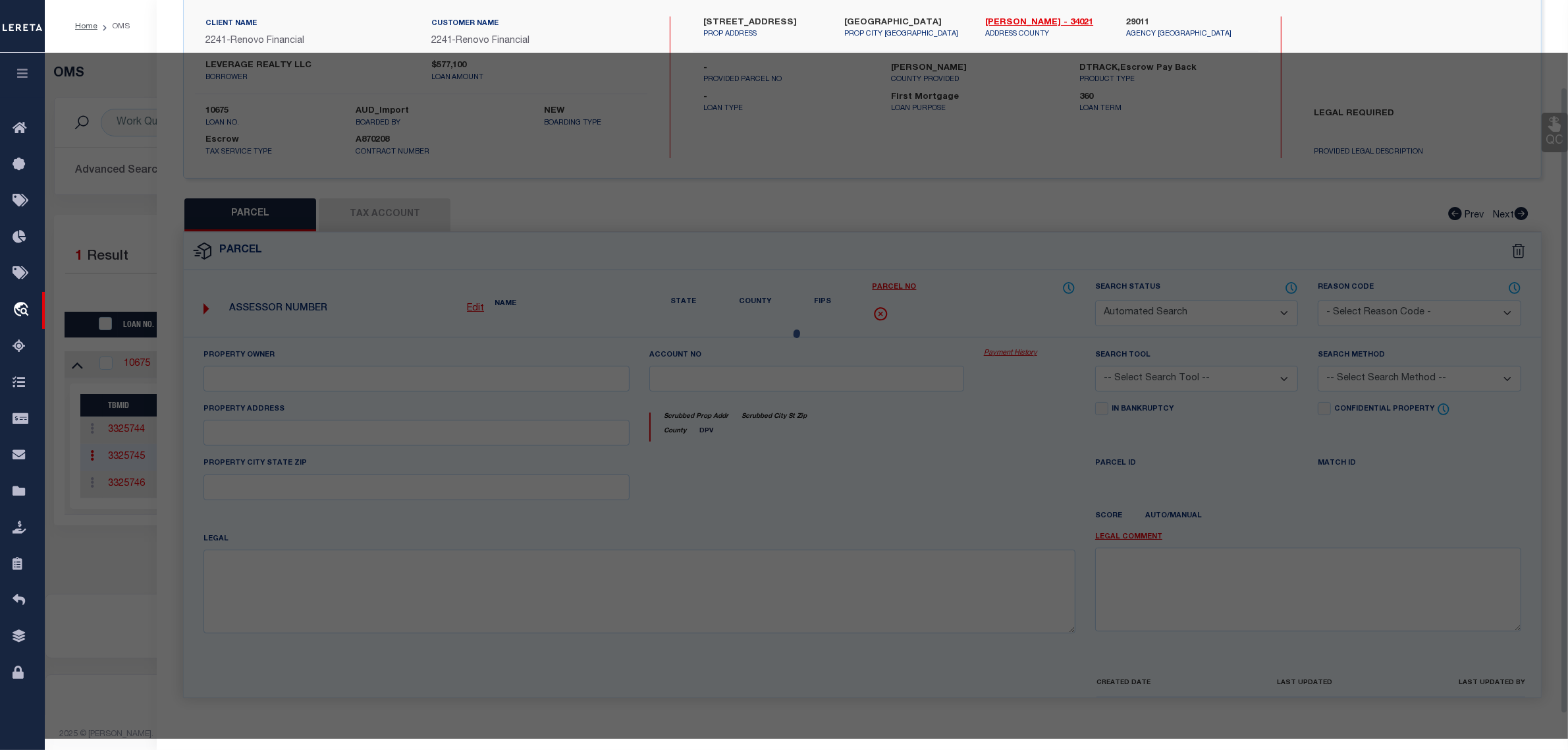
select select "CP"
type input "LEVERAGE REALTY LLC"
select select "AGW"
select select
type input "[STREET_ADDRESS]"
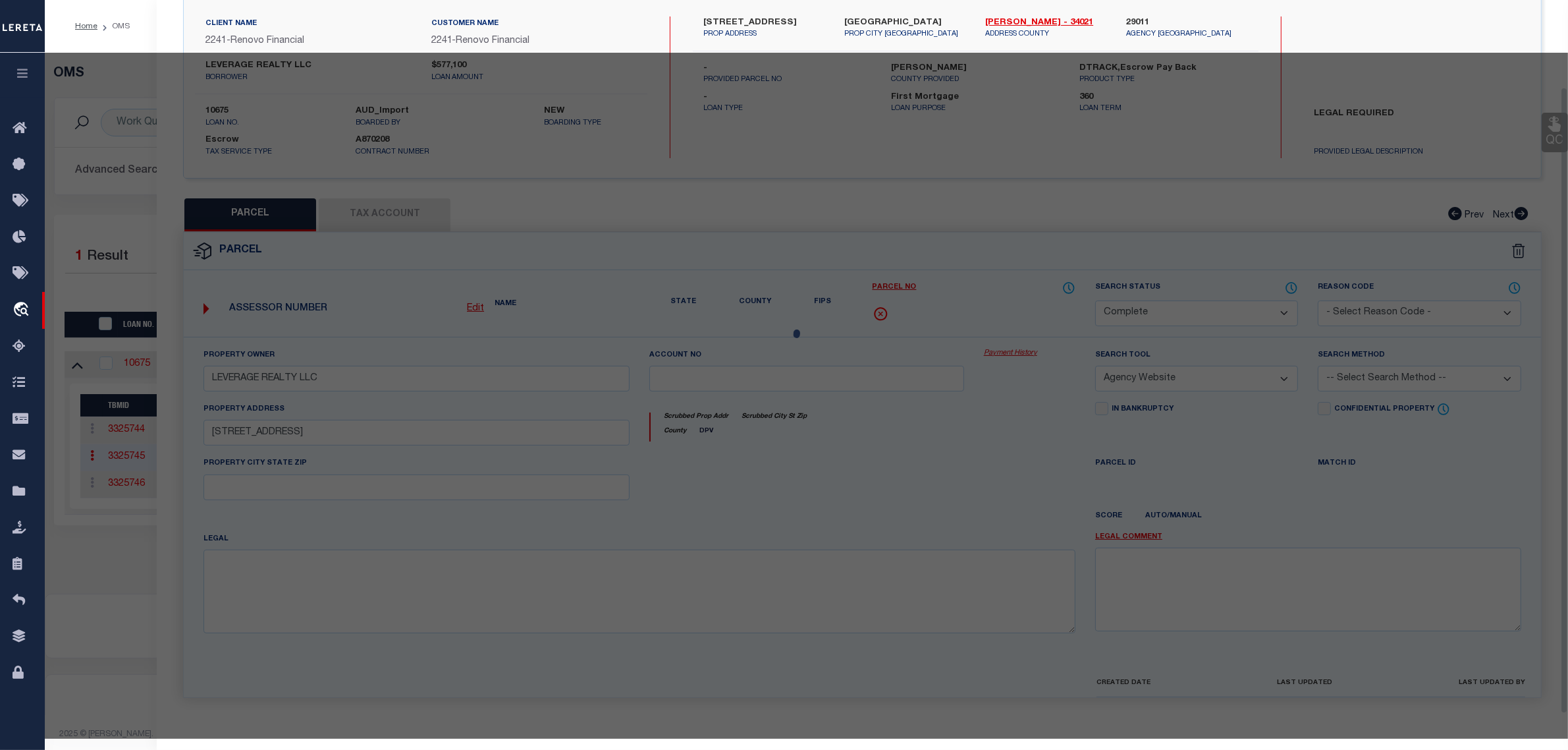
checkbox input "false"
type input "[GEOGRAPHIC_DATA]"
type textarea "TaxID Special Project"
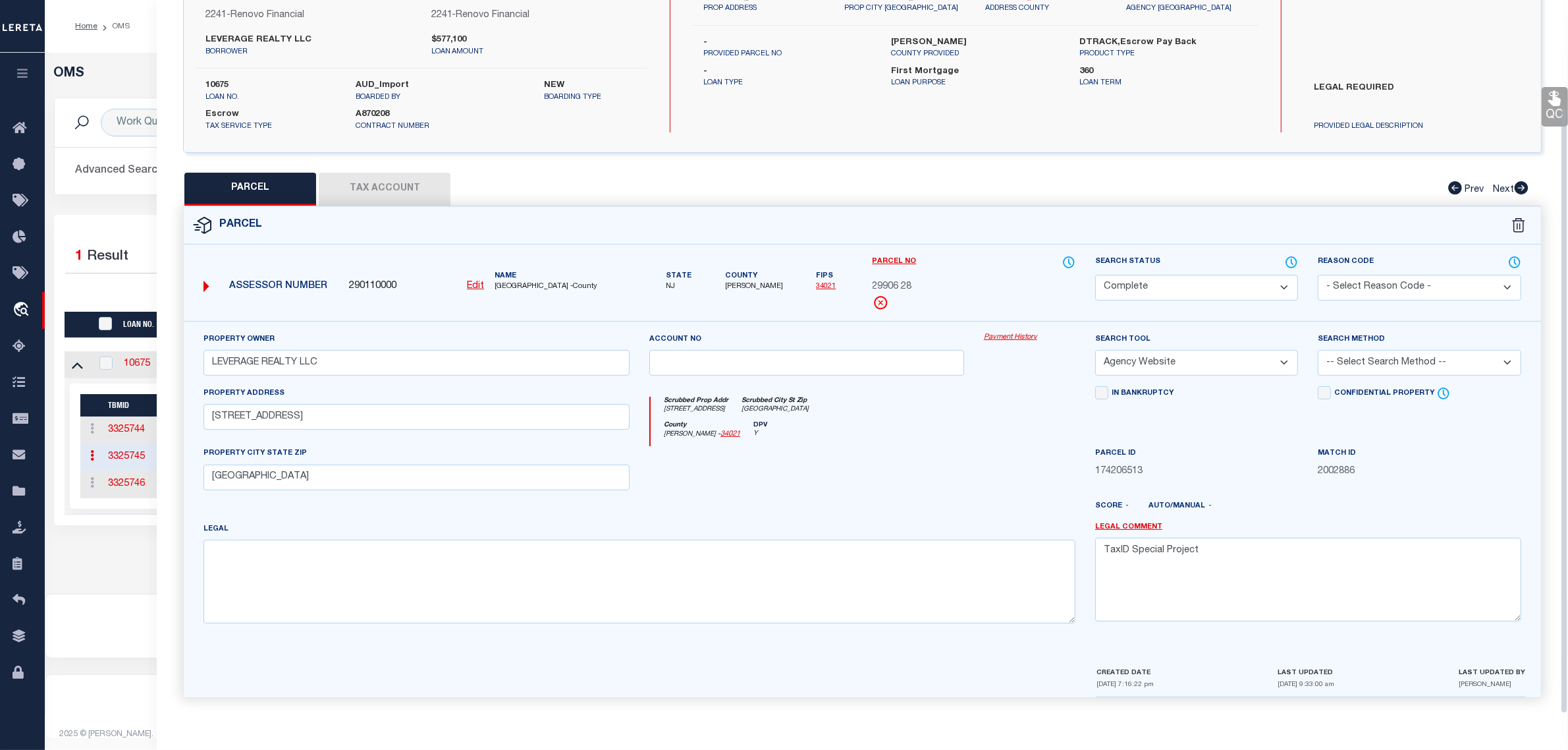
click at [1273, 278] on select "Automated Search Bad Parcel Complete Duplicate Parcel High Dollar Reporting In …" at bounding box center [1197, 287] width 203 height 25
select select "PR"
click at [1095, 275] on select "Automated Search Bad Parcel Complete Duplicate Parcel High Dollar Reporting In …" at bounding box center [1197, 287] width 203 height 25
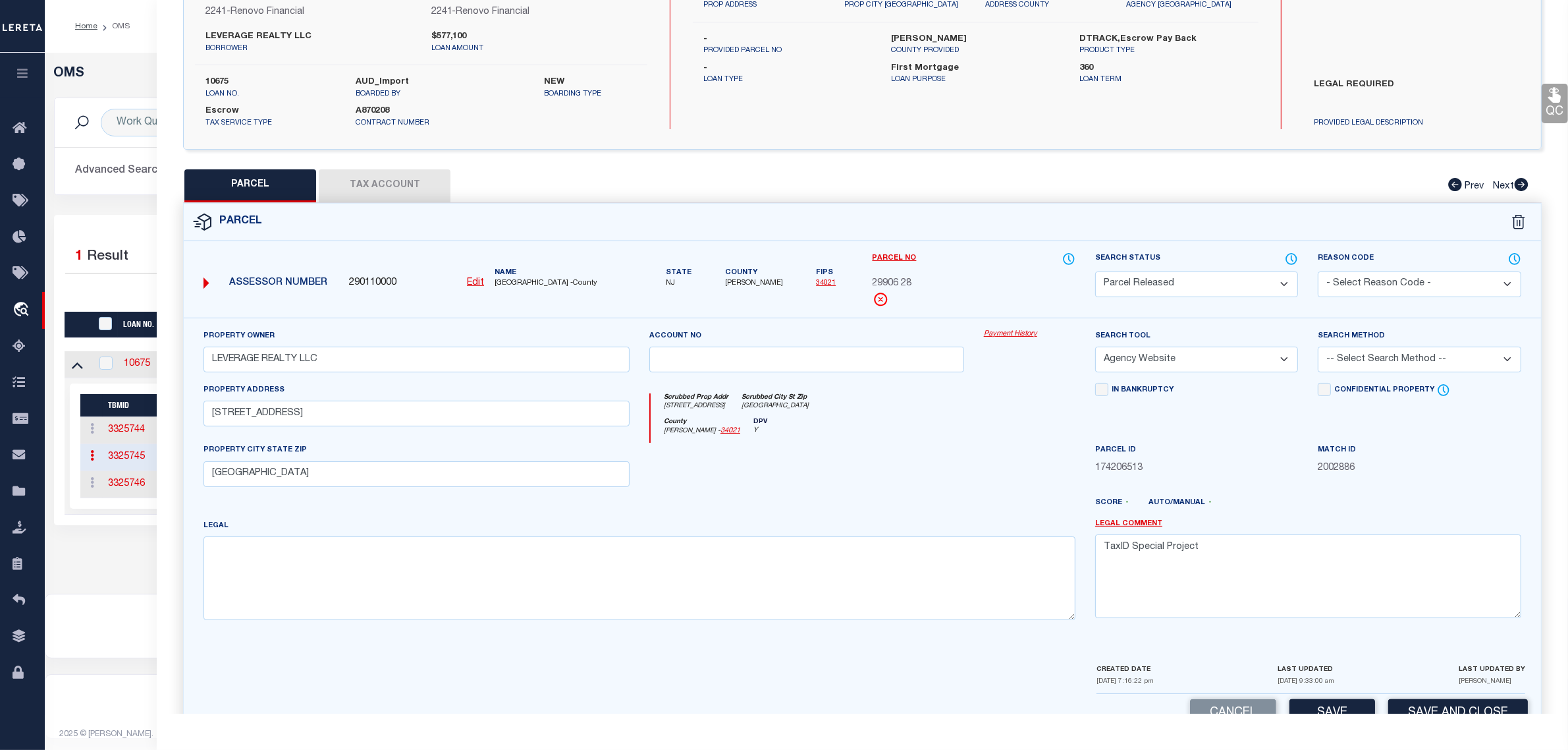
click at [1377, 275] on select "- Select Reason Code - 099 - Other (Provide additional detail) ACT - Agency Cha…" at bounding box center [1419, 284] width 203 height 25
select select "RLS"
click at [1318, 271] on select "- Select Reason Code - 099 - Other (Provide additional detail) ACT - Agency Cha…" at bounding box center [1419, 284] width 203 height 25
click at [1358, 548] on textarea "TaxID Special Project" at bounding box center [1308, 576] width 426 height 83
paste textarea "Parcel released per customer's [DATE] file. MLC [DATE]"
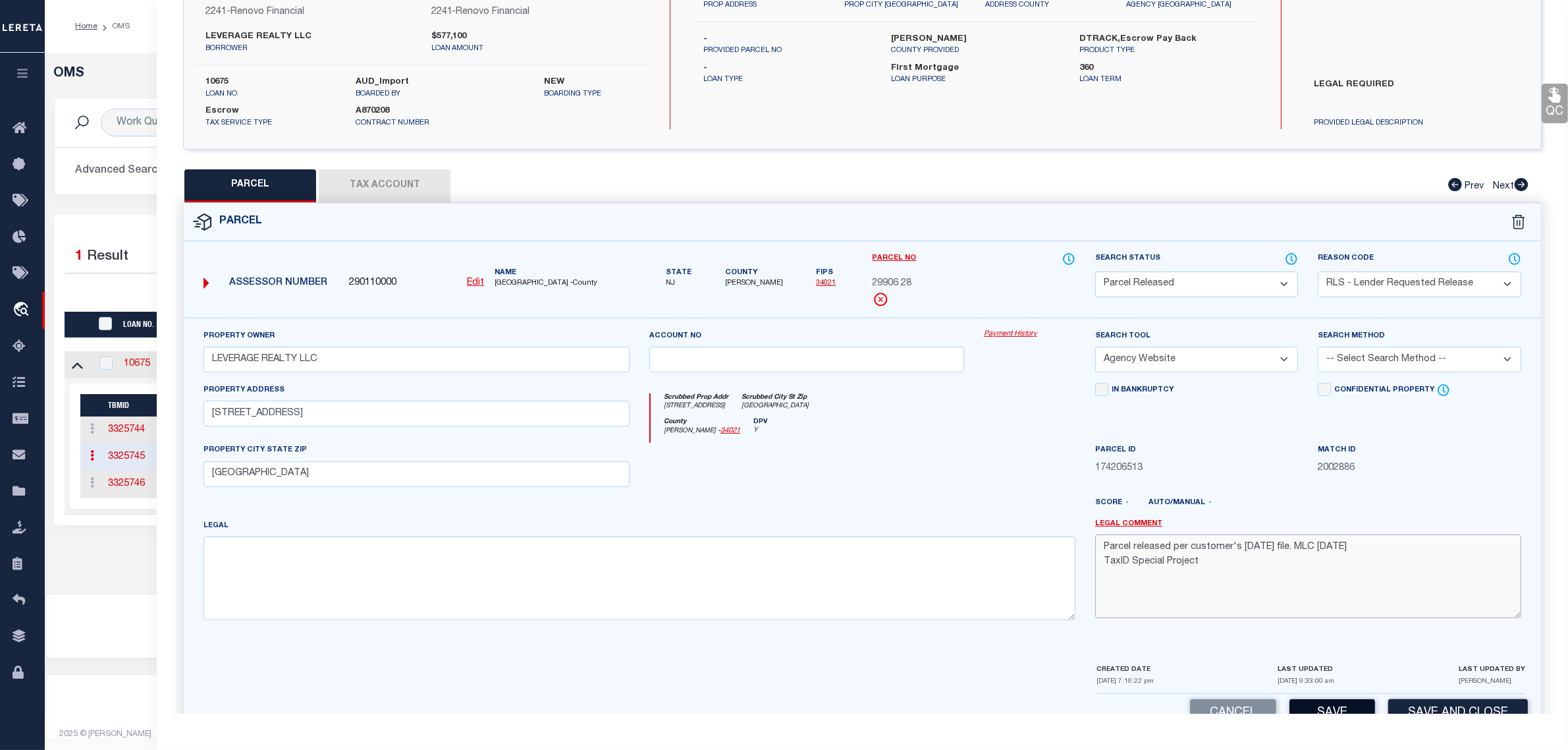
type textarea "Parcel released per customer's [DATE] file. MLC [DATE] TaxID Special Project"
click at [1331, 710] on button "Save" at bounding box center [1332, 713] width 86 height 28
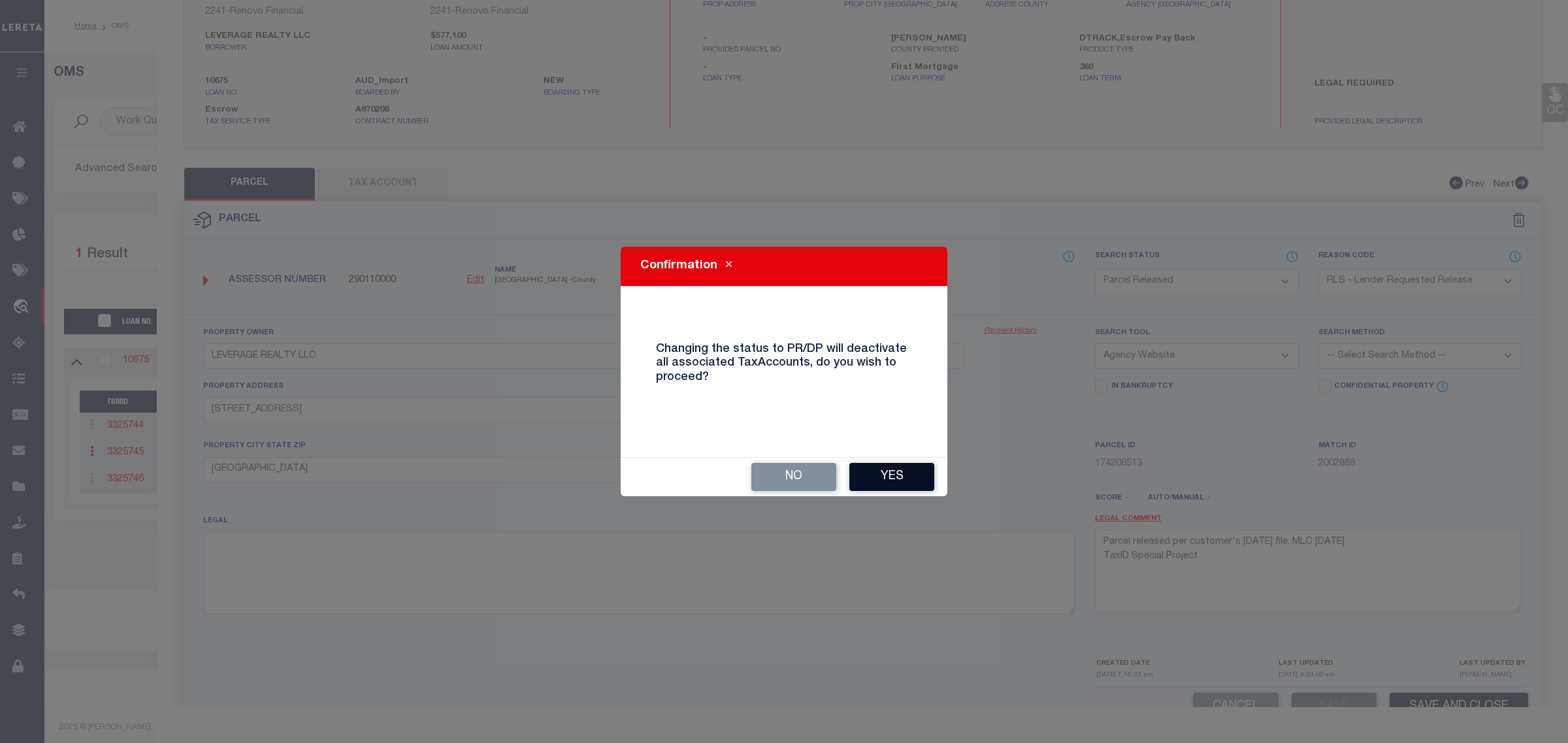
click at [904, 487] on button "Yes" at bounding box center [891, 476] width 85 height 28
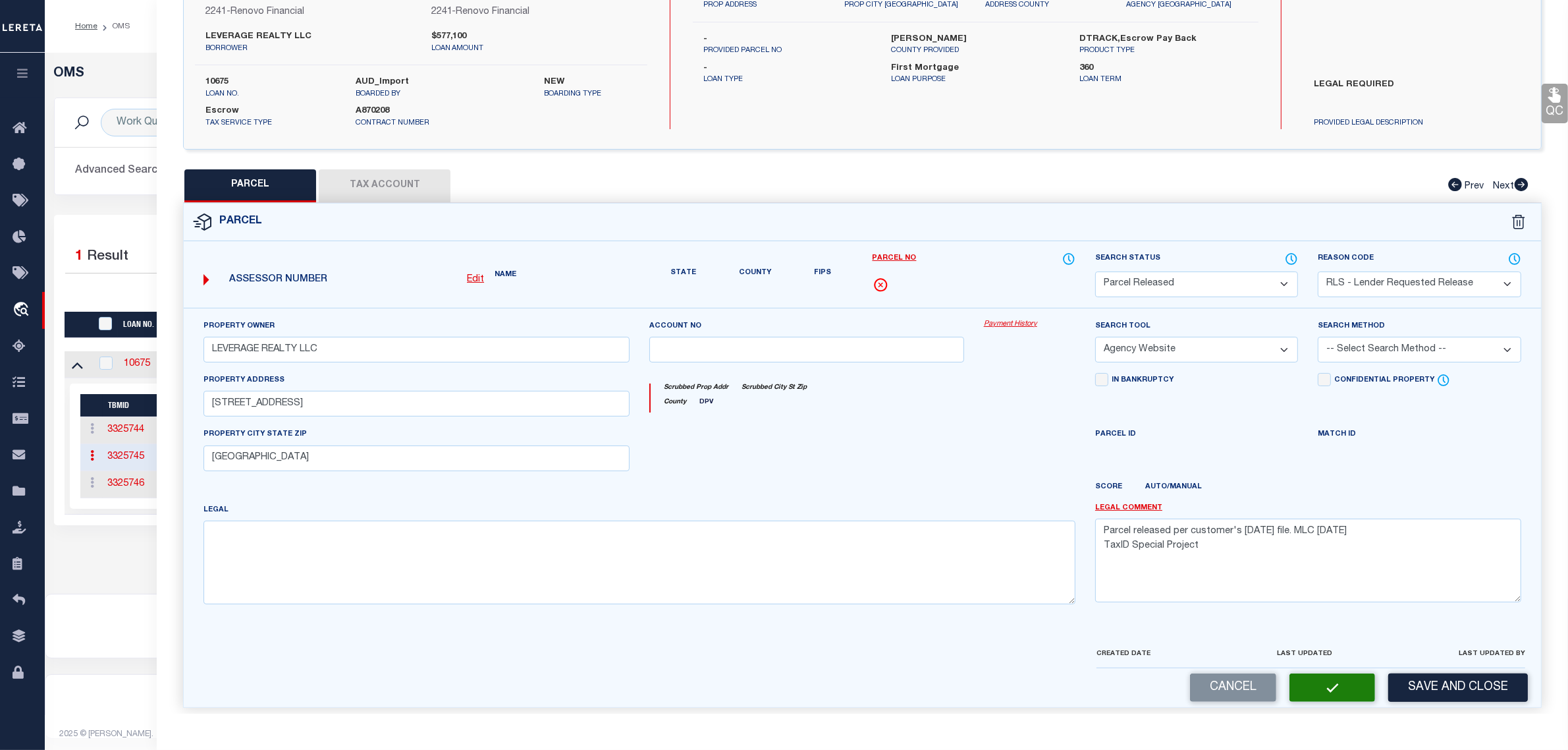
select select "AS"
select select
checkbox input "false"
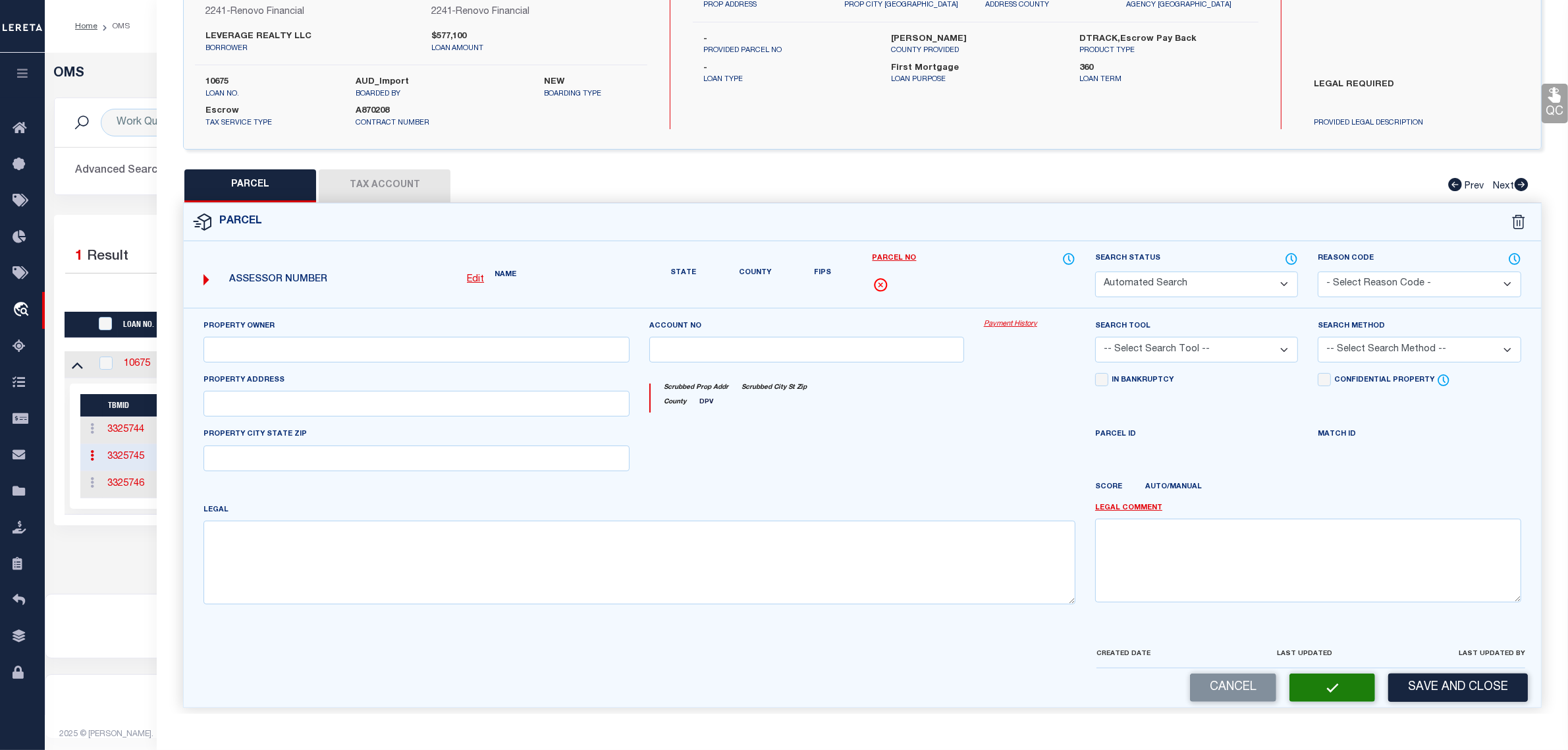
select select "PR"
select select "RLS"
type input "LEVERAGE REALTY LLC"
select select "AGW"
select select
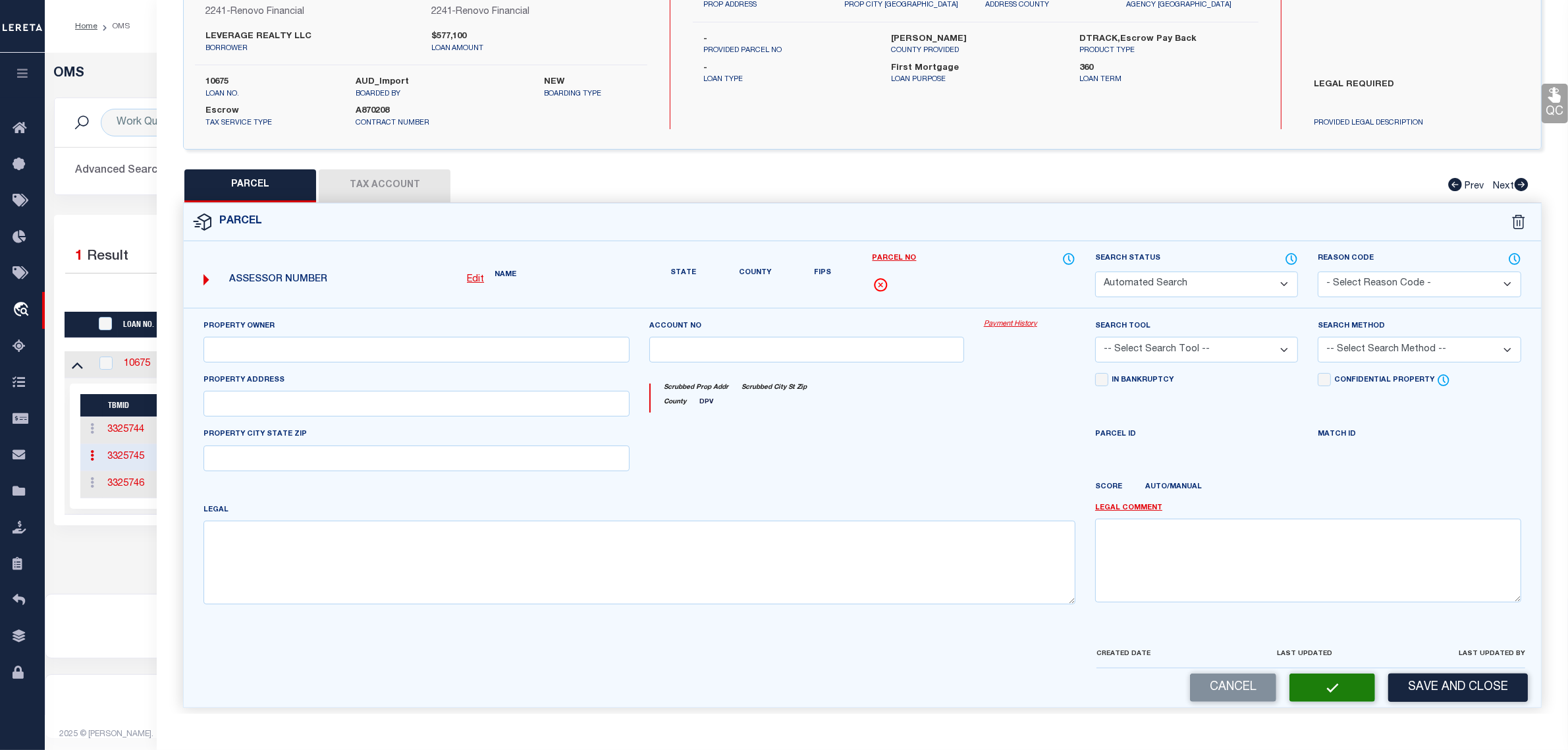
type input "[STREET_ADDRESS]"
type input "[GEOGRAPHIC_DATA]"
type textarea "Parcel released per customer's [DATE] file. MLC [DATE] TaxID Special Project"
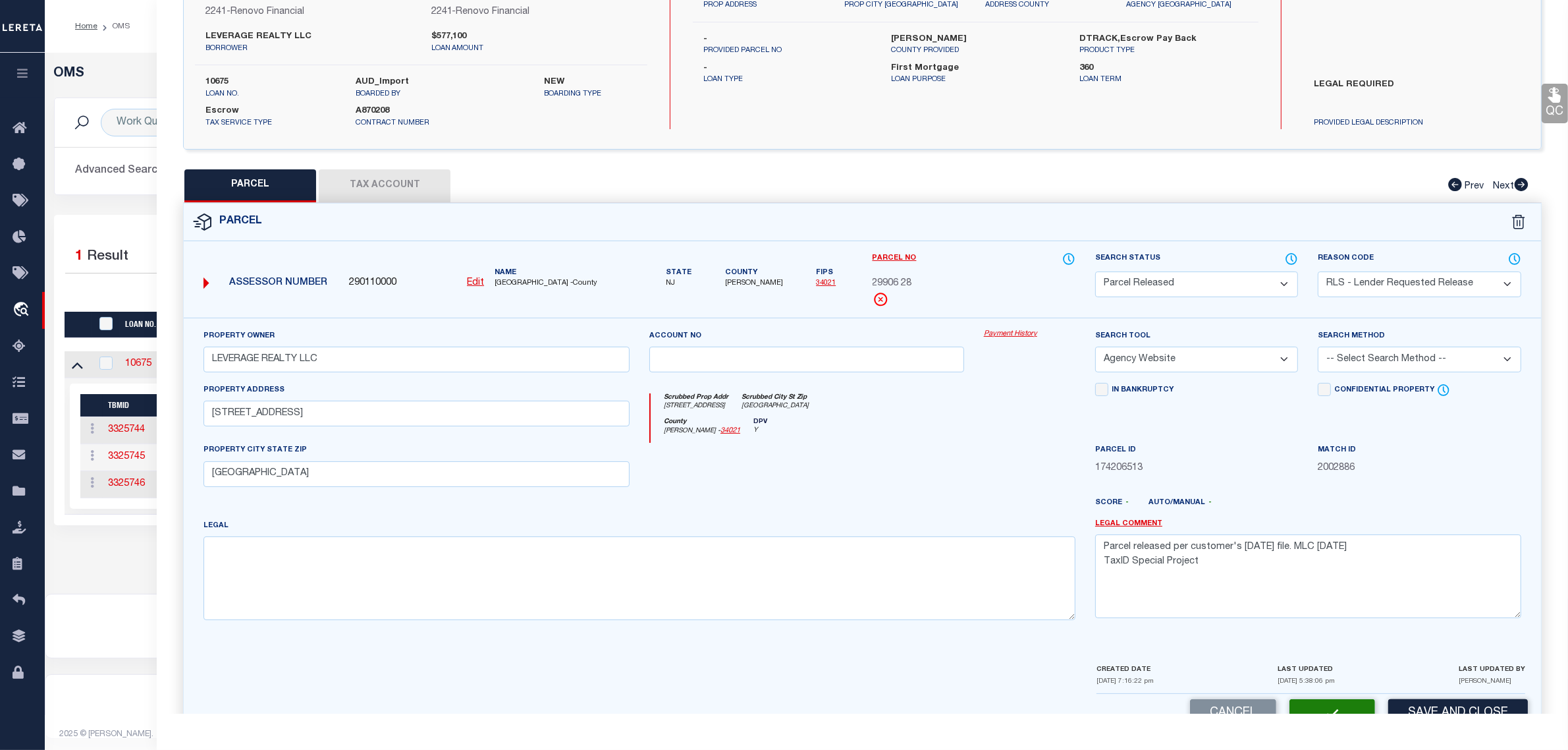
click at [119, 574] on div "OMS Work Queue is --ALL-- Active is Yes Loan No. is 10675 TBMID FIPS Assigned T…" at bounding box center [807, 324] width 1524 height 541
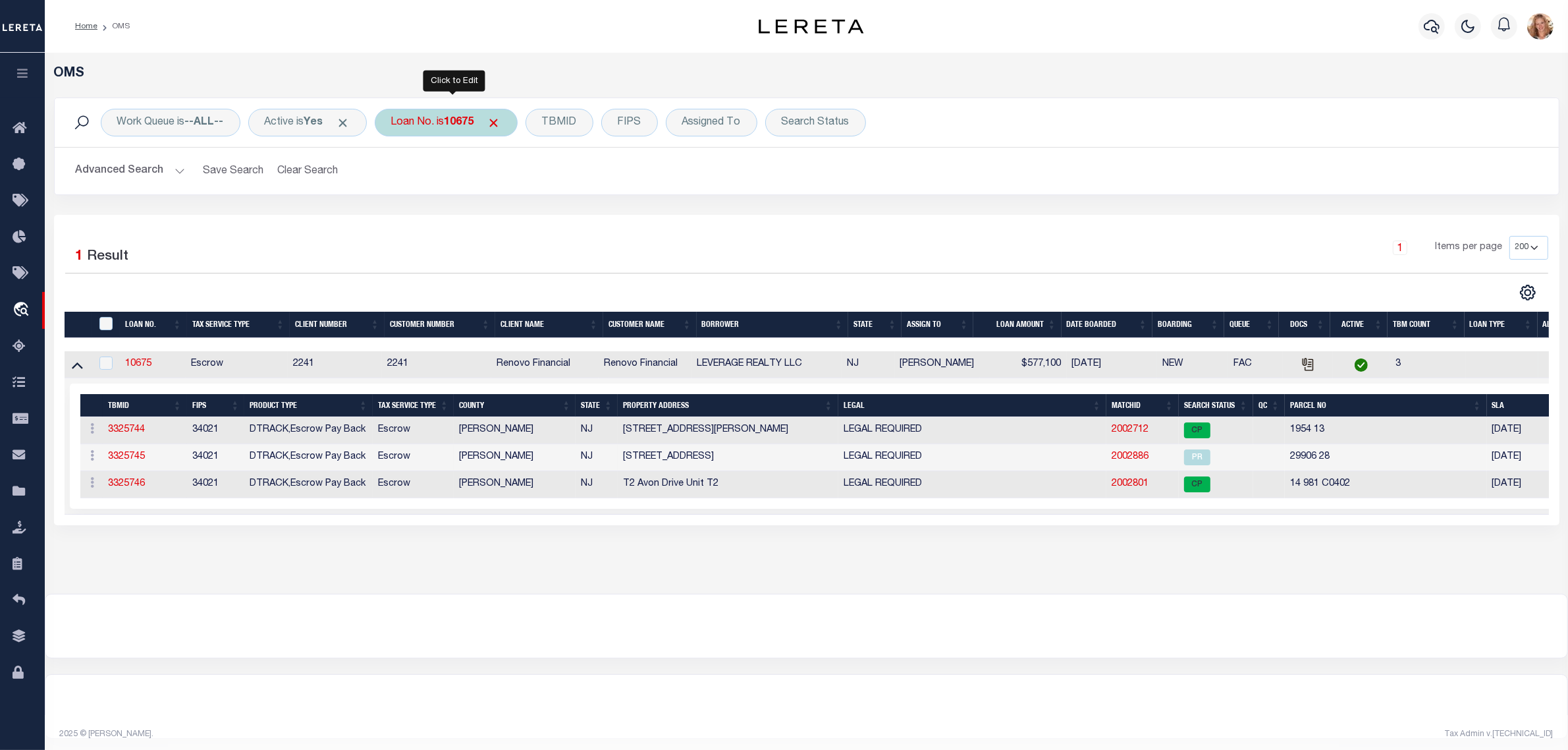
click at [421, 126] on div "Loan No. is 10675" at bounding box center [446, 123] width 143 height 28
type input "10010948"
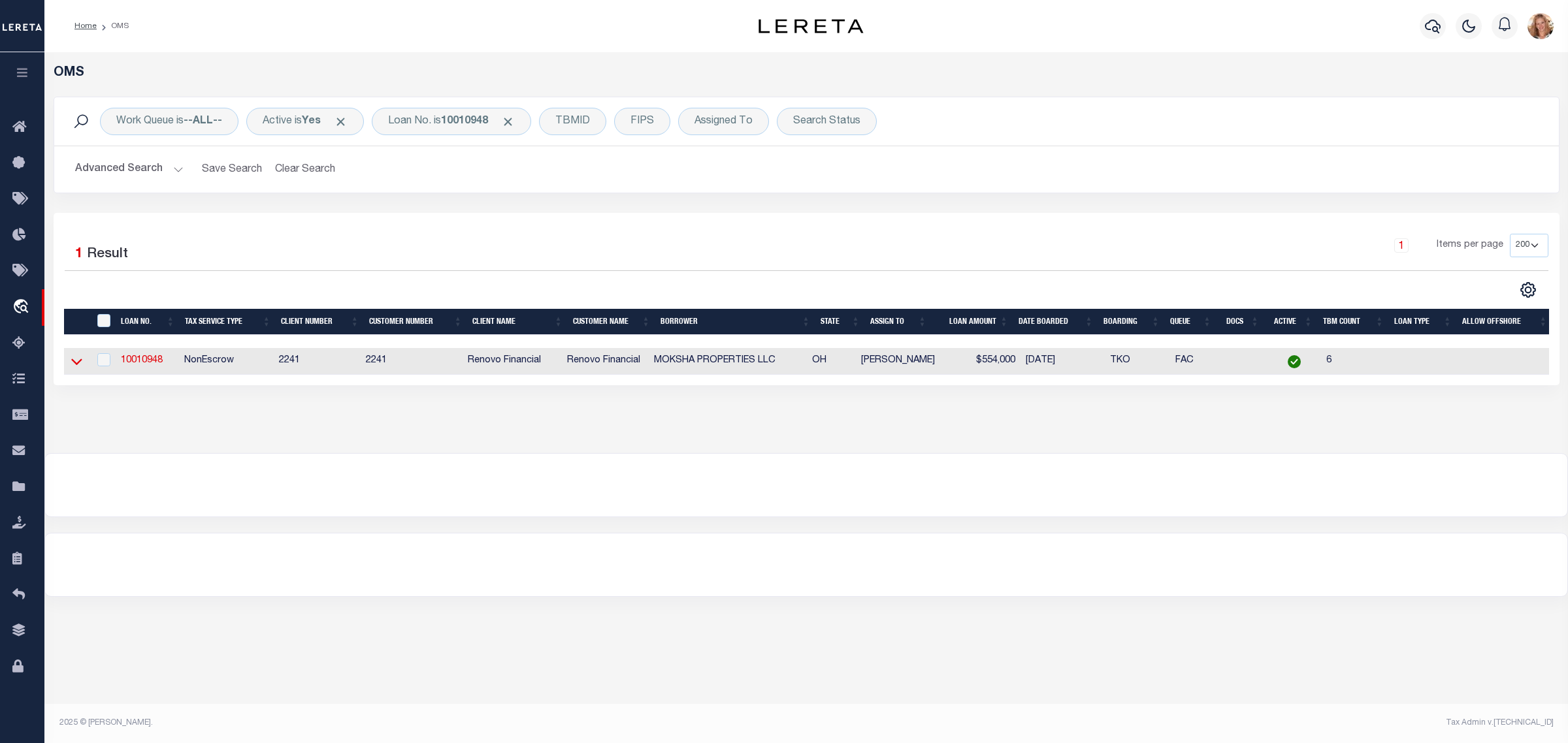
click at [77, 363] on icon at bounding box center [76, 361] width 11 height 14
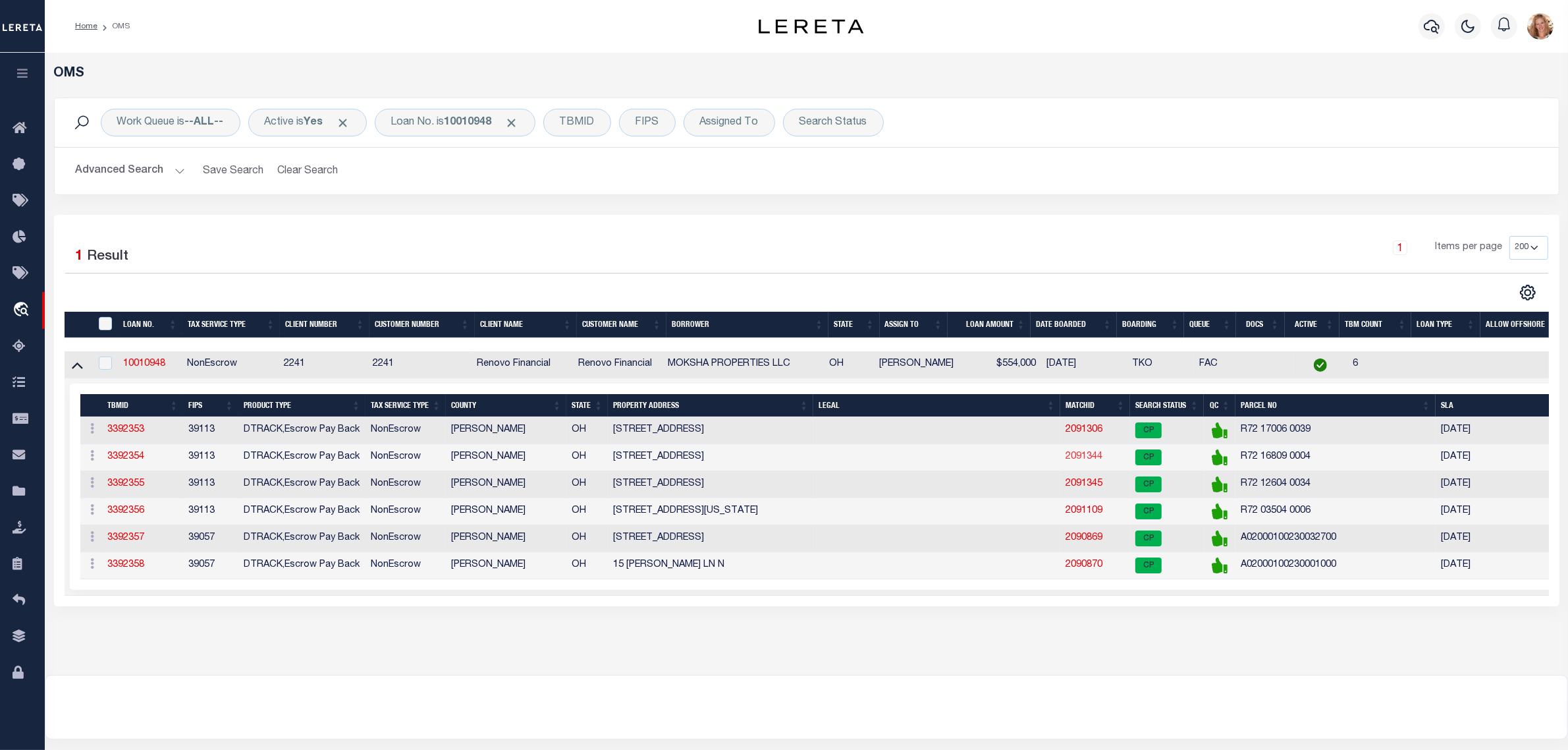
click at [1074, 457] on link "2091344" at bounding box center [1084, 456] width 37 height 9
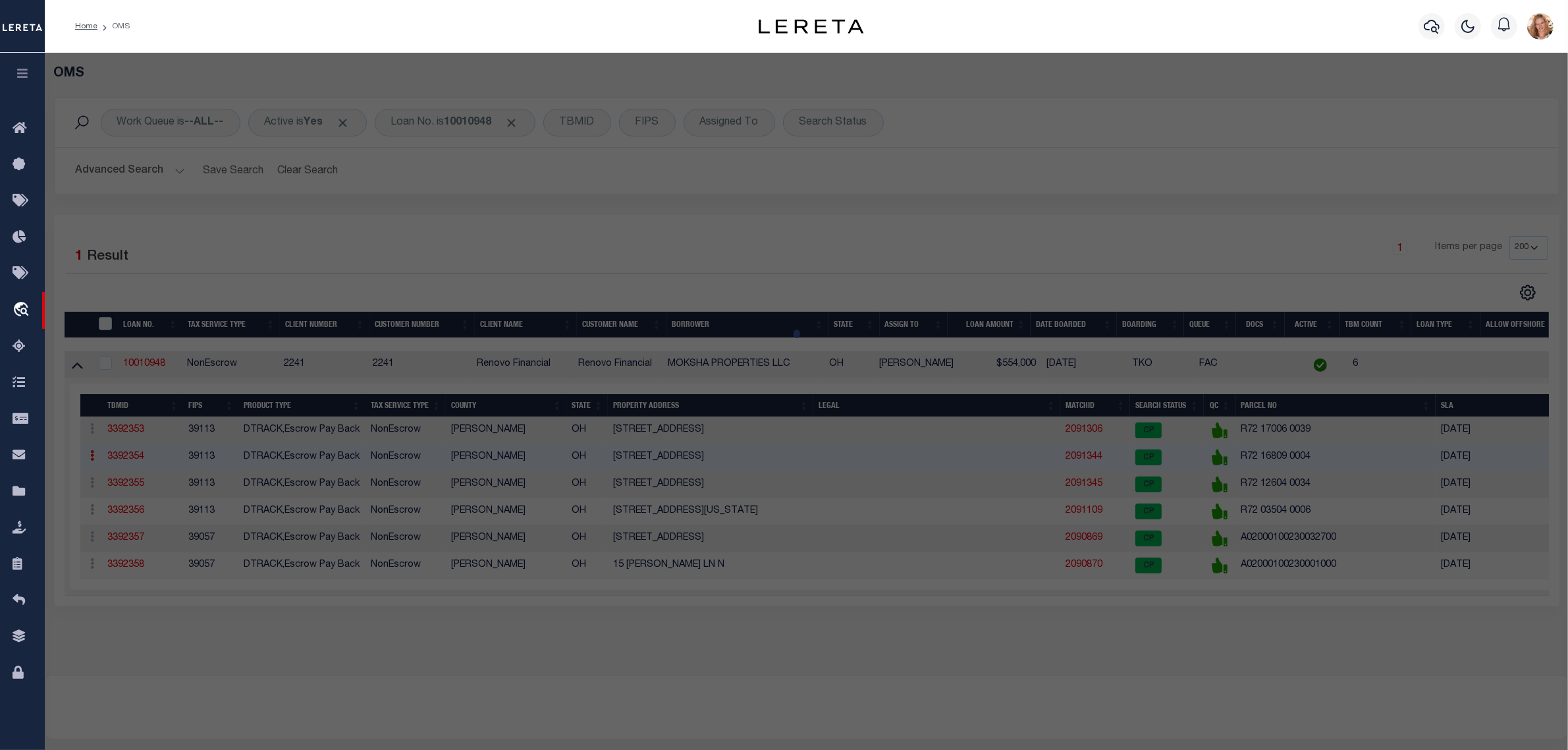
select select "AS"
select select
checkbox input "false"
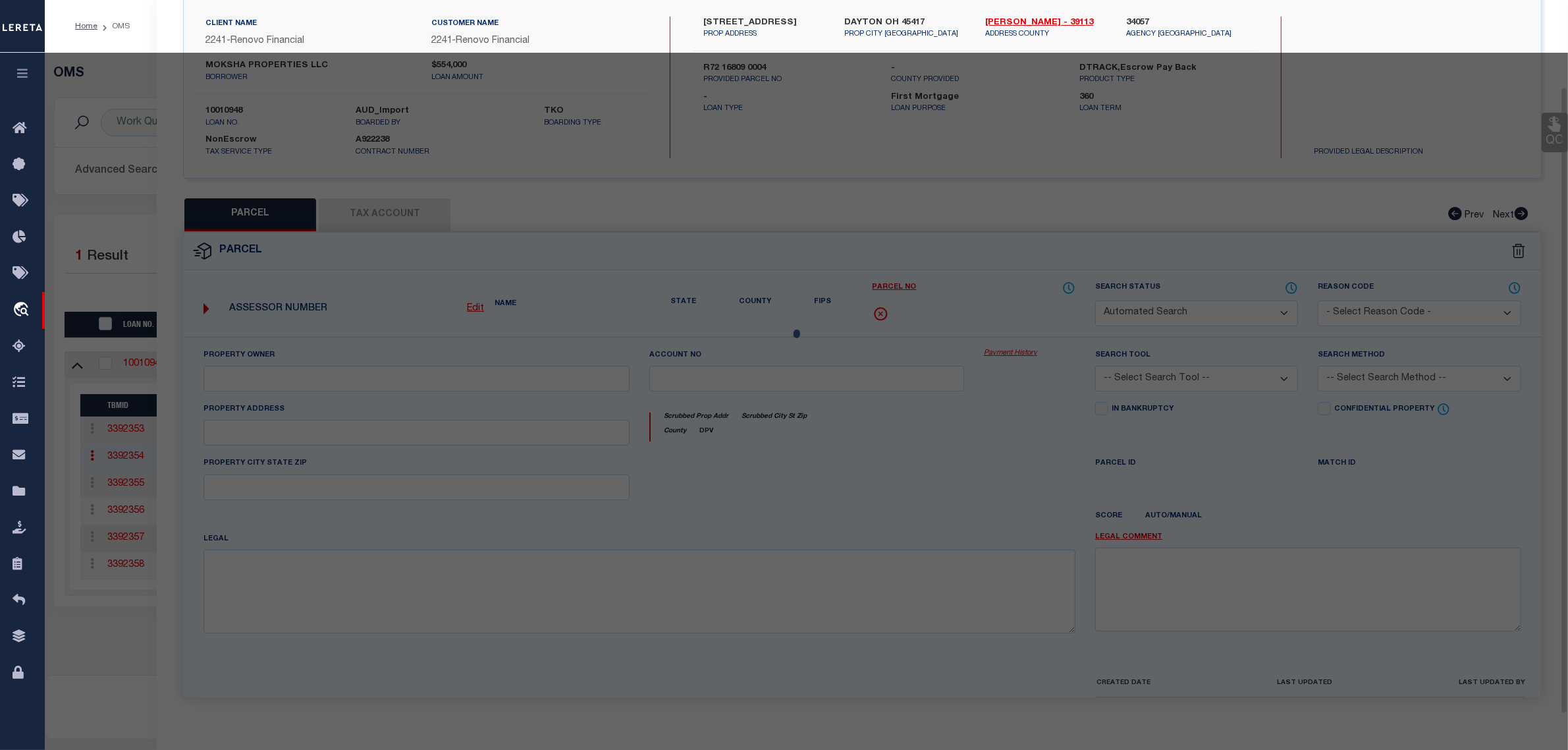
select select "CP"
type input "MOKSHA PROPERTIES [US_STATE] LLC"
select select "AGW"
select select
type input "[STREET_ADDRESS]"
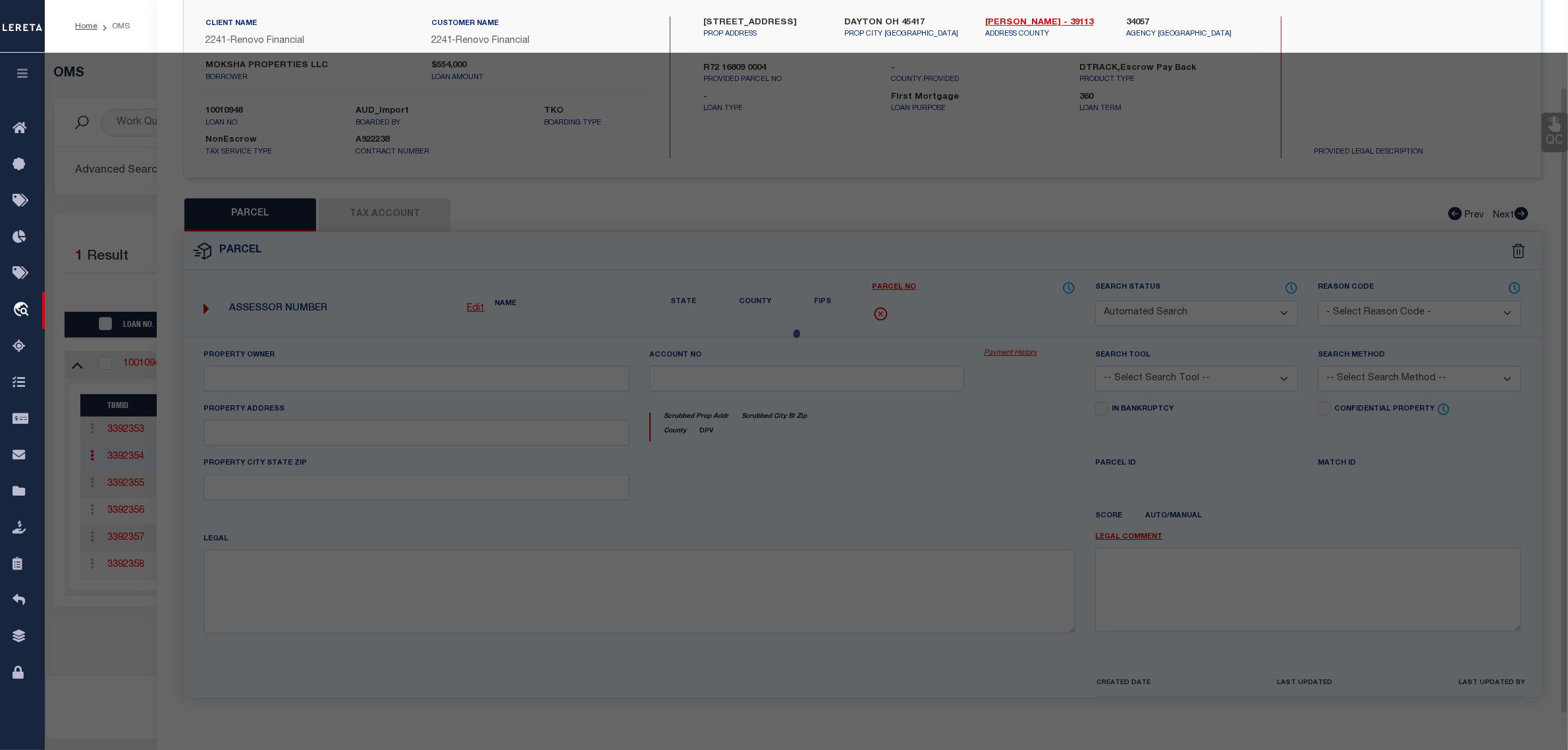
checkbox input "false"
type input "DAYTON OH 45417"
type textarea "75628"
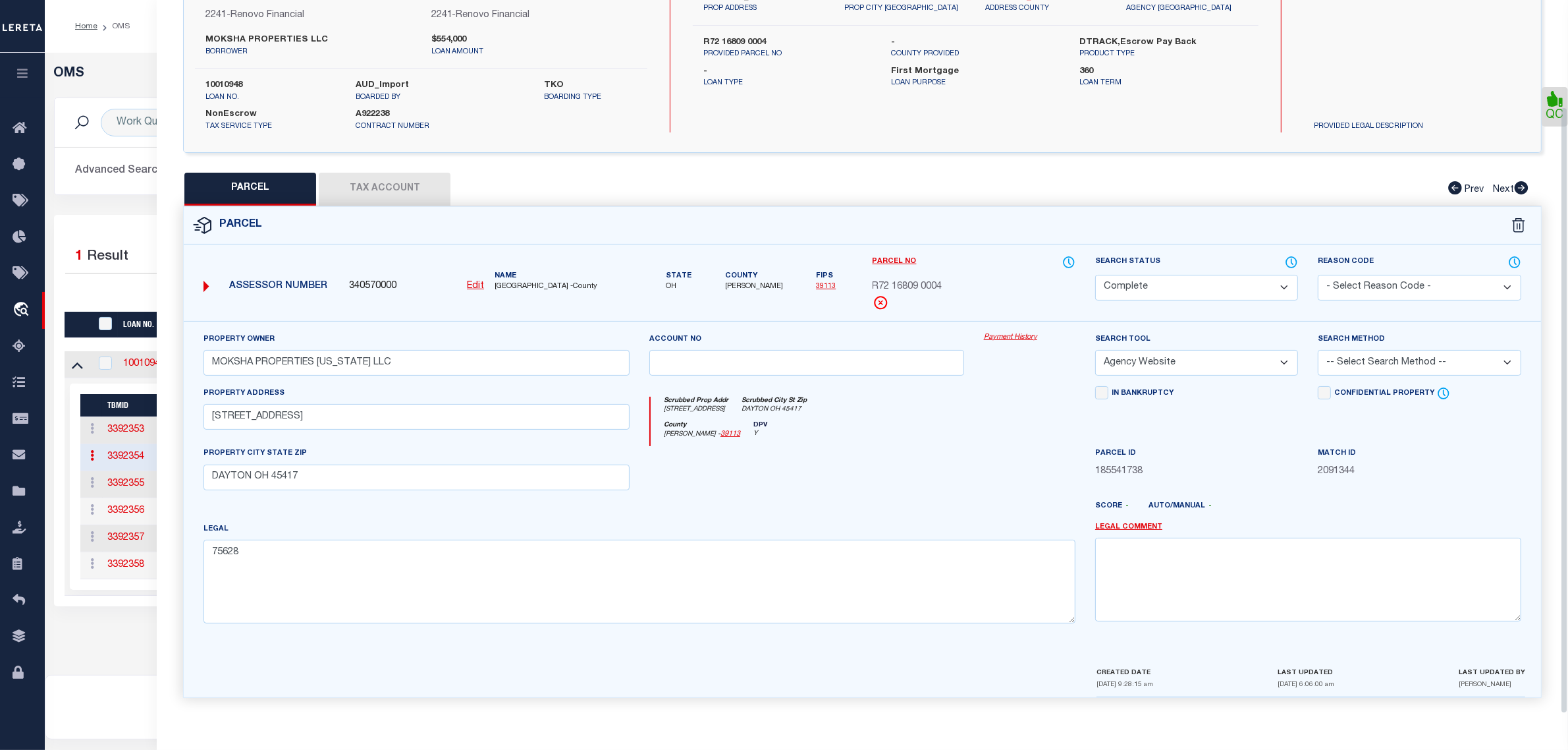
click at [1151, 287] on select "Automated Search Bad Parcel Complete Duplicate Parcel High Dollar Reporting In …" at bounding box center [1197, 287] width 203 height 25
select select "PR"
click at [1095, 275] on select "Automated Search Bad Parcel Complete Duplicate Parcel High Dollar Reporting In …" at bounding box center [1197, 287] width 203 height 25
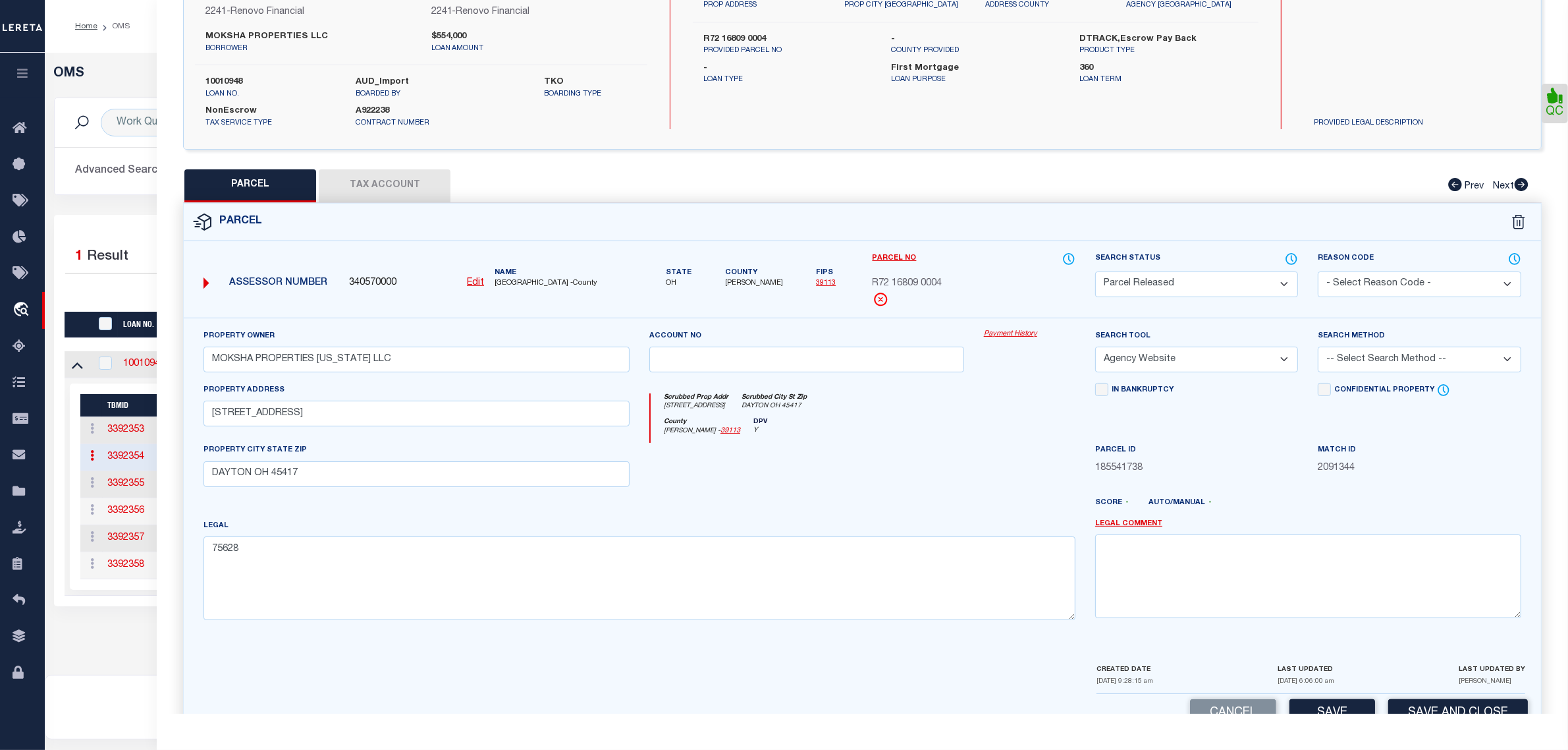
drag, startPoint x: 1420, startPoint y: 279, endPoint x: 1420, endPoint y: 295, distance: 16.0
click at [1420, 279] on select "- Select Reason Code - 099 - Other (Provide additional detail) ACT - Agency Cha…" at bounding box center [1419, 284] width 203 height 25
select select "RLS"
click at [1318, 271] on select "- Select Reason Code - 099 - Other (Provide additional detail) ACT - Agency Cha…" at bounding box center [1419, 284] width 203 height 25
click at [1390, 558] on textarea at bounding box center [1308, 576] width 426 height 83
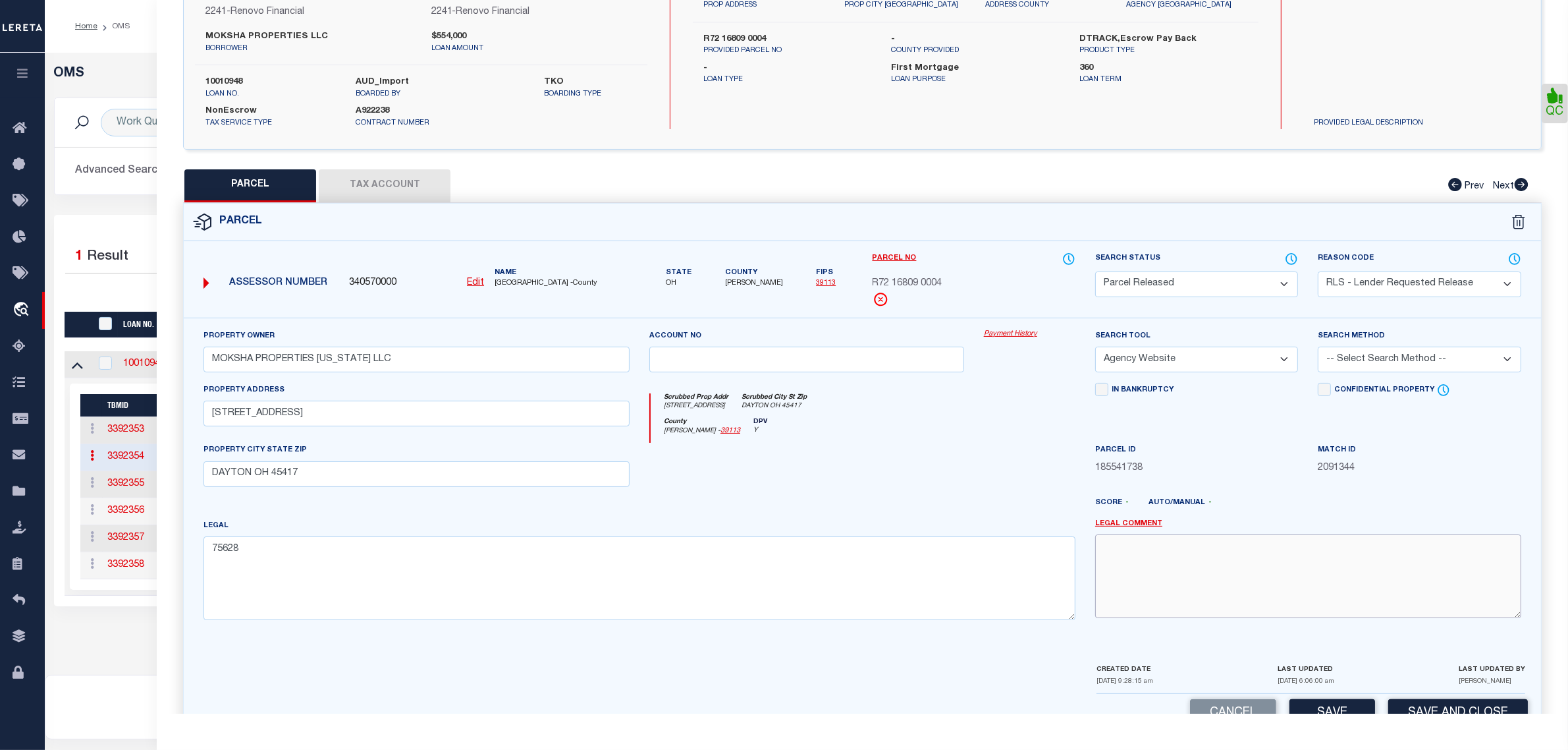
paste textarea "Parcel released per customer's [DATE] file. MLC [DATE]"
type textarea "Parcel released per customer's [DATE] file. MLC [DATE]"
click at [1352, 706] on button "Save" at bounding box center [1332, 713] width 86 height 28
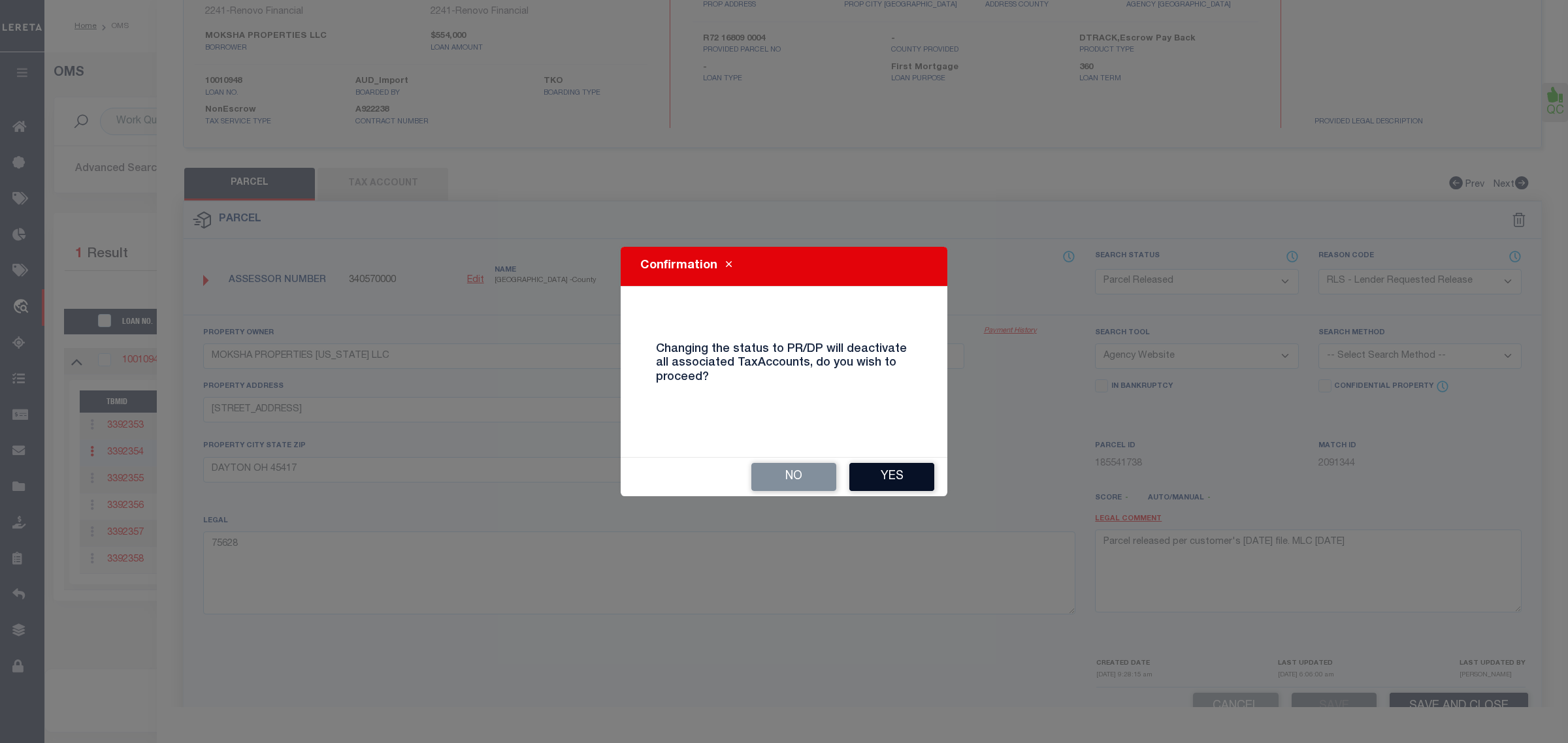
click at [913, 476] on button "Yes" at bounding box center [891, 476] width 85 height 28
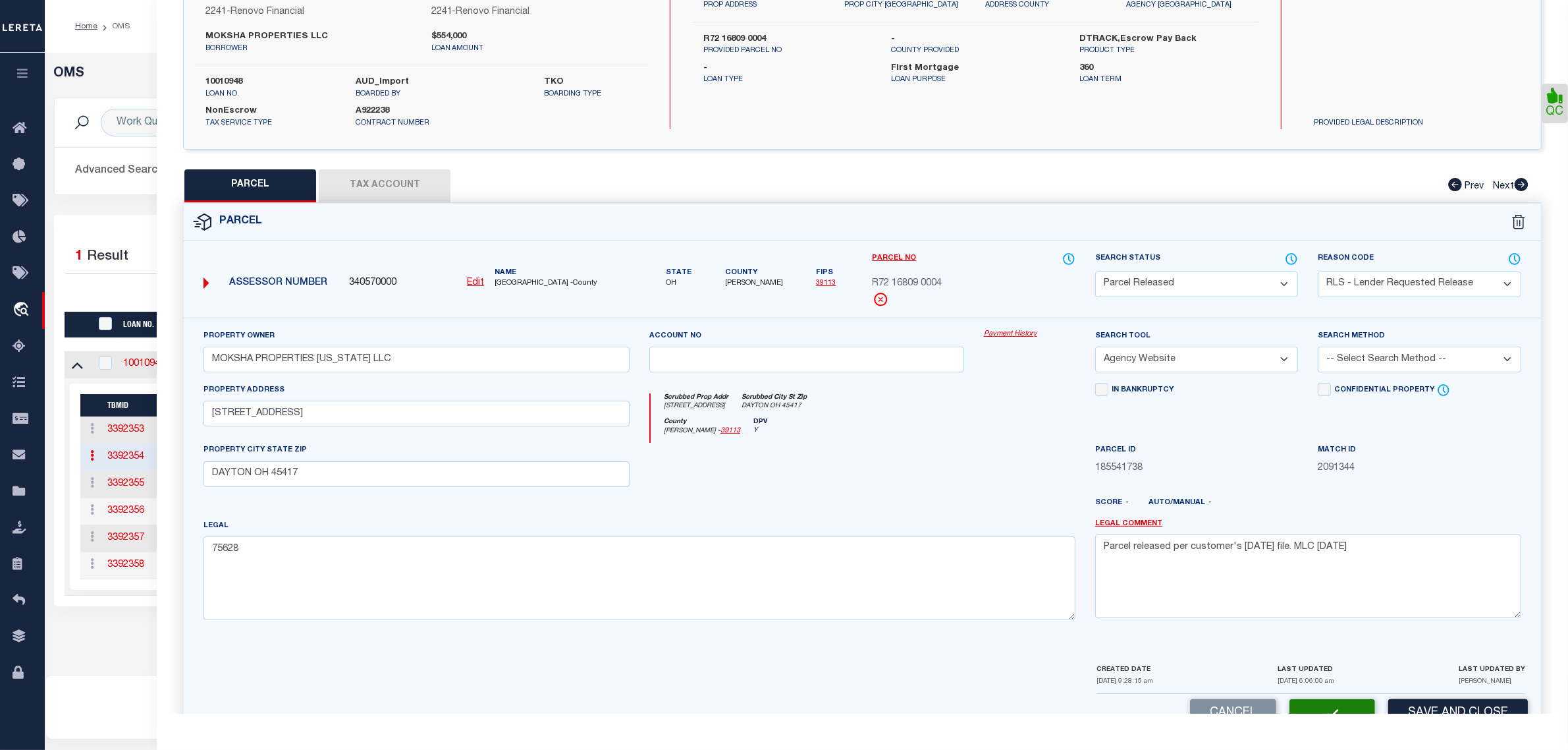
select select "AS"
select select
checkbox input "false"
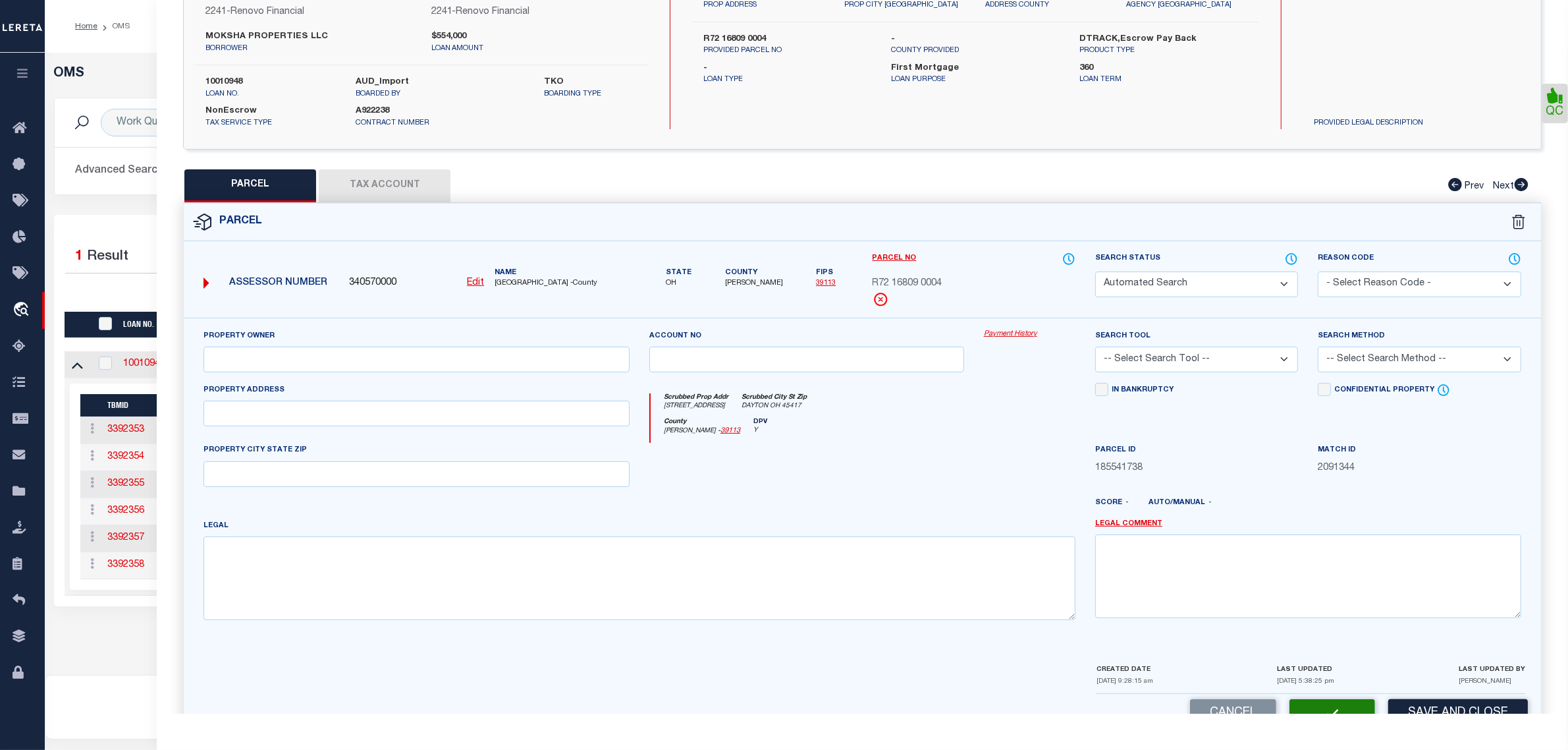
select select "PR"
select select "RLS"
type input "MOKSHA PROPERTIES [US_STATE] LLC"
select select "AGW"
select select
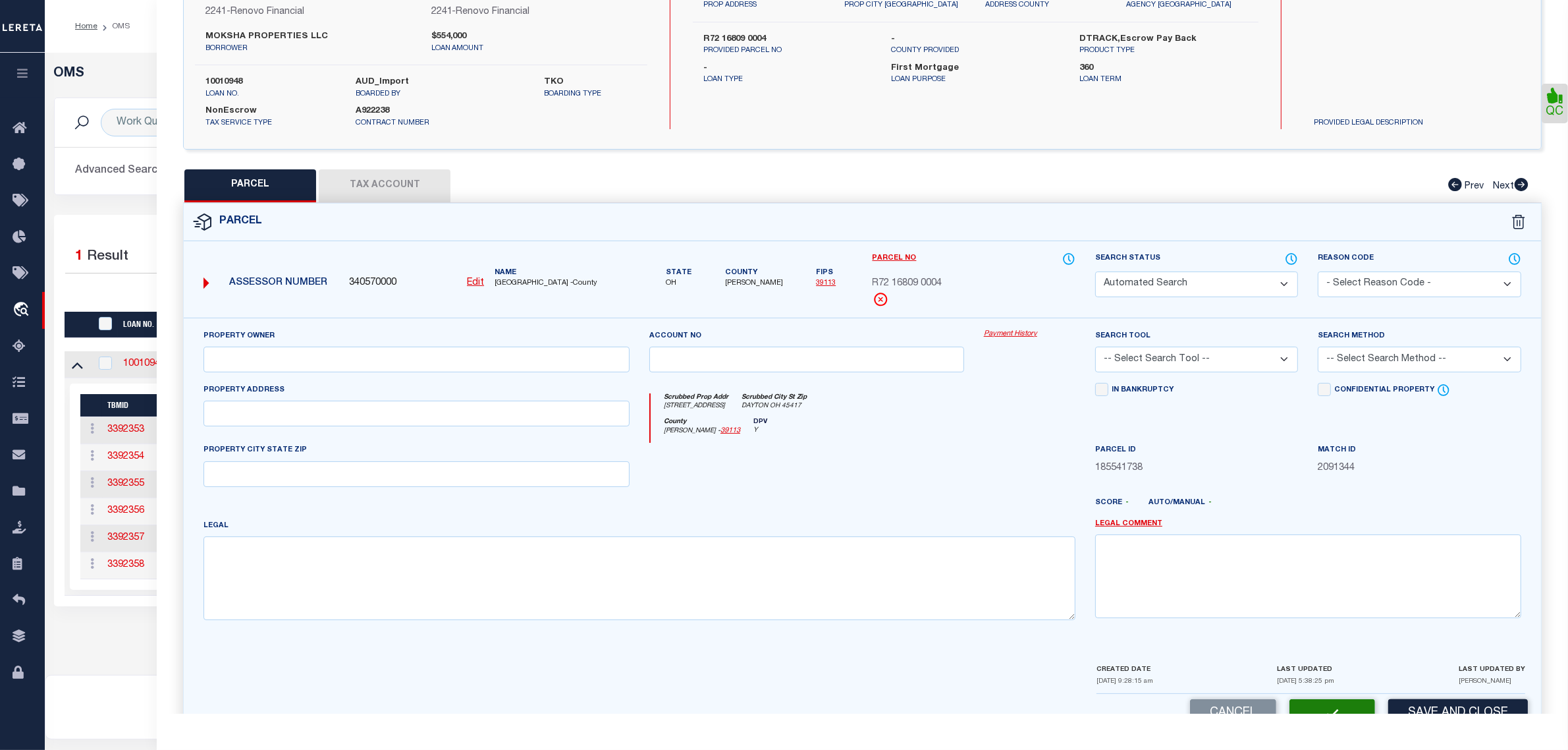
type input "[STREET_ADDRESS]"
type input "DAYTON OH 45417"
type textarea "75628"
type textarea "Parcel released per customer's [DATE] file. MLC [DATE]"
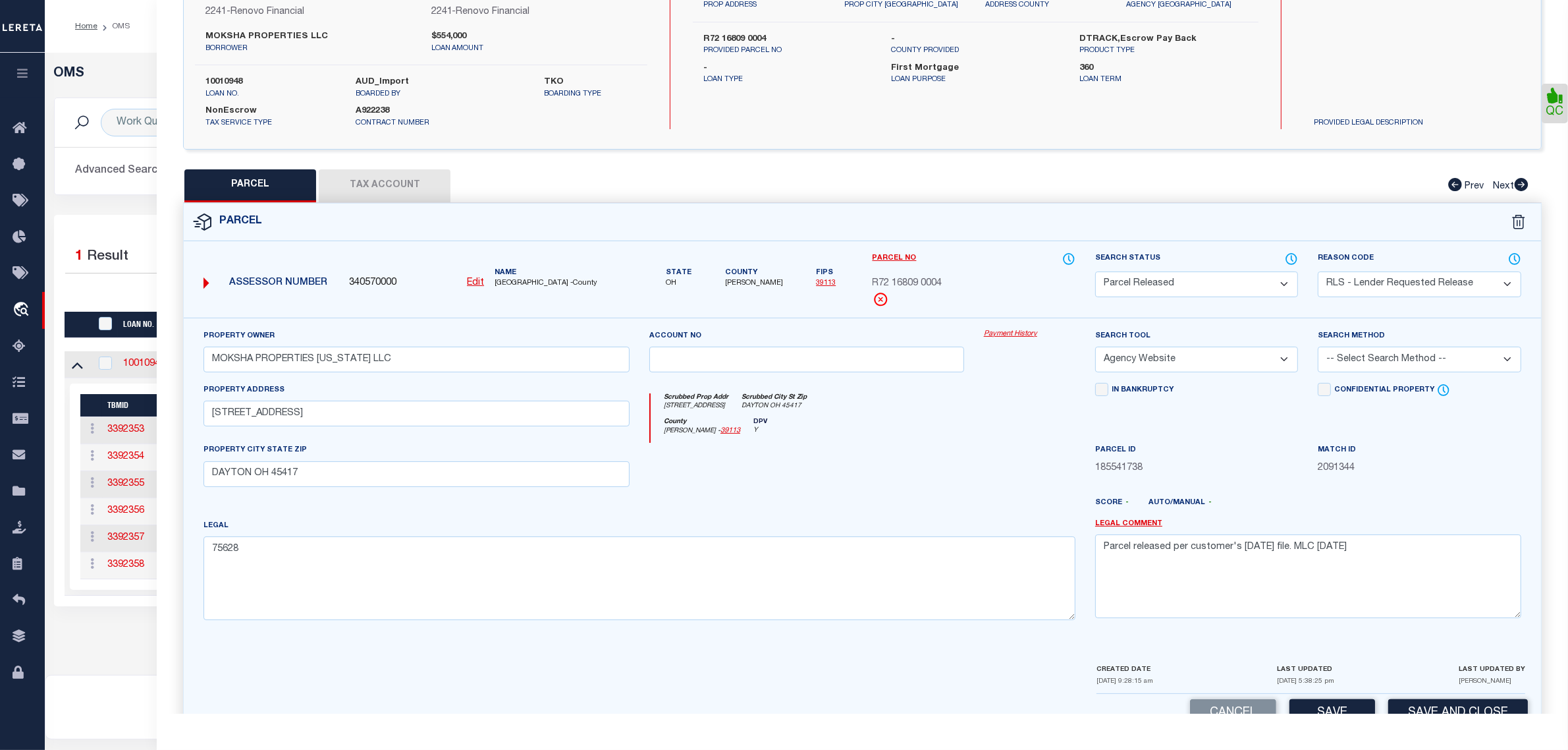
click at [133, 635] on div "OMS Work Queue is --ALL-- Active is Yes Loan No. is 10010948 TBMID FIPS Assigne…" at bounding box center [806, 350] width 1516 height 569
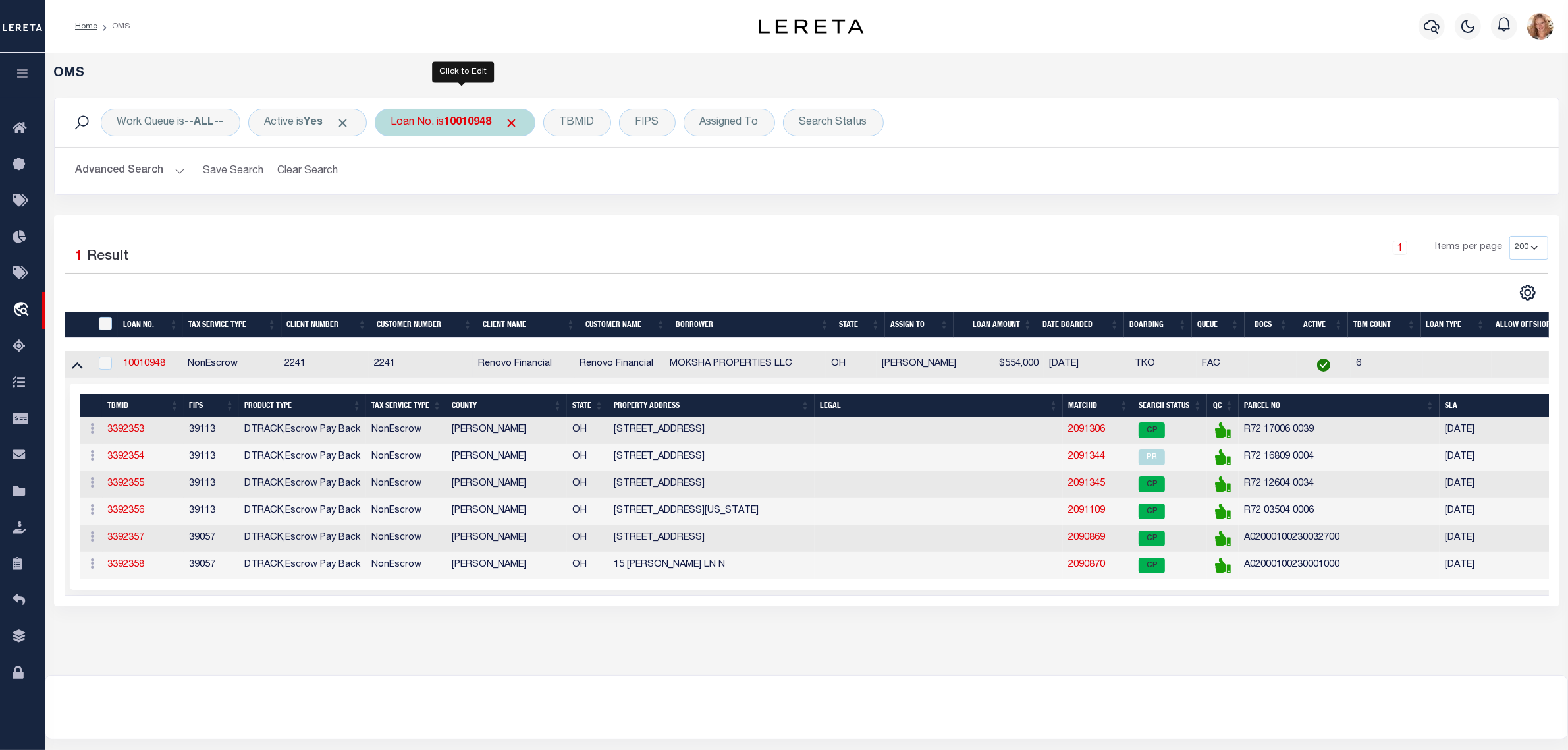
click at [445, 120] on div "Loan No. is 10010948" at bounding box center [455, 123] width 161 height 28
type input "16226"
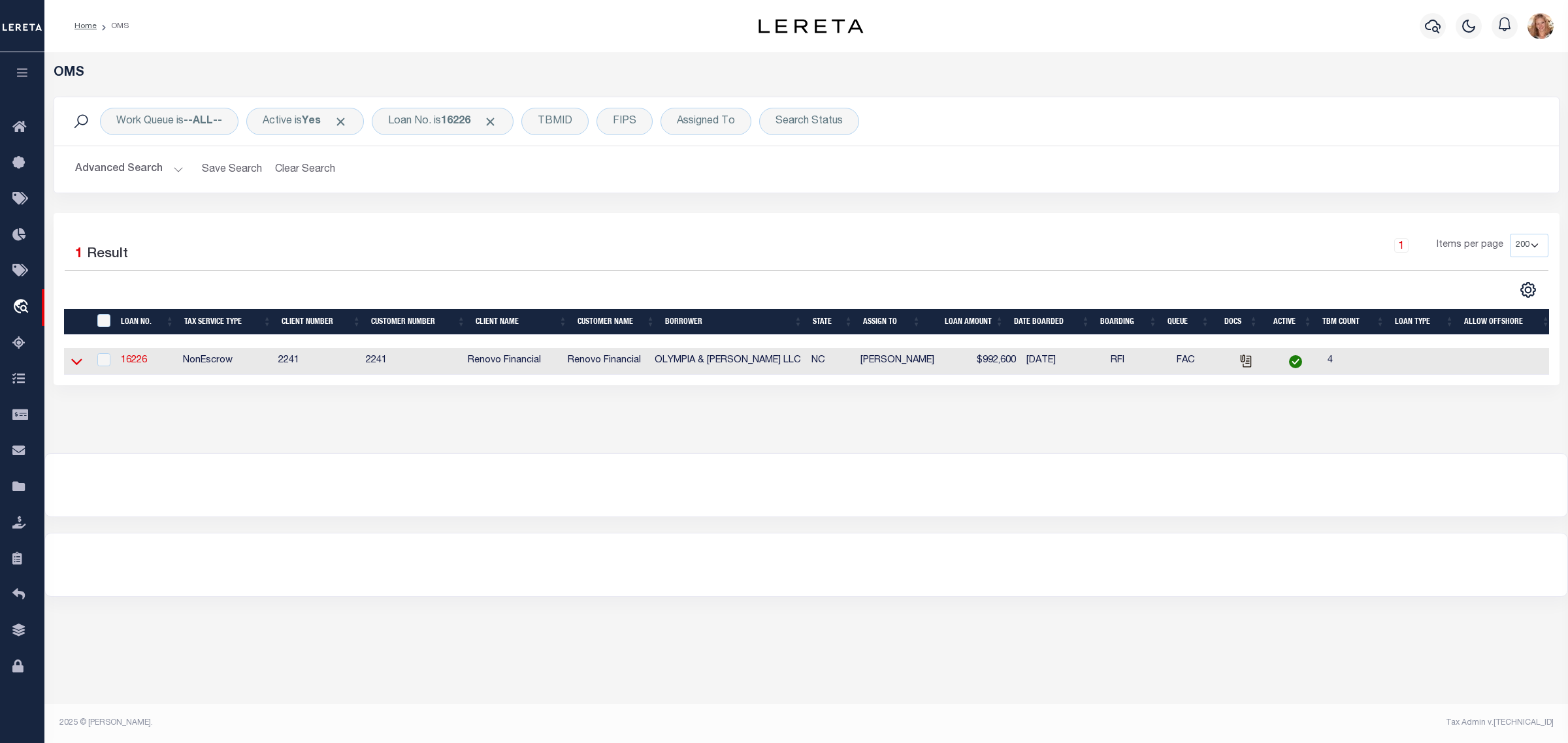
click at [76, 368] on icon at bounding box center [76, 361] width 11 height 14
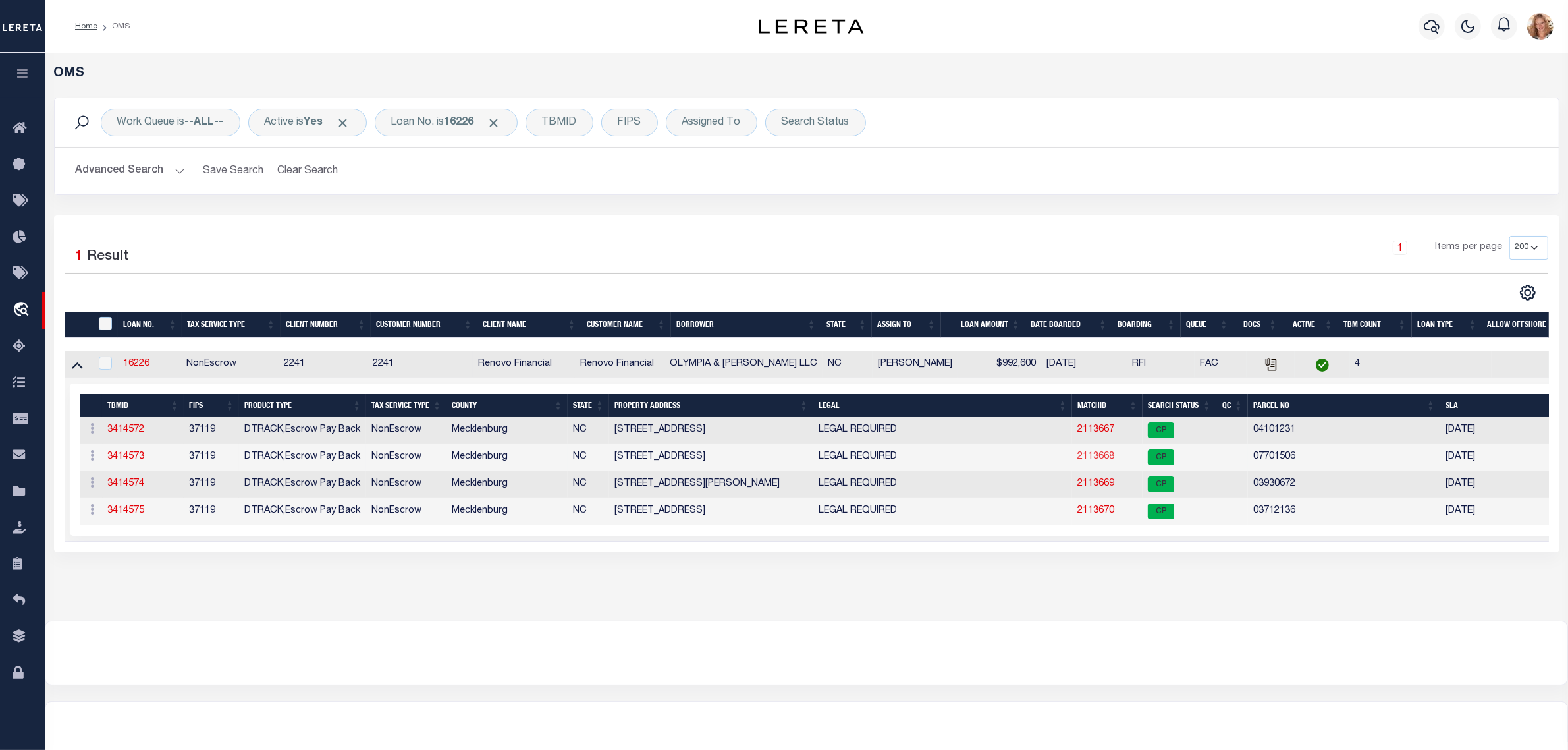
click at [1108, 461] on link "2113668" at bounding box center [1095, 456] width 37 height 9
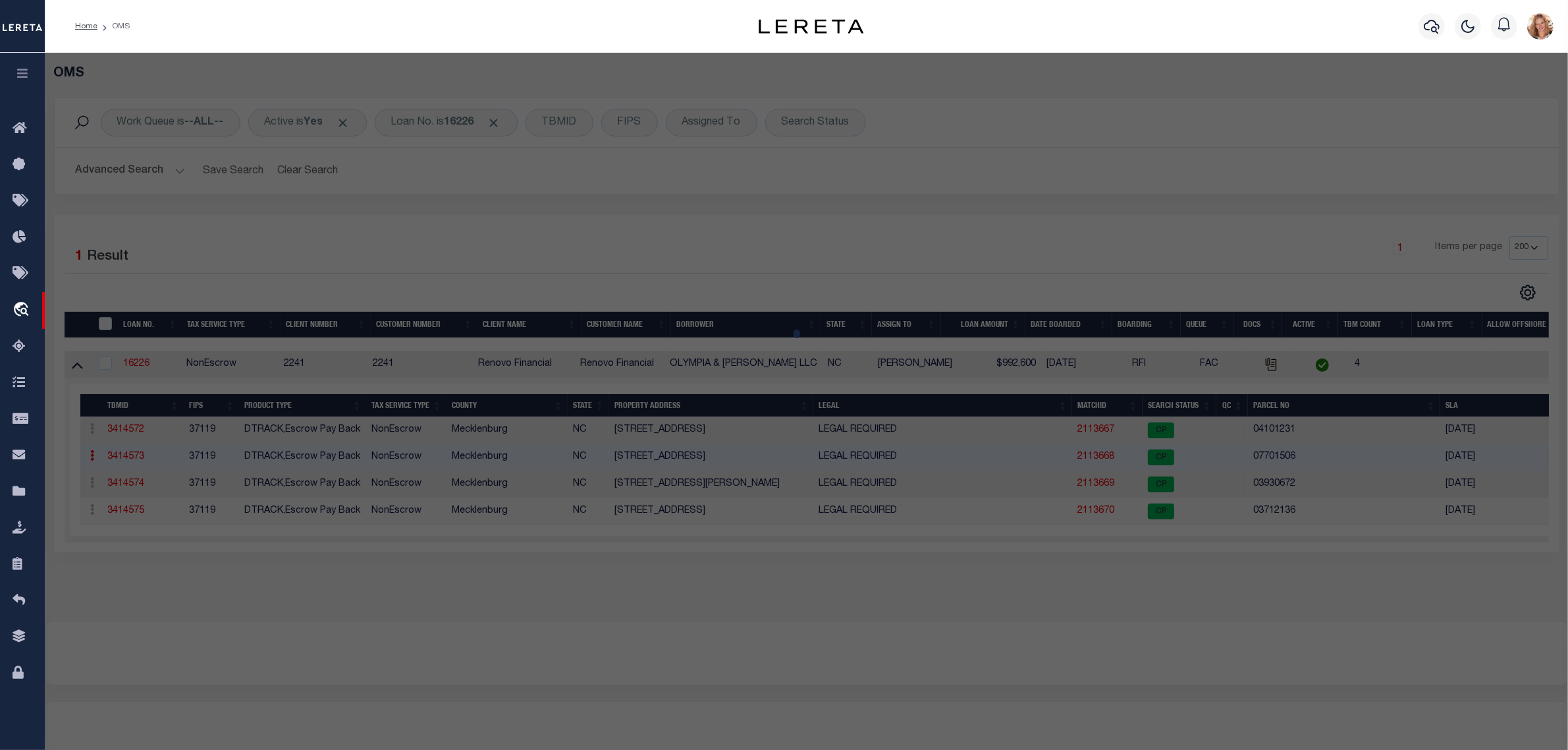
select select "AS"
select select
checkbox input "false"
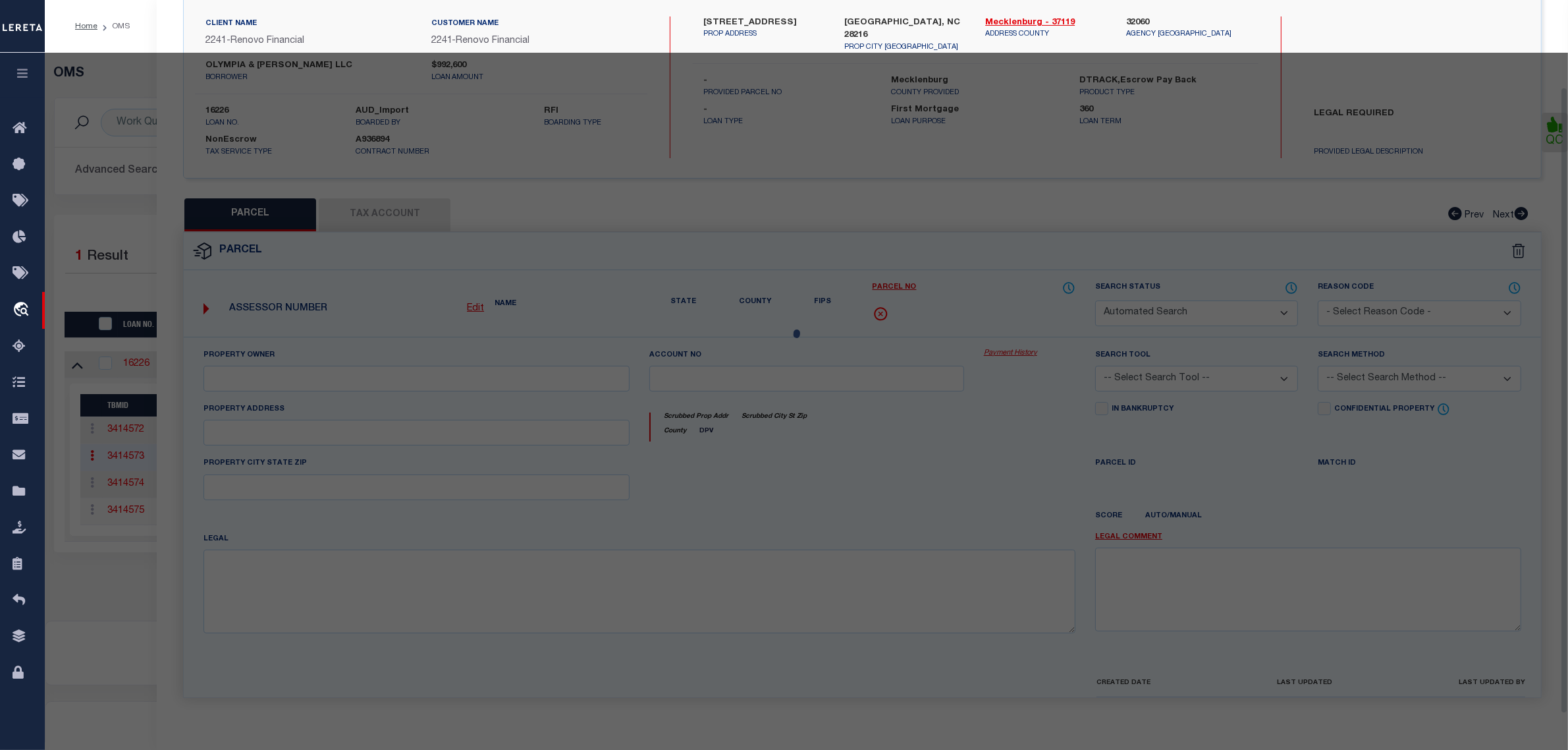
select select "CP"
type input "OLYMPIA & [PERSON_NAME] LLC"
select select "AGW"
select select
type input "PINESTREAM DR"
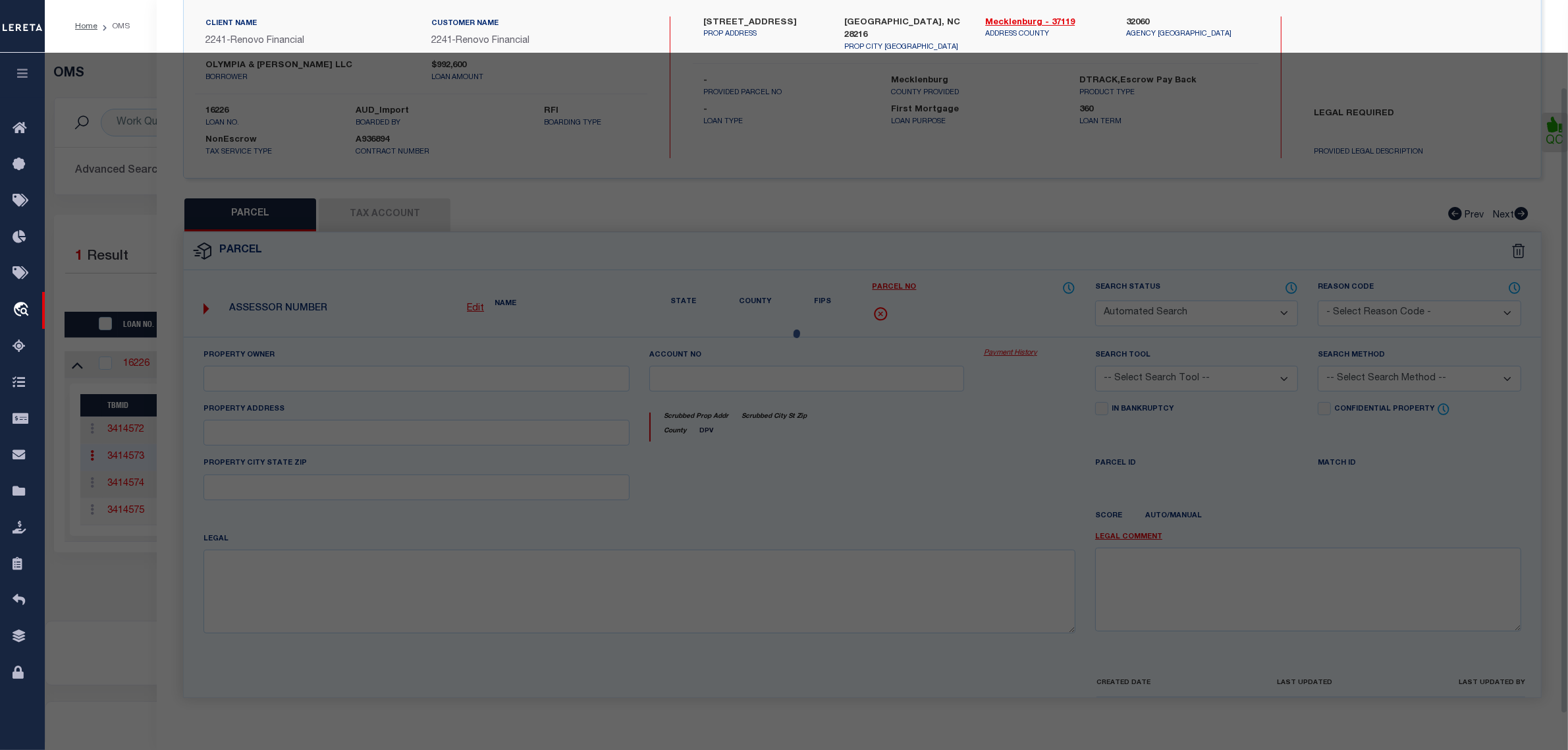
checkbox input "false"
type input "CHARLOTTE NC"
type textarea "P4-6 B1 M9-411"
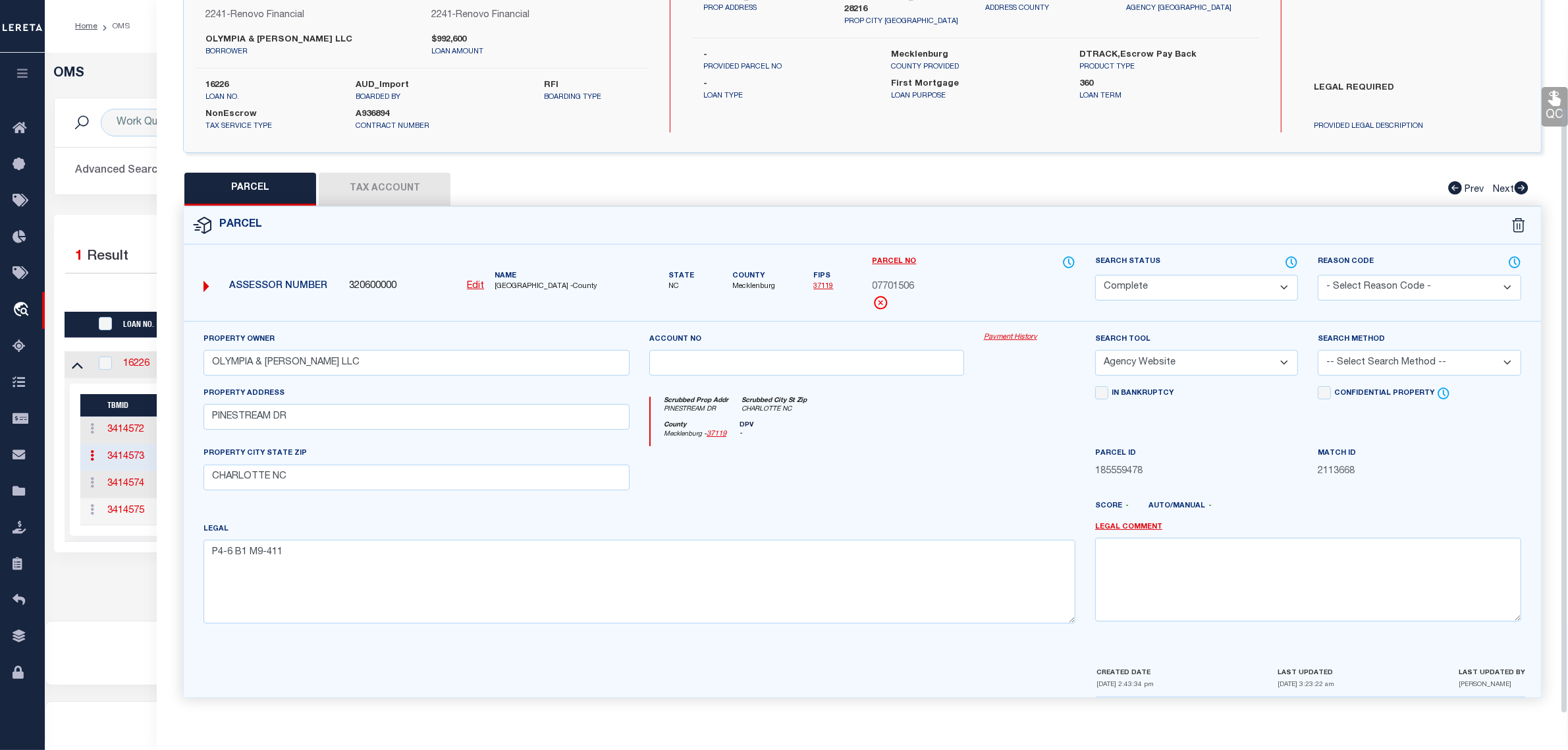
click at [1228, 278] on select "Automated Search Bad Parcel Complete Duplicate Parcel High Dollar Reporting In …" at bounding box center [1197, 287] width 203 height 25
select select "PR"
click at [1095, 275] on select "Automated Search Bad Parcel Complete Duplicate Parcel High Dollar Reporting In …" at bounding box center [1197, 287] width 203 height 25
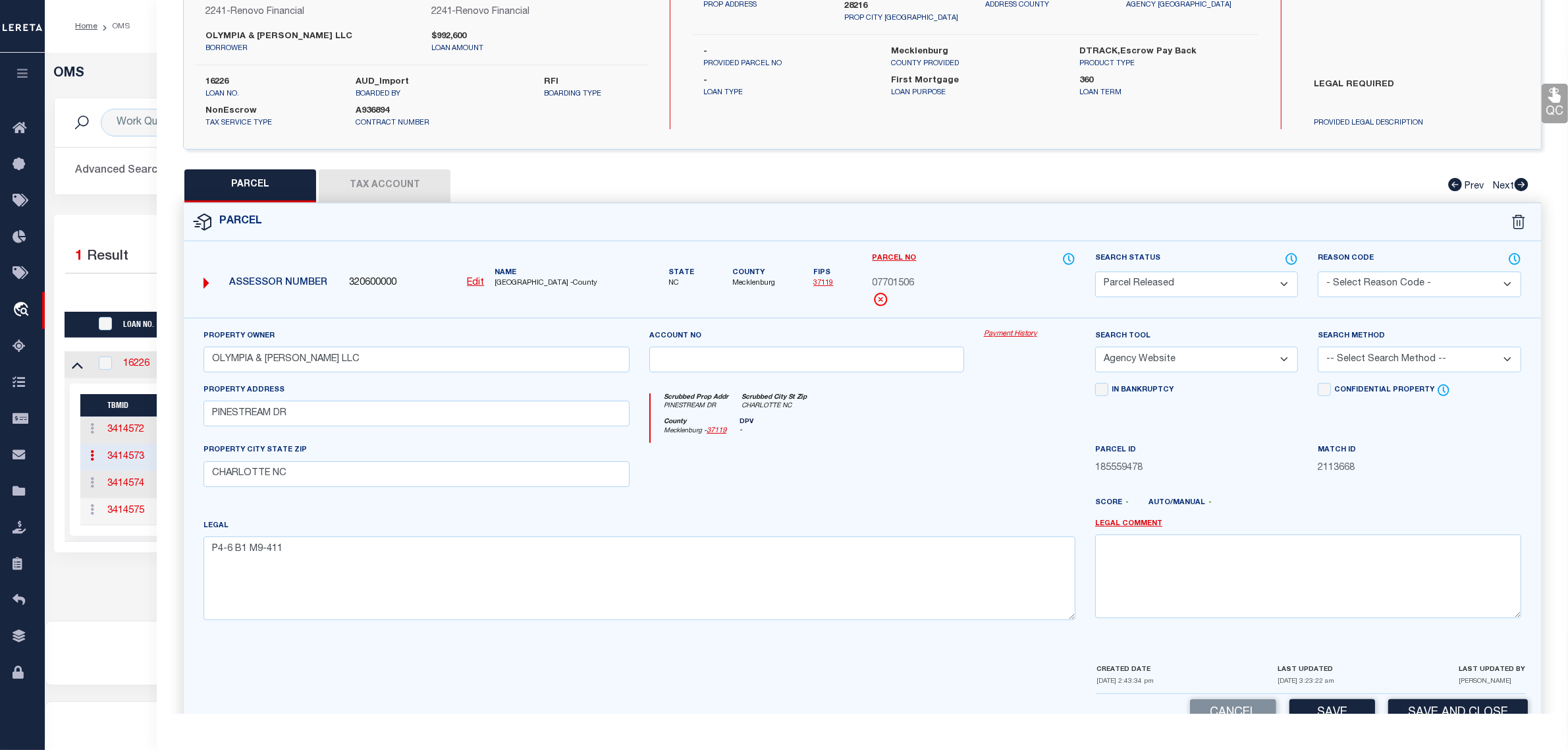
click at [1394, 287] on select "- Select Reason Code - 099 - Other (Provide additional detail) ACT - Agency Cha…" at bounding box center [1419, 284] width 203 height 25
select select "RLS"
click at [1318, 271] on select "- Select Reason Code - 099 - Other (Provide additional detail) ACT - Agency Cha…" at bounding box center [1419, 284] width 203 height 25
click at [1406, 590] on textarea at bounding box center [1308, 576] width 426 height 83
paste textarea "Parcel released per customer's [DATE] file. MLC [DATE]"
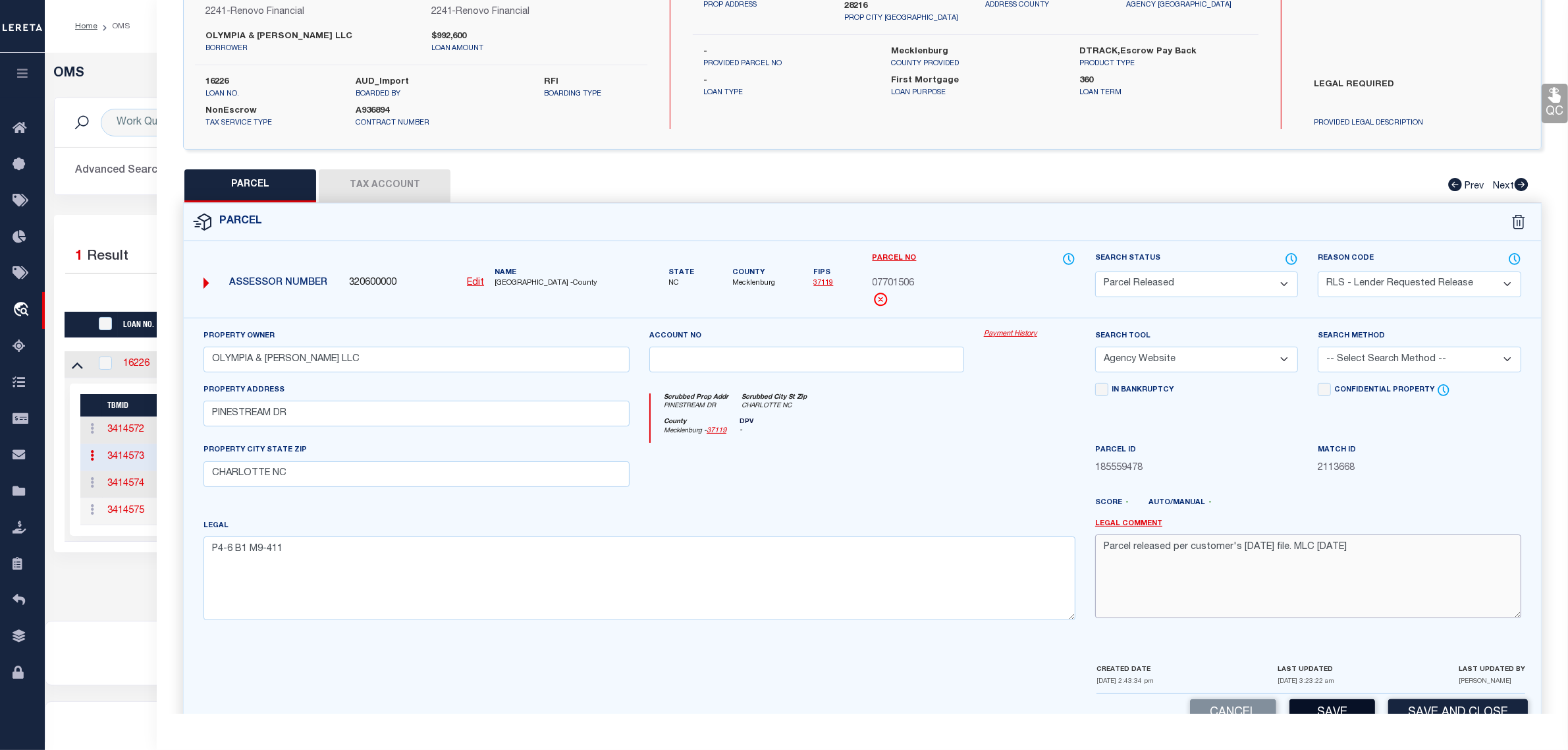
type textarea "Parcel released per customer's [DATE] file. MLC [DATE]"
click at [1351, 710] on button "Save" at bounding box center [1332, 713] width 86 height 28
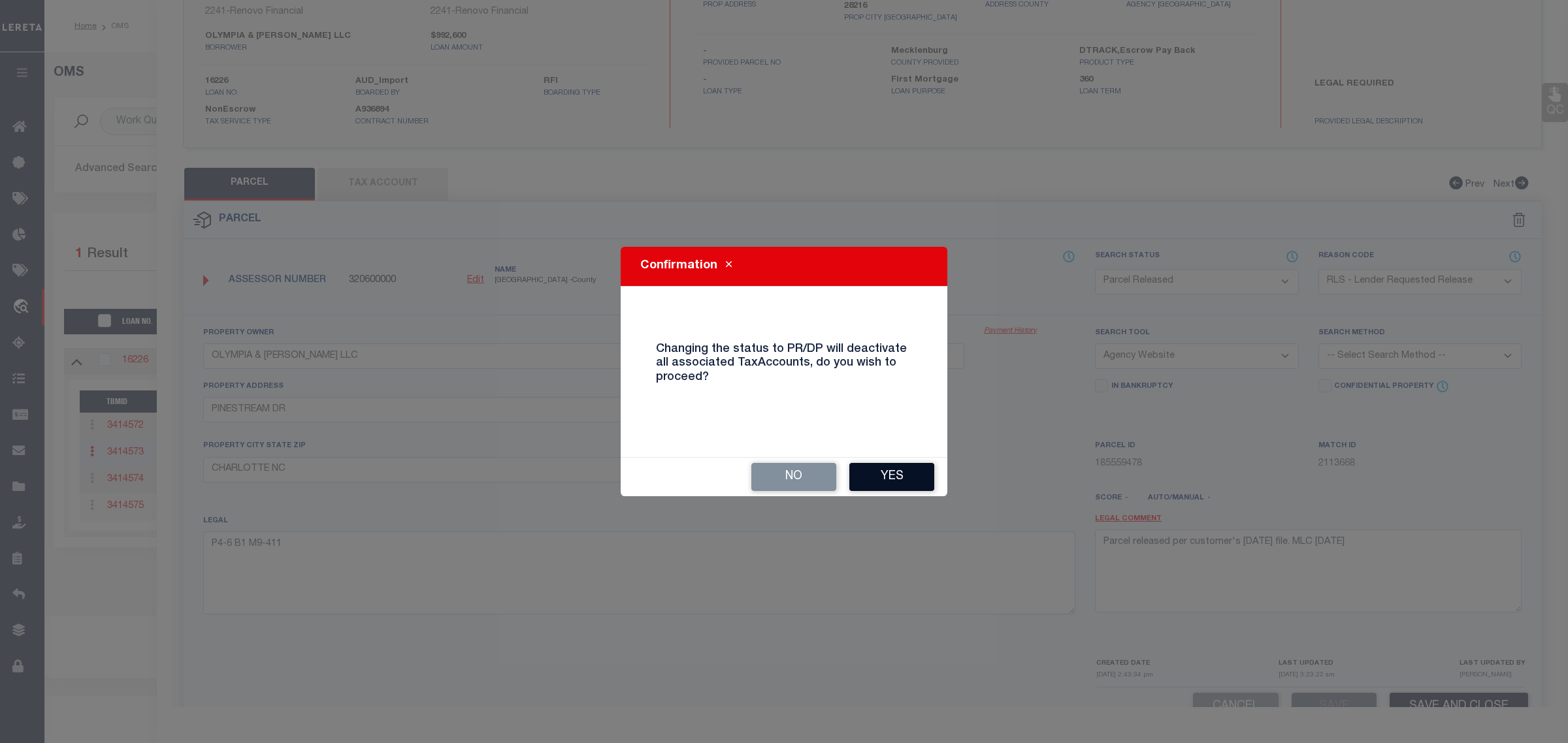
click at [902, 465] on button "Yes" at bounding box center [891, 476] width 85 height 28
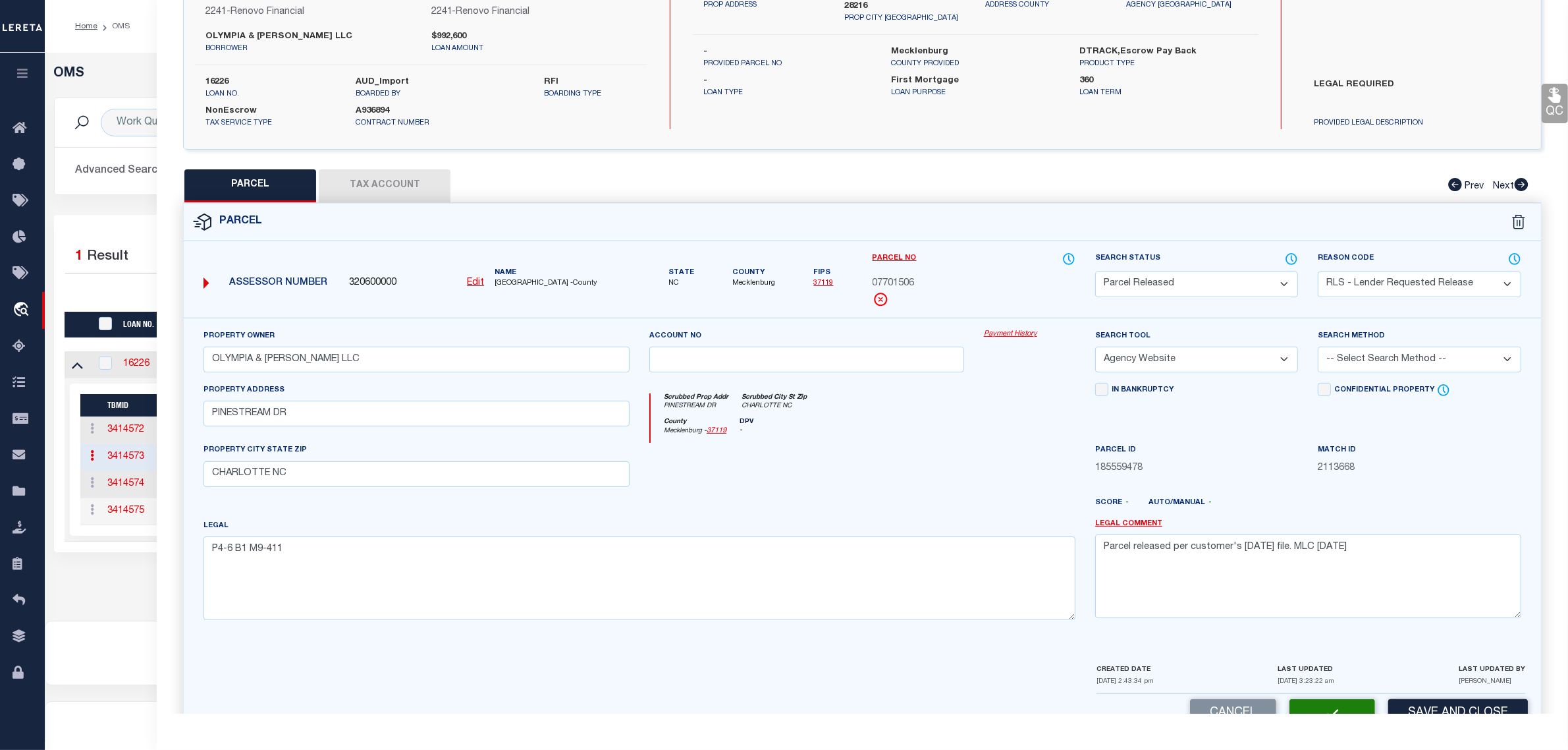
select select "AS"
select select
checkbox input "false"
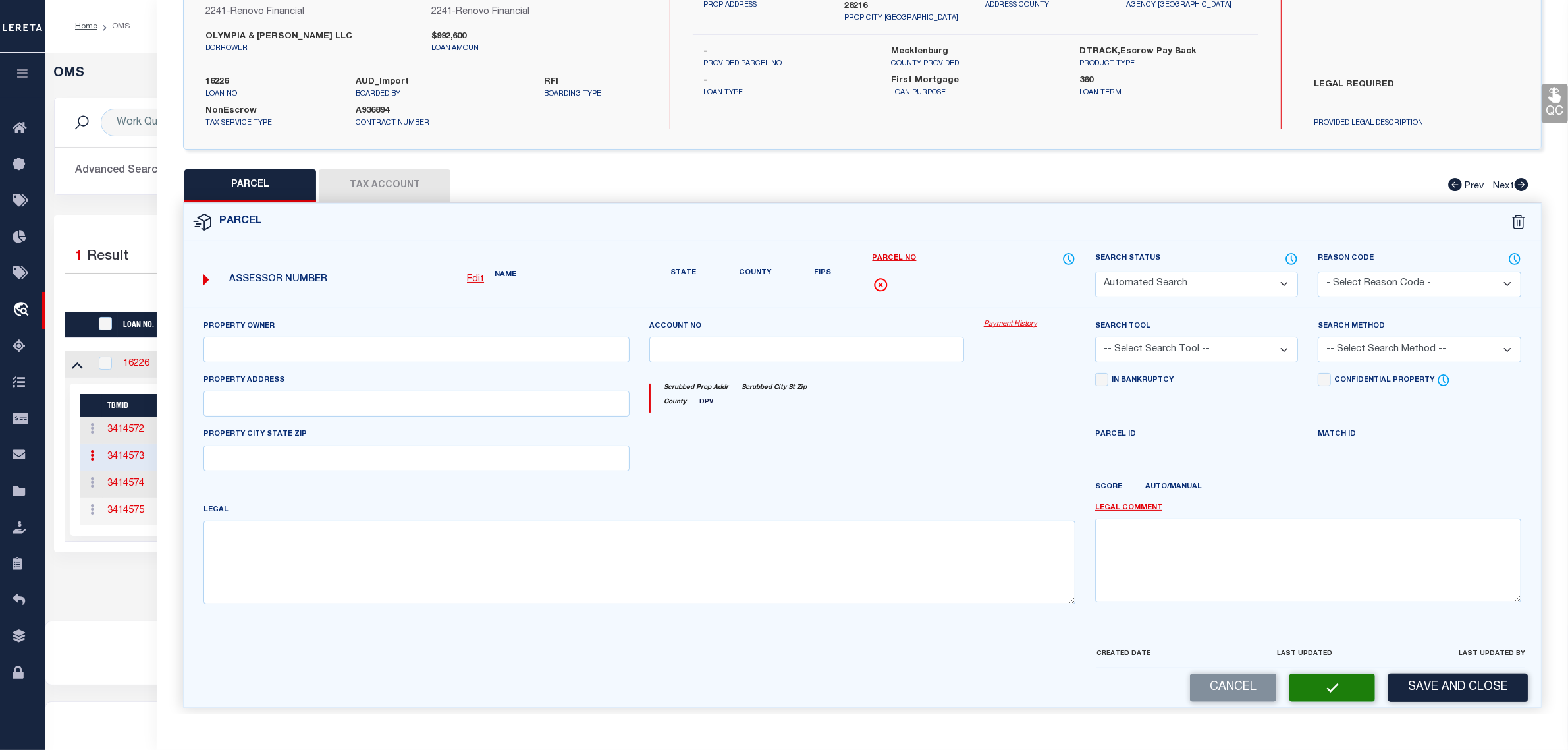
select select "PR"
select select "RLS"
type input "OLYMPIA & [PERSON_NAME] LLC"
select select "AGW"
select select
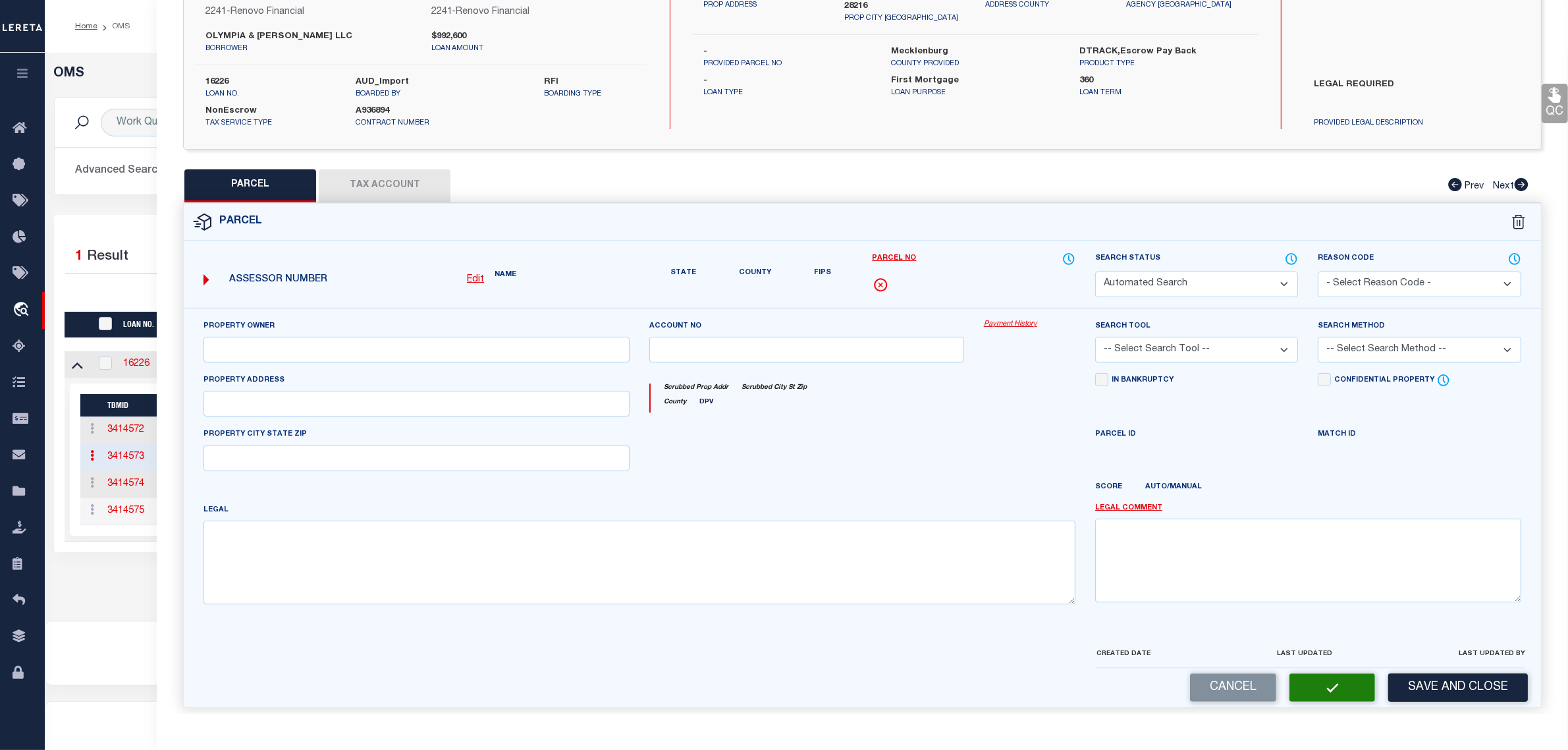
type input "PINESTREAM DR"
type input "CHARLOTTE NC"
type textarea "P4-6 B1 M9-411"
type textarea "Parcel released per customer's [DATE] file. MLC [DATE]"
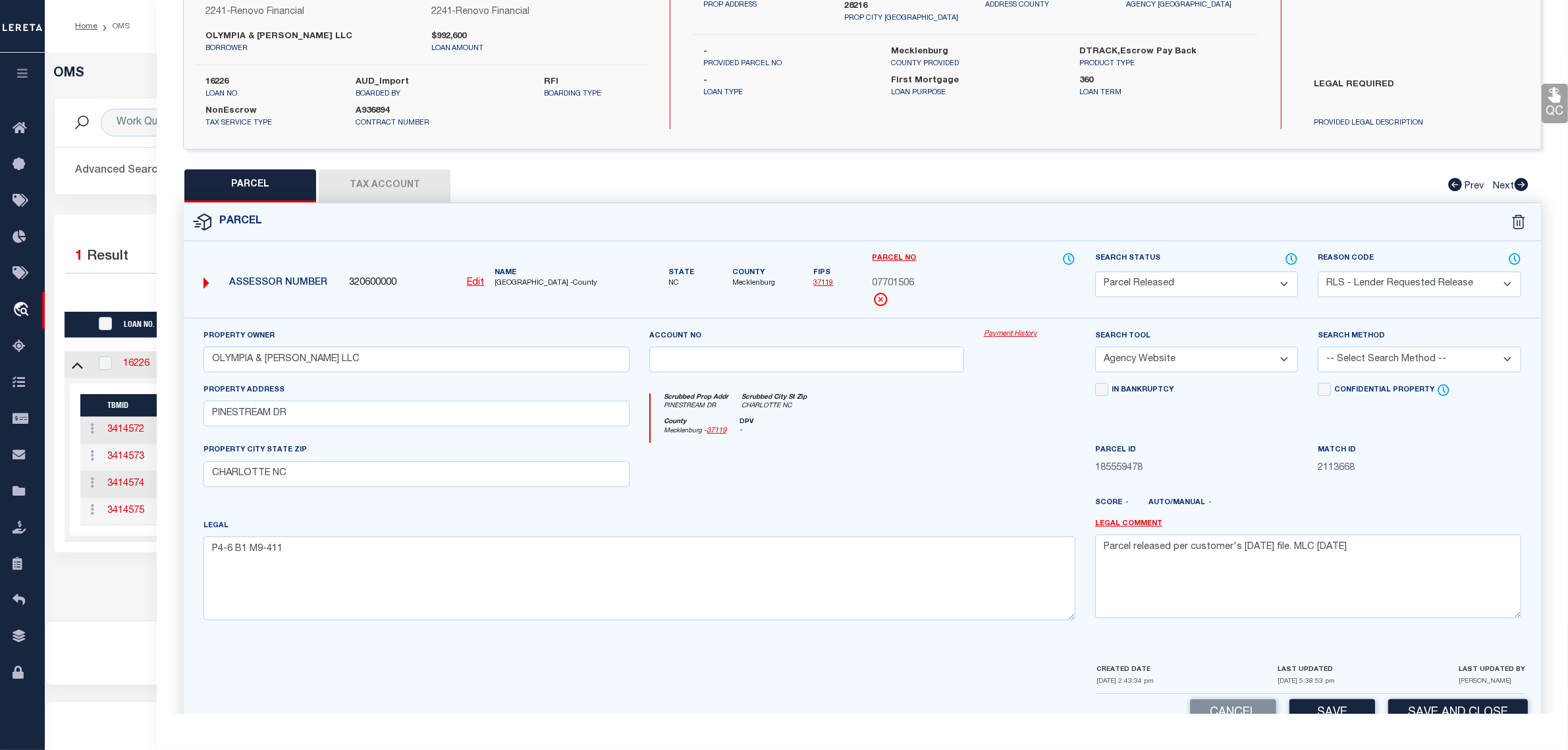
click at [136, 619] on div "OMS Work Queue is --ALL-- Active is Yes Loan No. is 16226 TBMID FIPS Assigned T…" at bounding box center [807, 337] width 1524 height 568
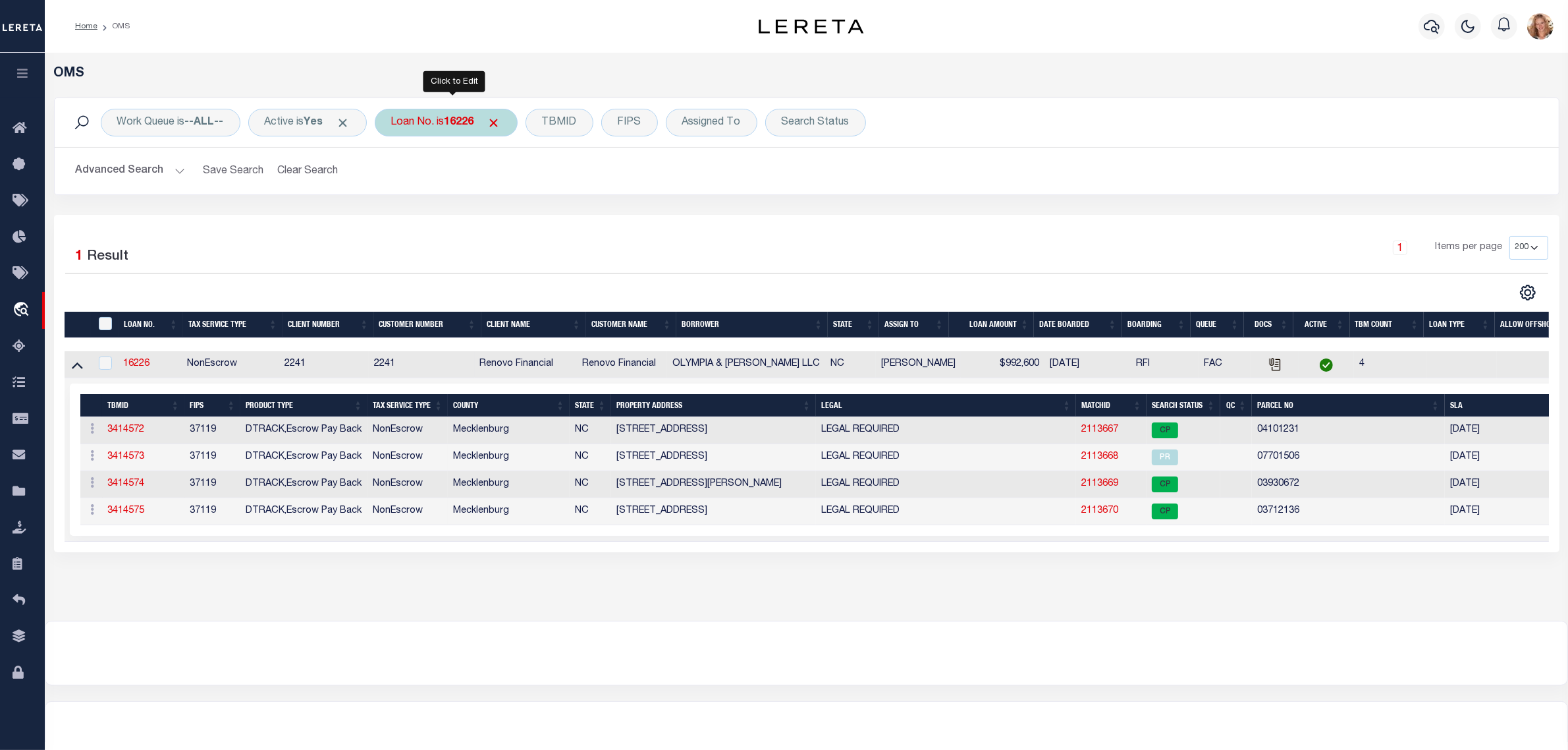
click at [443, 125] on div "Loan No. is 16226" at bounding box center [446, 123] width 143 height 28
type input "17180"
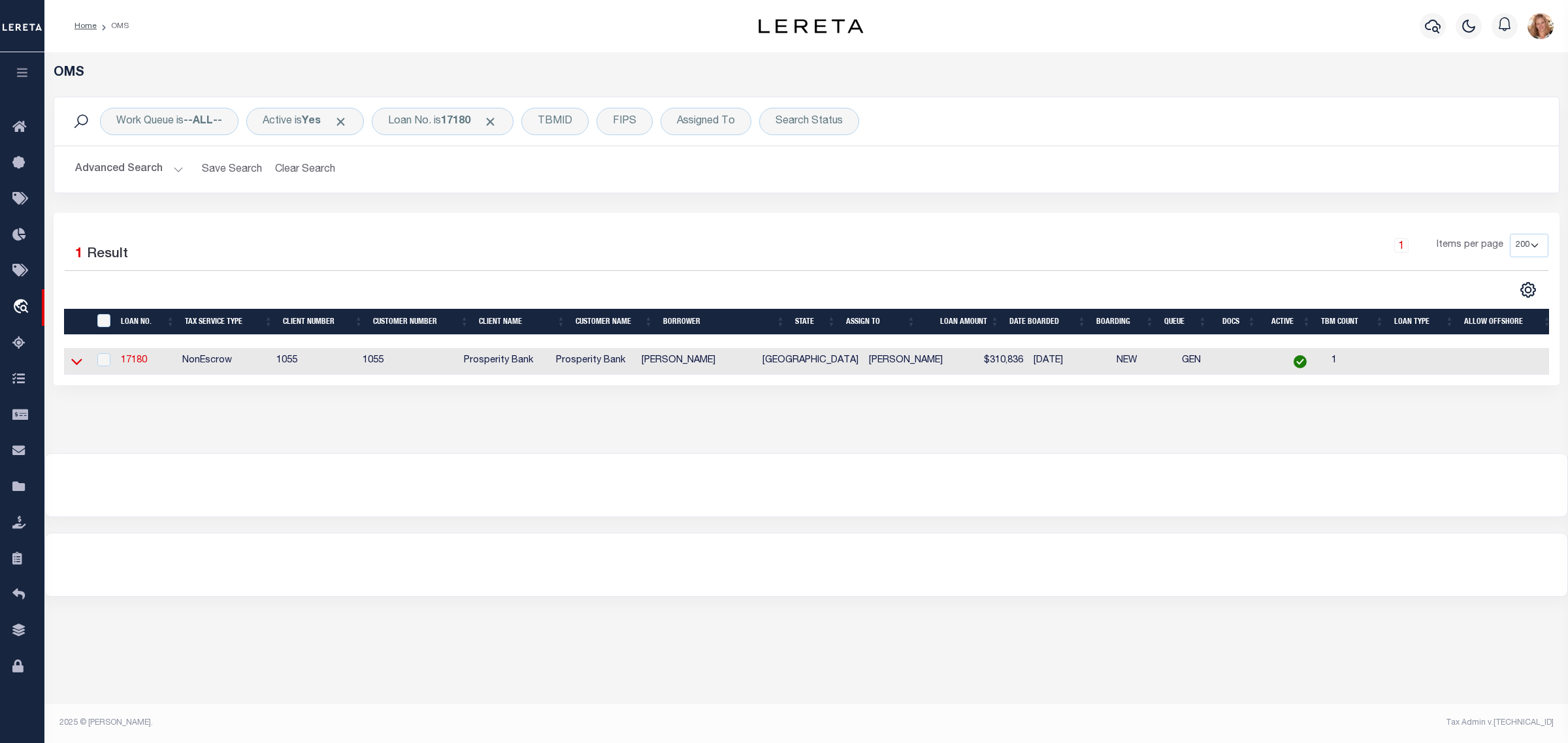
click at [75, 366] on icon at bounding box center [76, 362] width 11 height 6
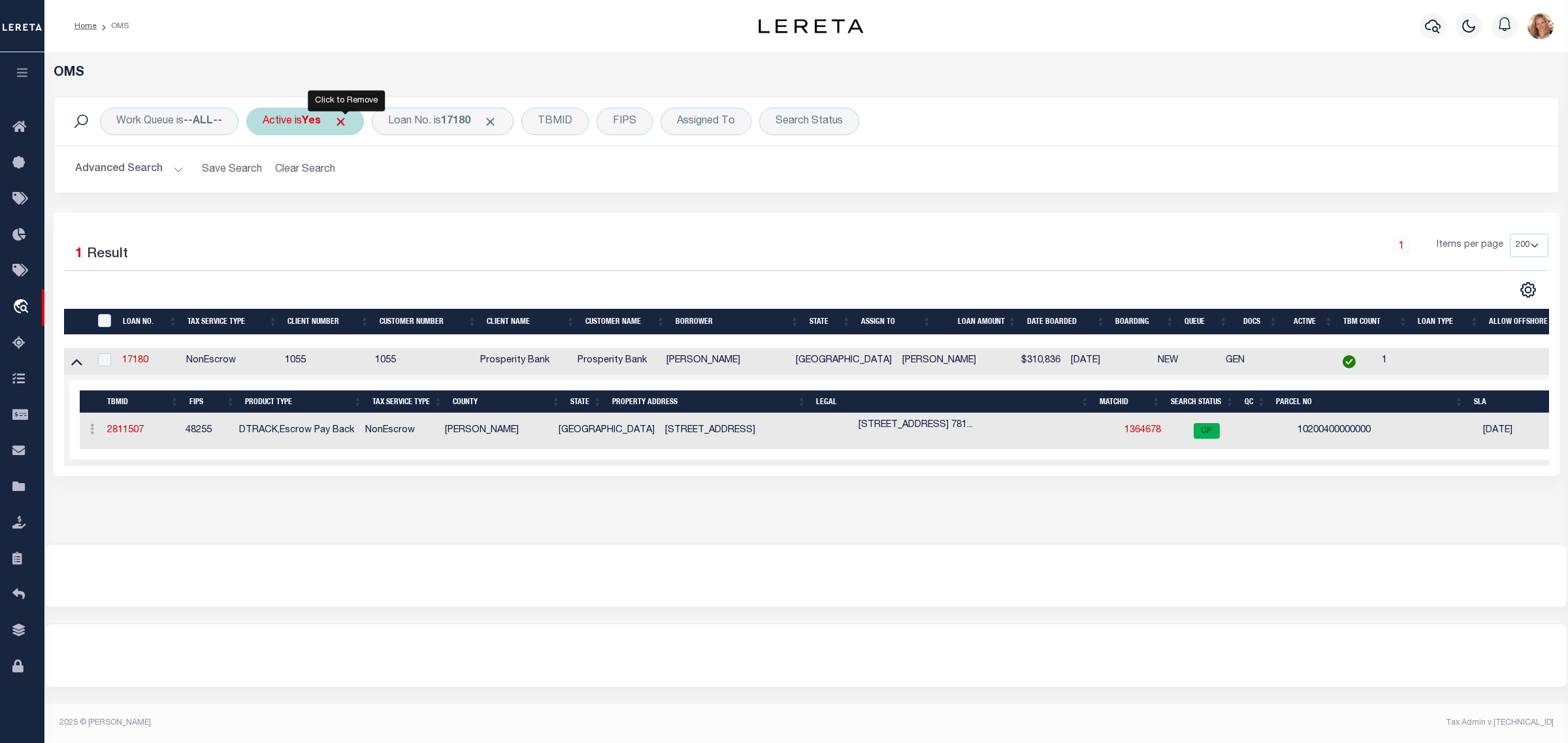
click at [344, 121] on span "Click to Remove" at bounding box center [340, 121] width 14 height 14
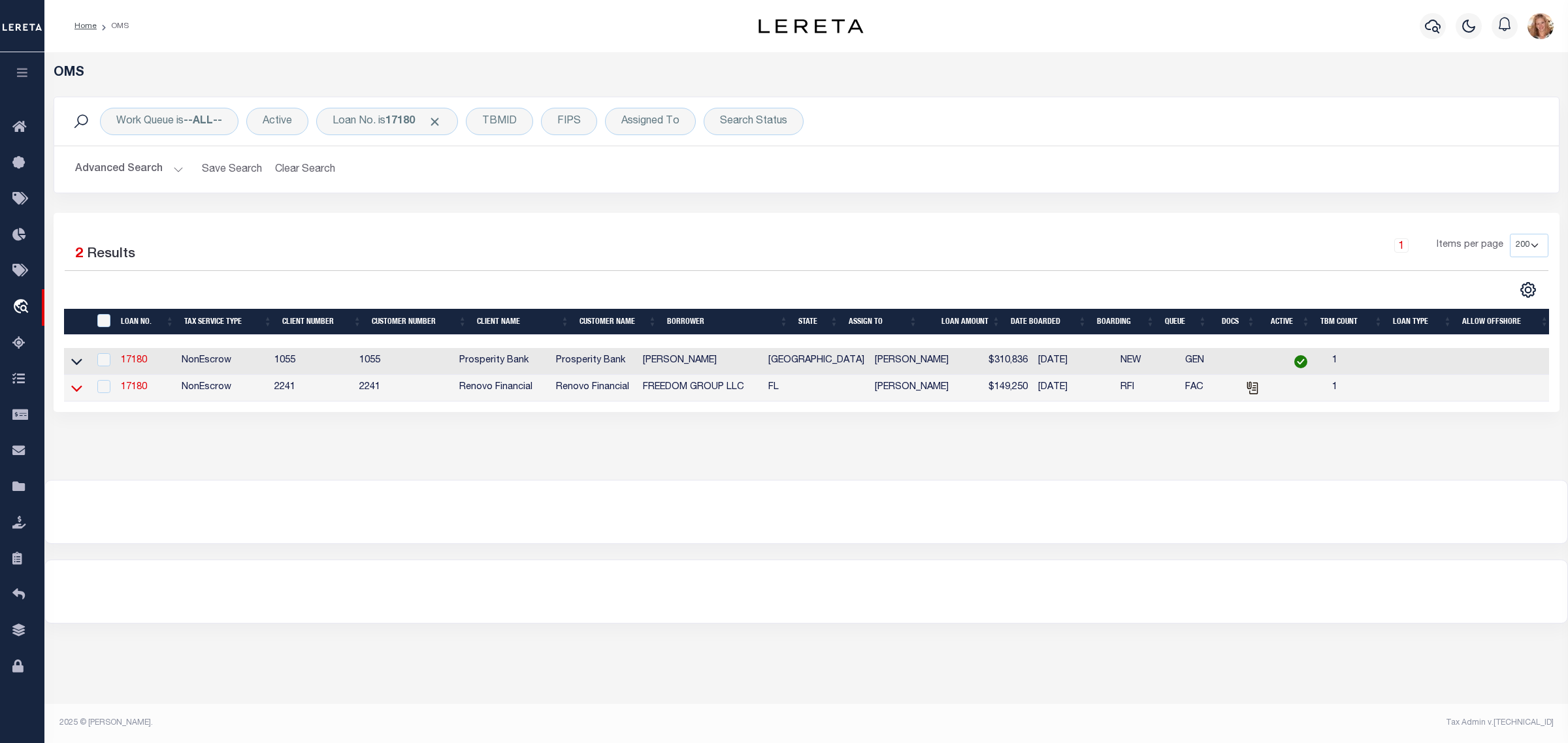
click at [74, 389] on icon at bounding box center [76, 388] width 11 height 14
